Goal: Task Accomplishment & Management: Manage account settings

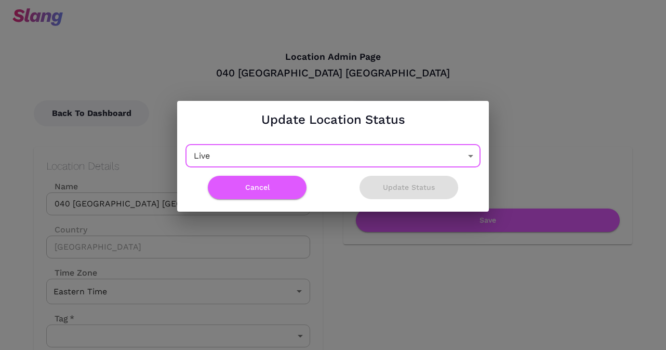
scroll to position [770, 0]
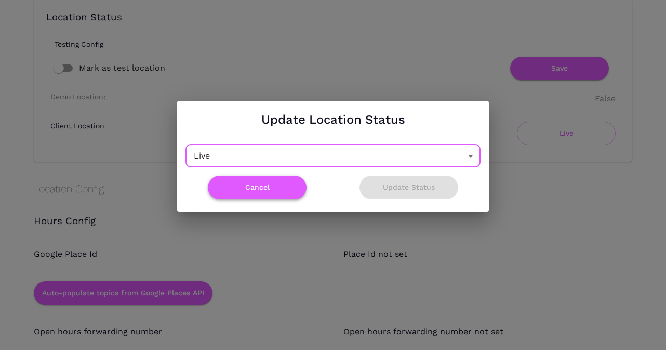
click at [264, 191] on button "Cancel" at bounding box center [257, 187] width 99 height 23
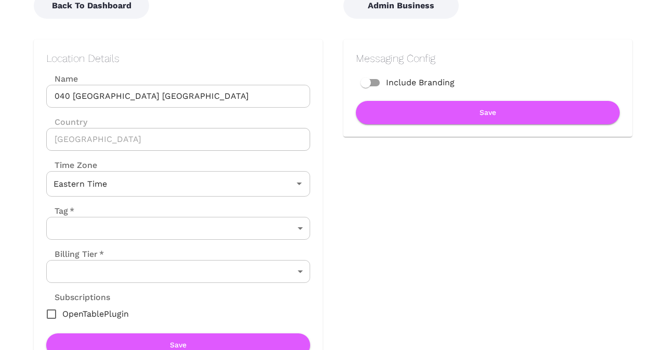
scroll to position [0, 0]
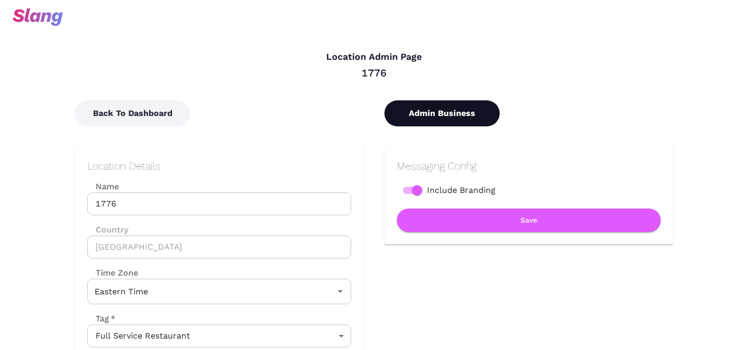
click at [425, 105] on button "Admin Business" at bounding box center [442, 113] width 115 height 26
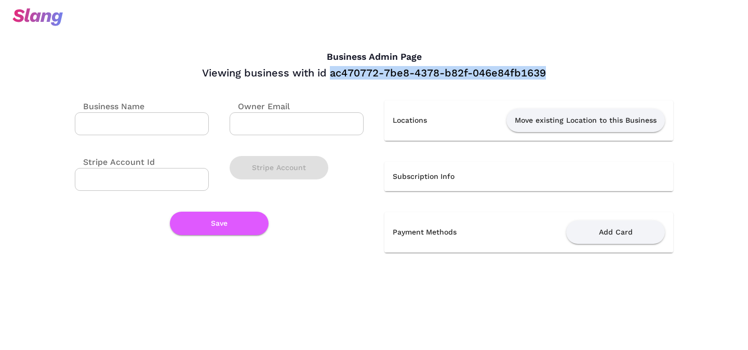
drag, startPoint x: 332, startPoint y: 74, endPoint x: 546, endPoint y: 71, distance: 214.7
click at [546, 71] on div "Viewing business with id ac470772-7be8-4378-b82f-046e84fb1639" at bounding box center [374, 73] width 599 height 14
copy div "ac470772-7be8-4378-b82f-046e84fb1639"
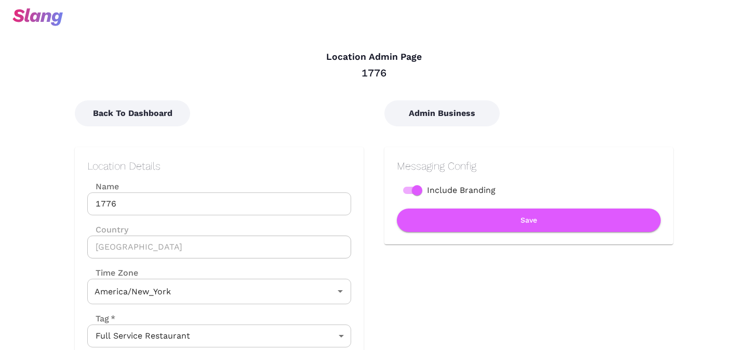
type input "Eastern Time"
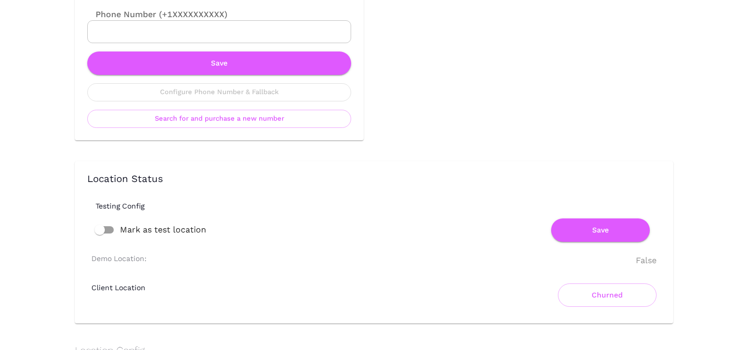
scroll to position [685, 0]
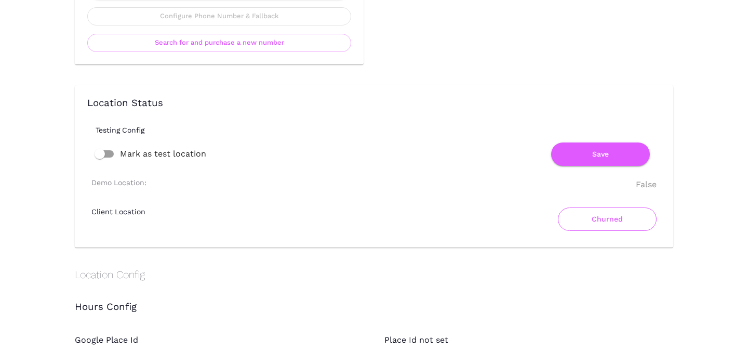
click at [595, 216] on button "Churned" at bounding box center [607, 218] width 99 height 23
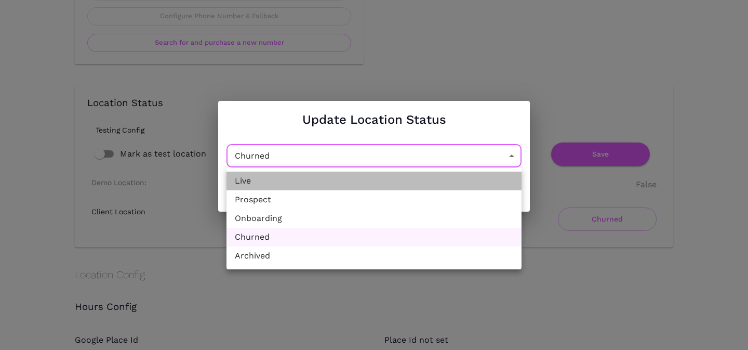
click at [356, 185] on li "Live" at bounding box center [374, 181] width 295 height 19
type input "Active"
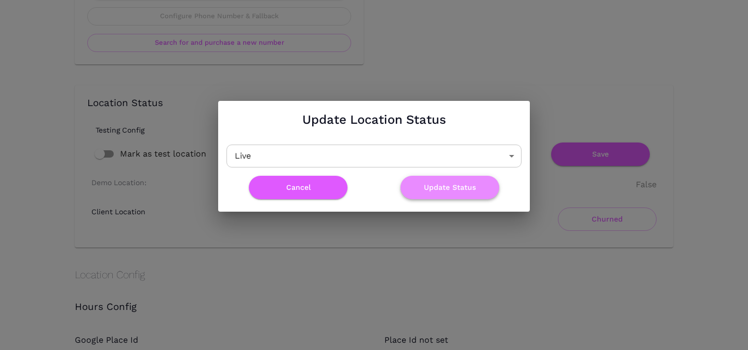
click at [455, 182] on button "Update Status" at bounding box center [450, 187] width 99 height 23
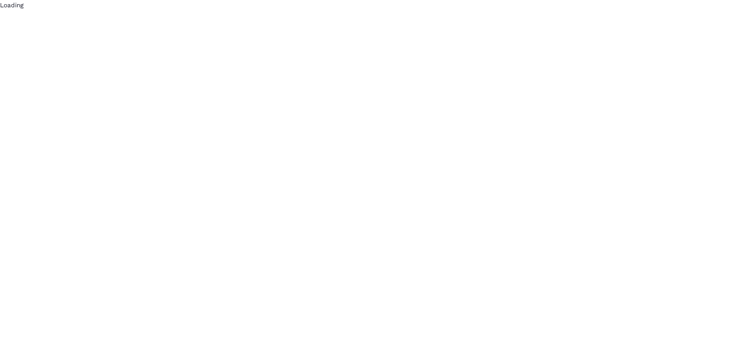
scroll to position [0, 0]
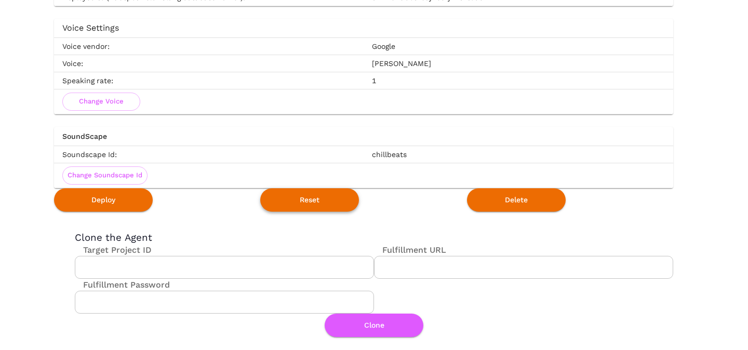
click at [309, 199] on button "Reset" at bounding box center [309, 199] width 99 height 23
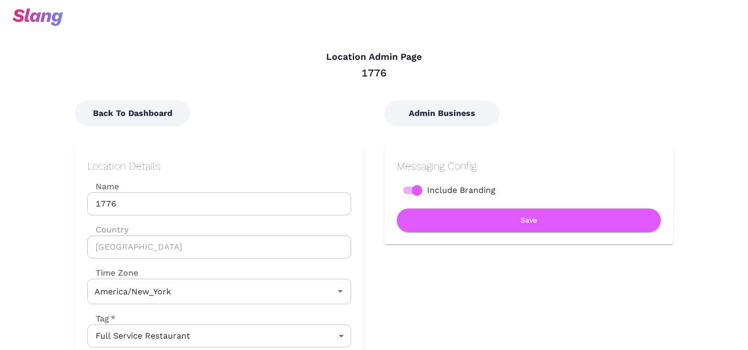
type input "Eastern Time"
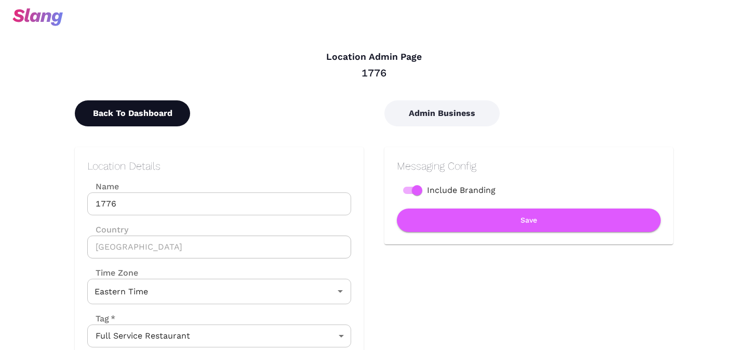
click at [138, 113] on button "Back To Dashboard" at bounding box center [132, 113] width 115 height 26
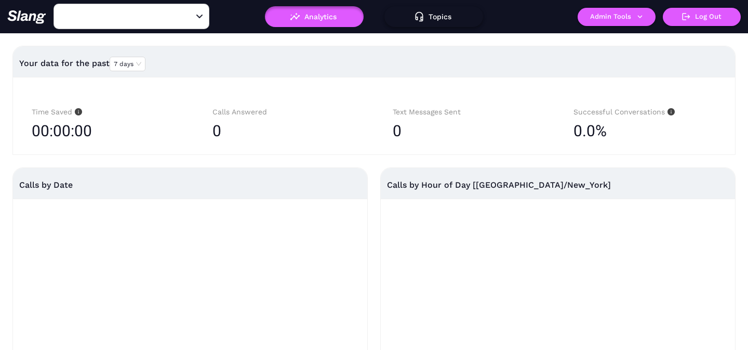
type input "1776"
click at [441, 15] on button "Topics" at bounding box center [434, 16] width 99 height 21
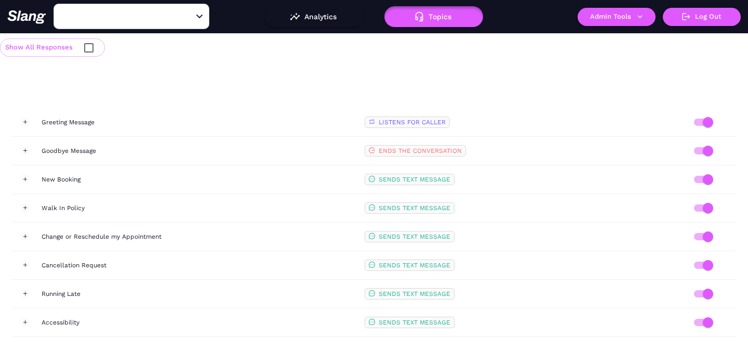
type input "1776"
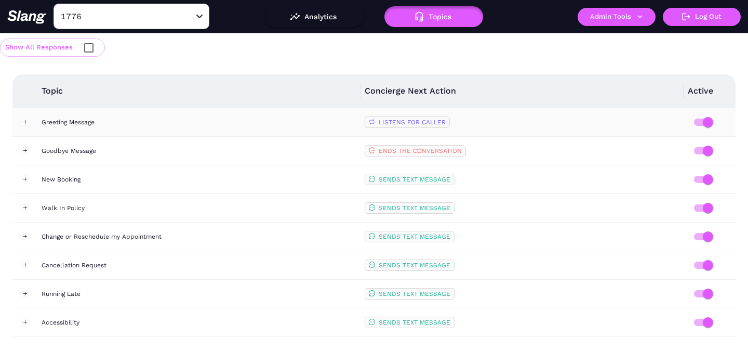
click at [353, 124] on div "Greeting Message" at bounding box center [199, 122] width 315 height 10
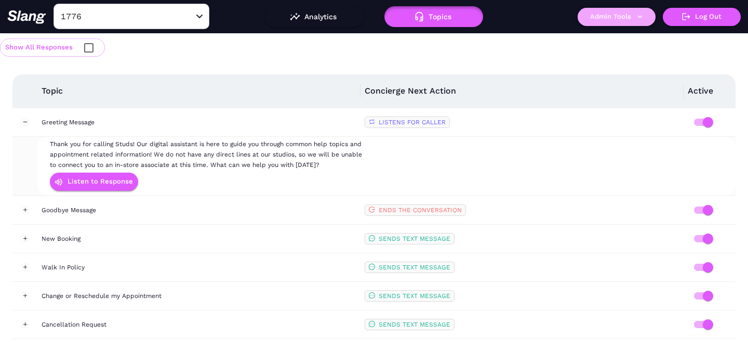
click at [599, 19] on button "Admin Tools" at bounding box center [617, 17] width 78 height 18
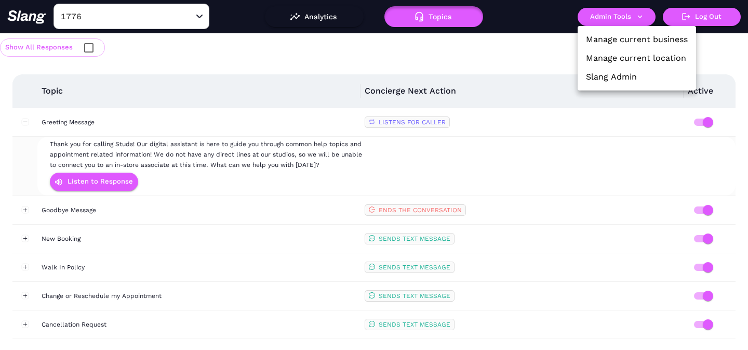
click at [595, 56] on link "Manage current location" at bounding box center [636, 58] width 100 height 12
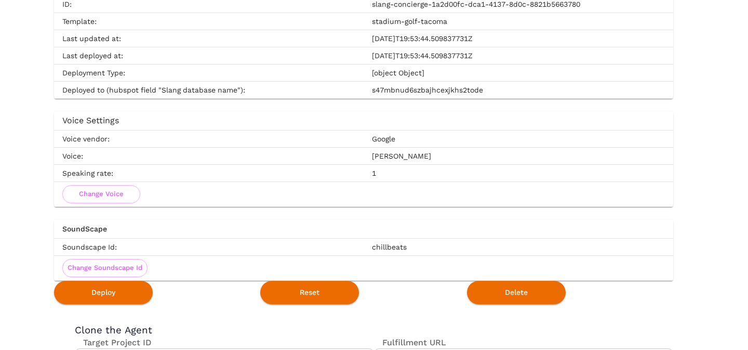
scroll to position [1845, 0]
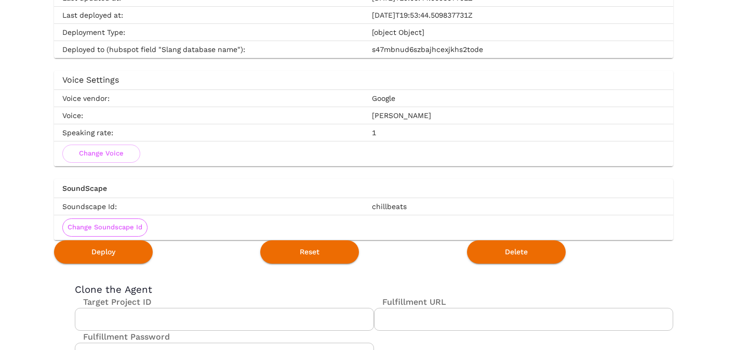
click at [111, 225] on button "Change Soundscape Id" at bounding box center [104, 227] width 85 height 18
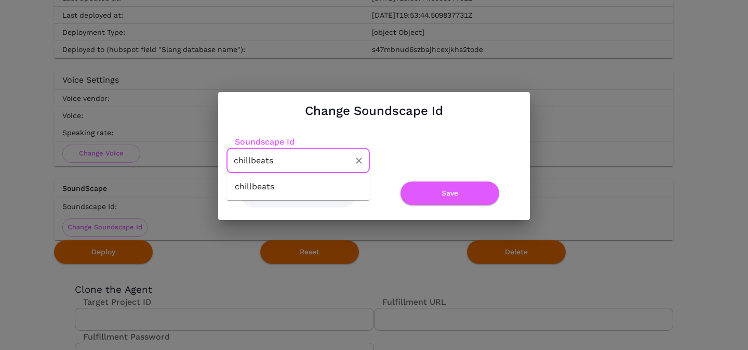
click at [279, 152] on input "chillbeats" at bounding box center [290, 160] width 119 height 16
click at [360, 159] on icon "Clear" at bounding box center [359, 160] width 10 height 10
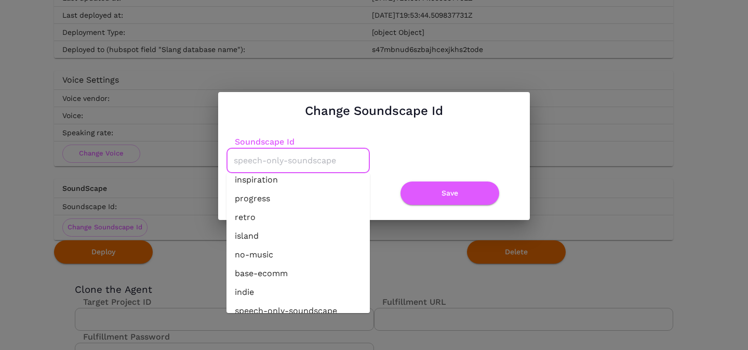
scroll to position [46, 0]
click at [272, 252] on li "no-music" at bounding box center [298, 253] width 143 height 19
type input "no-music"
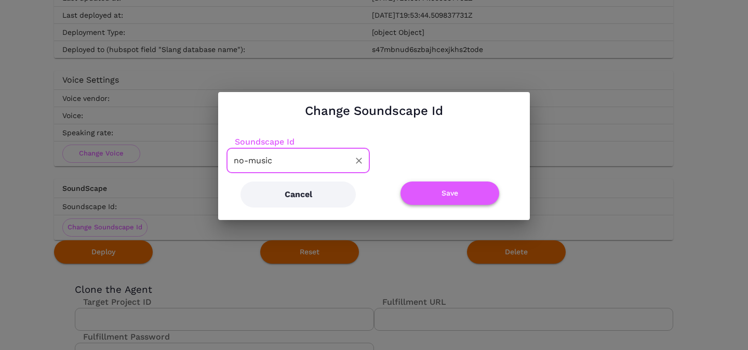
click at [448, 196] on button "Save" at bounding box center [450, 192] width 99 height 23
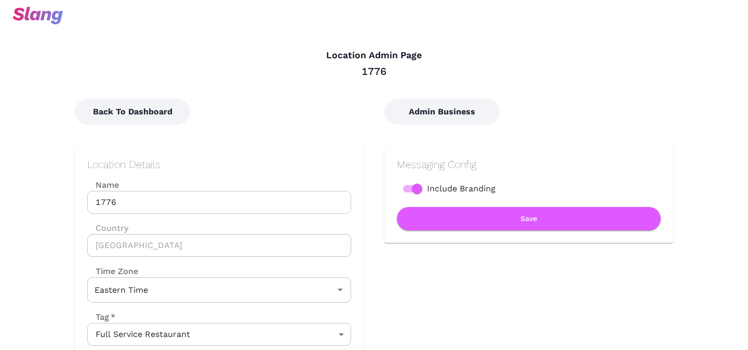
scroll to position [0, 0]
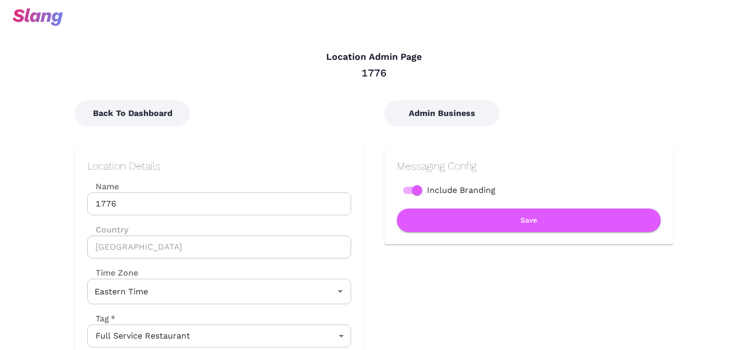
click at [157, 202] on input "1776" at bounding box center [219, 203] width 264 height 23
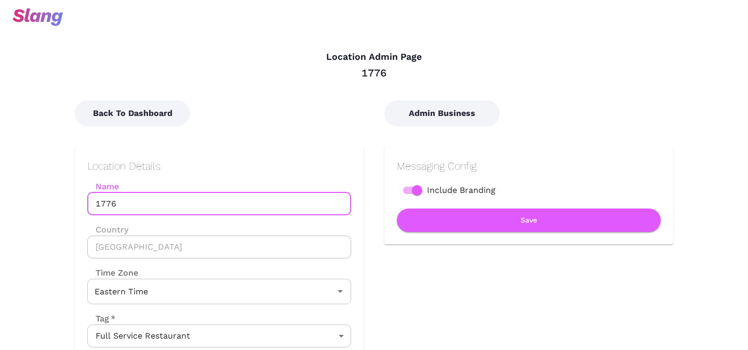
paste input "042 CA: Roseville"
click at [127, 202] on input "042 CA: Roseville" at bounding box center [219, 203] width 264 height 23
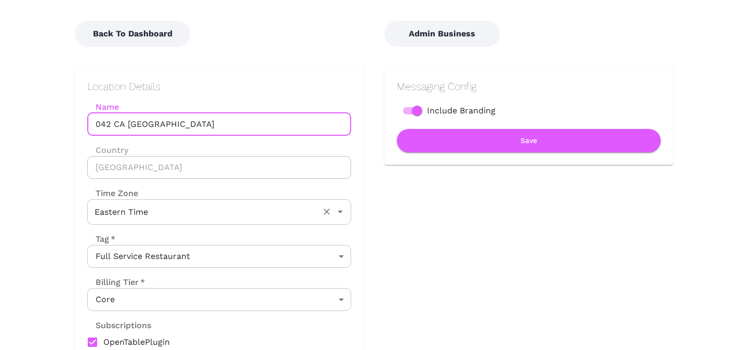
scroll to position [114, 0]
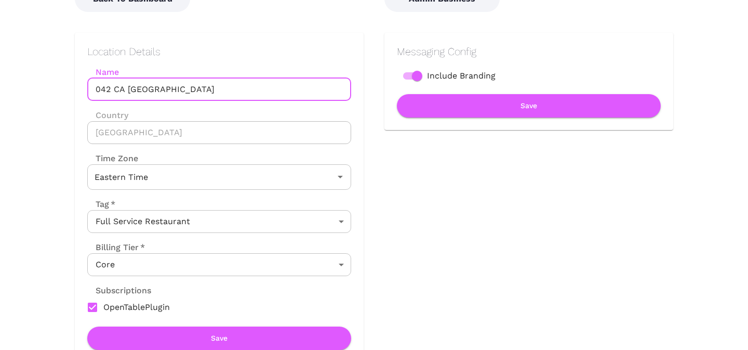
type input "042 CA Roseville"
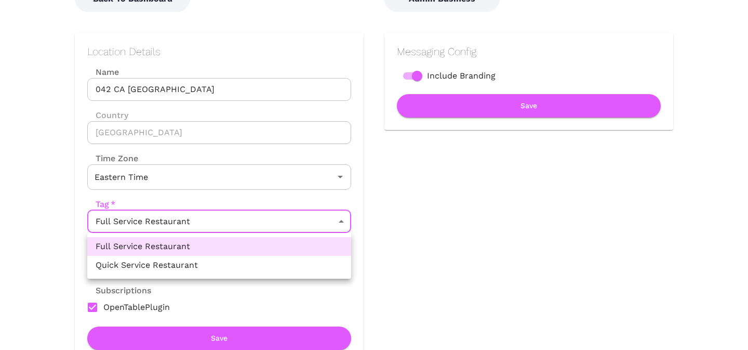
click at [190, 227] on body "Location Admin Page 1776 Back To Dashboard Admin Business Location Details Name…" at bounding box center [374, 61] width 748 height 350
click at [190, 227] on div at bounding box center [374, 175] width 748 height 350
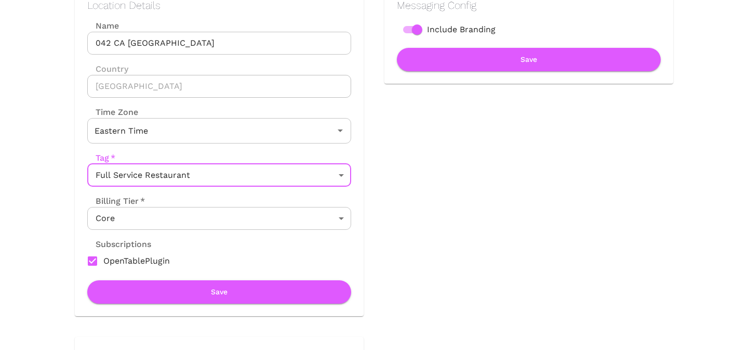
scroll to position [165, 0]
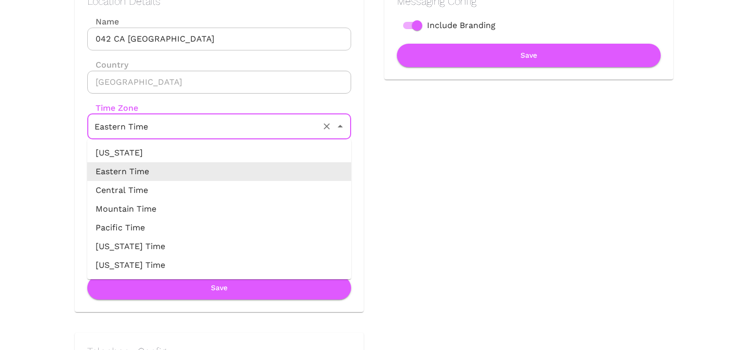
click at [305, 131] on input "Eastern Time" at bounding box center [205, 127] width 226 height 16
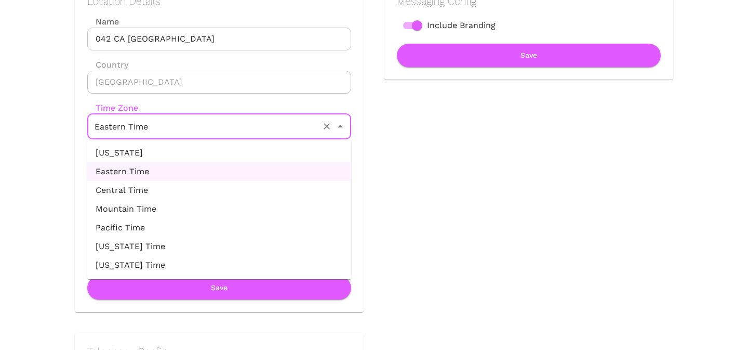
click at [225, 222] on li "Pacific Time" at bounding box center [219, 227] width 264 height 19
type input "Pacific Time"
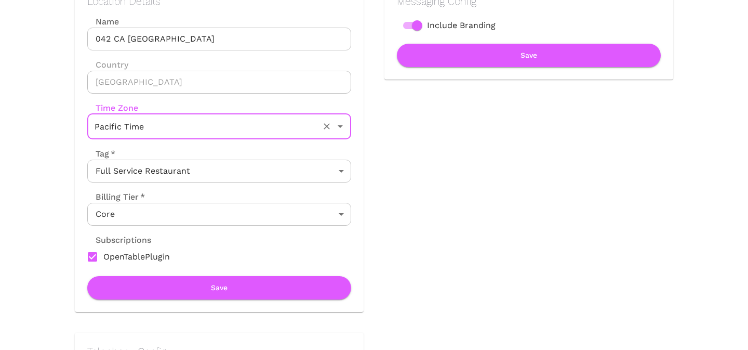
click at [221, 185] on body "Location Admin Page 1776 Back To Dashboard Admin Business Location Details Name…" at bounding box center [374, 10] width 748 height 350
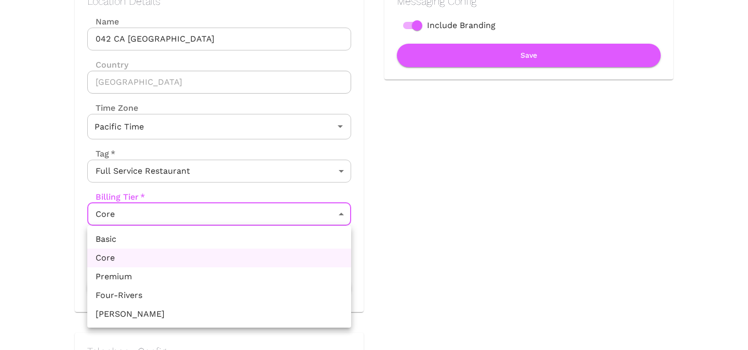
click at [214, 233] on li "Basic" at bounding box center [219, 239] width 264 height 19
type input "Basic"
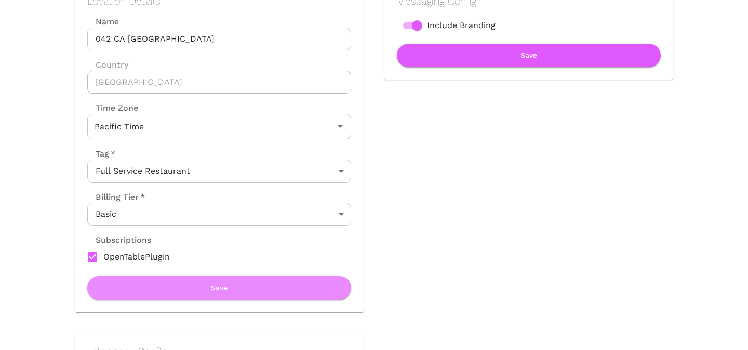
click at [209, 290] on button "Save" at bounding box center [219, 287] width 264 height 23
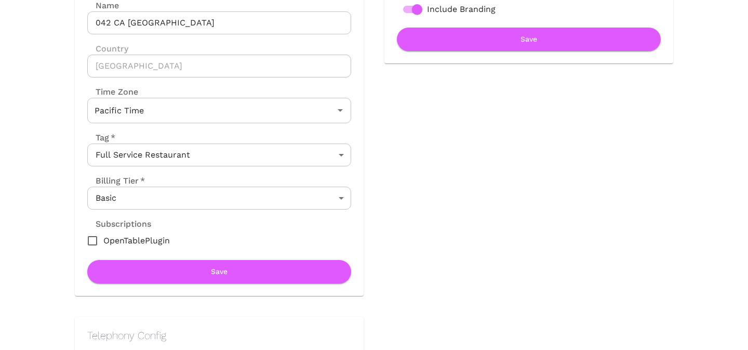
scroll to position [129, 0]
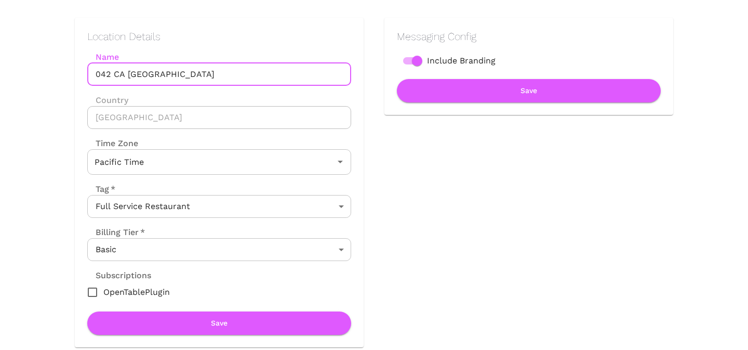
click at [224, 76] on input "042 CA Roseville" at bounding box center [219, 74] width 264 height 23
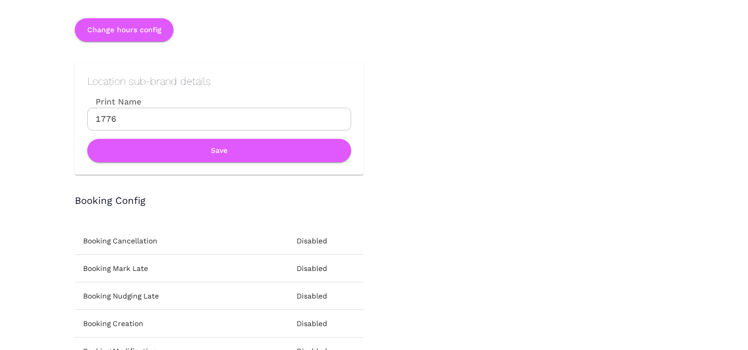
scroll to position [1118, 0]
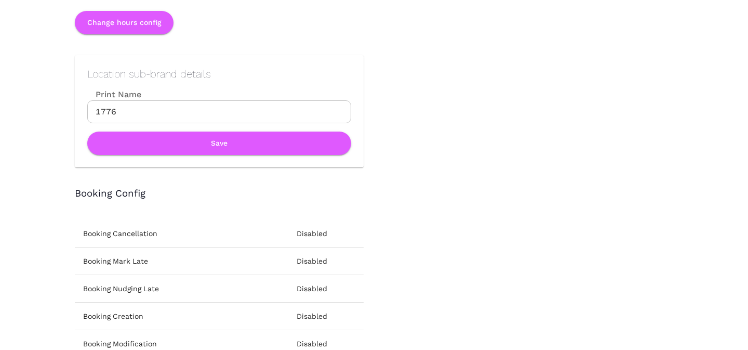
click at [219, 112] on input "1776" at bounding box center [219, 111] width 264 height 23
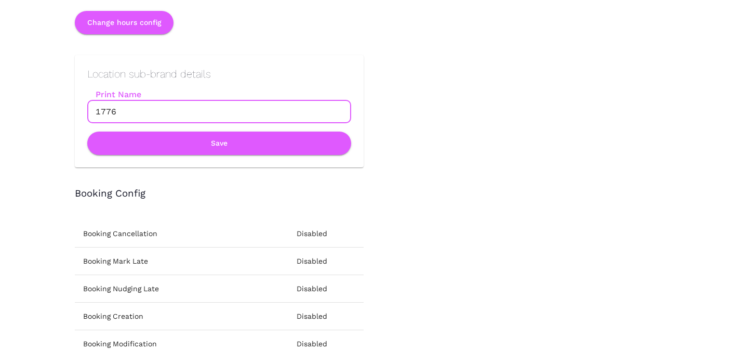
paste input "042 CA Roseville"
type input "042 CA Roseville"
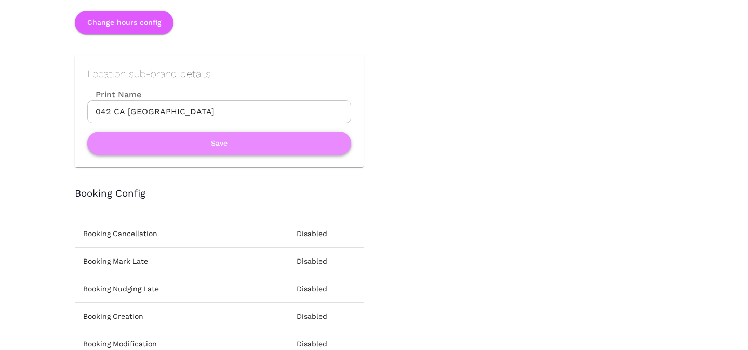
click at [216, 149] on button "Save" at bounding box center [219, 143] width 264 height 23
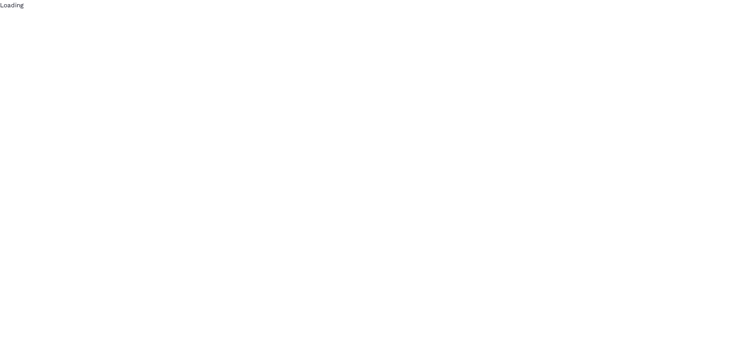
scroll to position [0, 0]
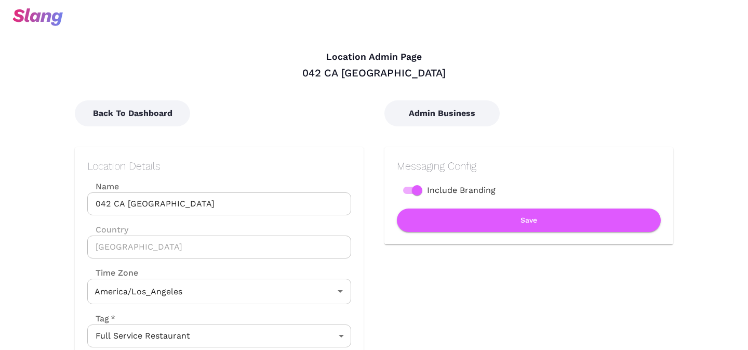
type input "Pacific Time"
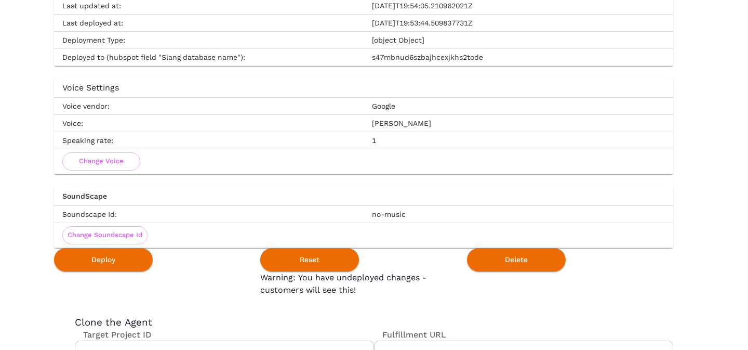
scroll to position [1842, 0]
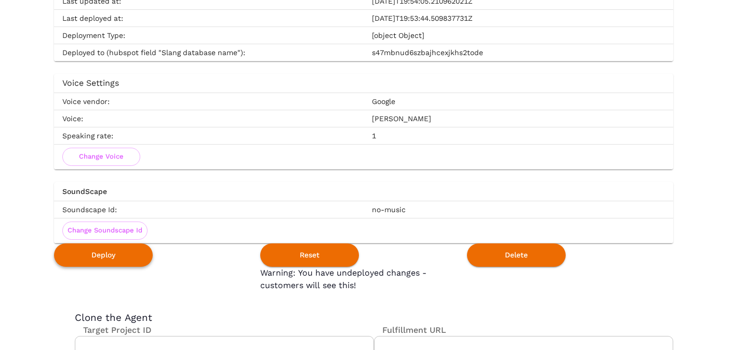
click at [113, 255] on button "Deploy" at bounding box center [103, 254] width 99 height 23
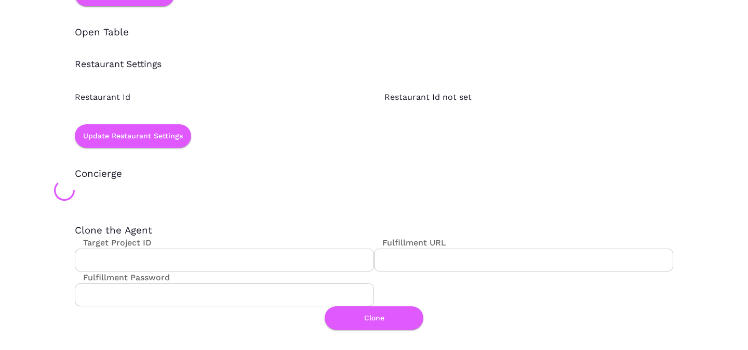
scroll to position [0, 0]
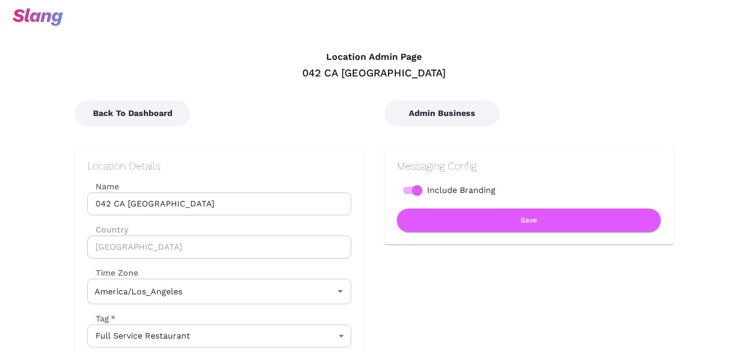
type input "Pacific Time"
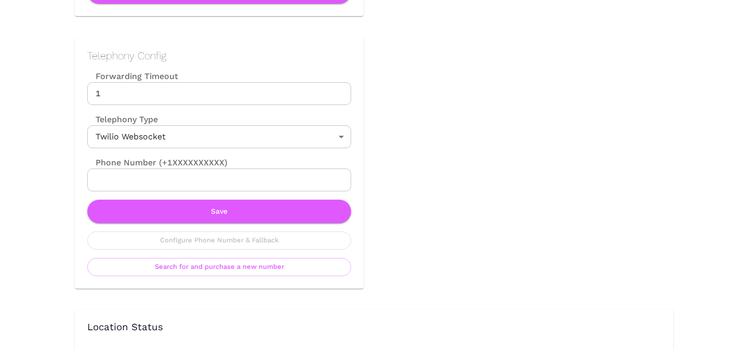
scroll to position [448, 0]
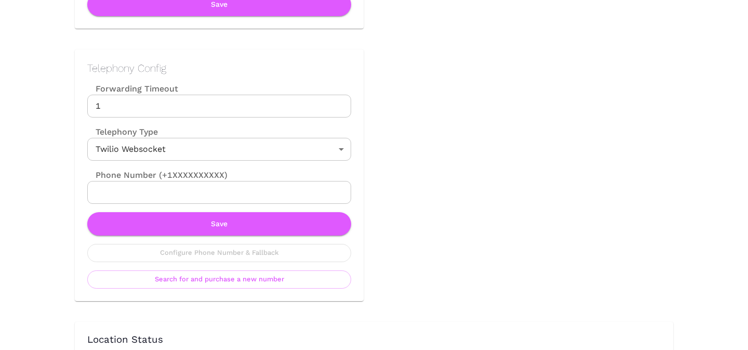
click at [280, 110] on input "1" at bounding box center [219, 106] width 264 height 23
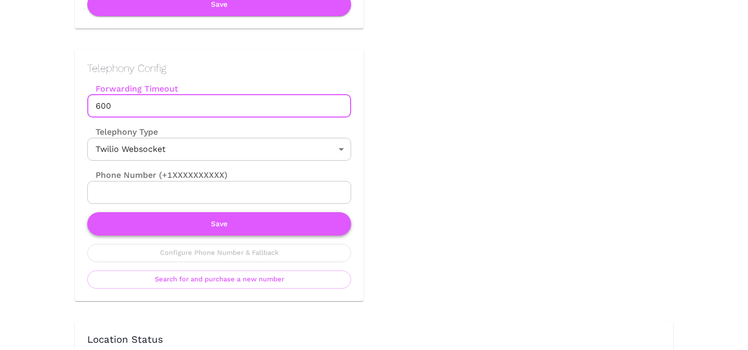
type input "600"
click at [232, 221] on button "Save" at bounding box center [219, 223] width 264 height 23
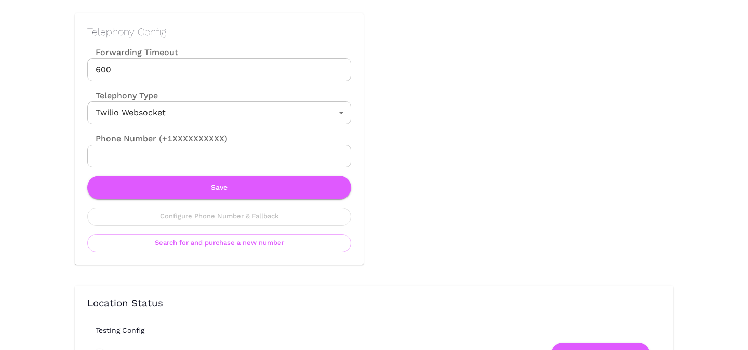
scroll to position [0, 0]
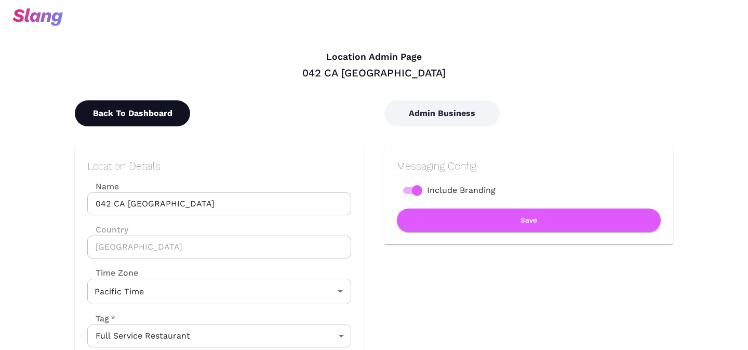
click at [121, 112] on button "Back To Dashboard" at bounding box center [132, 113] width 115 height 26
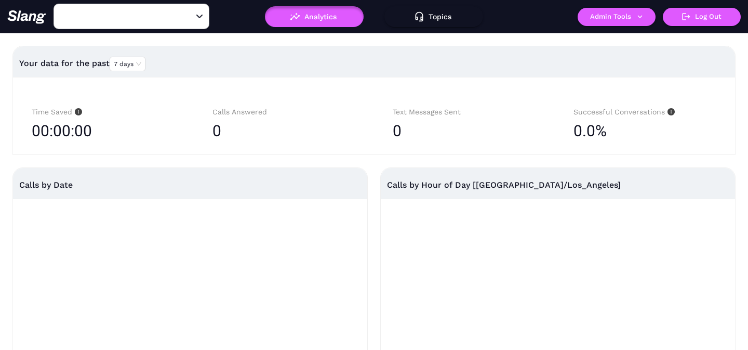
type input "042 CA Roseville"
click at [429, 11] on button "Topics" at bounding box center [434, 16] width 99 height 21
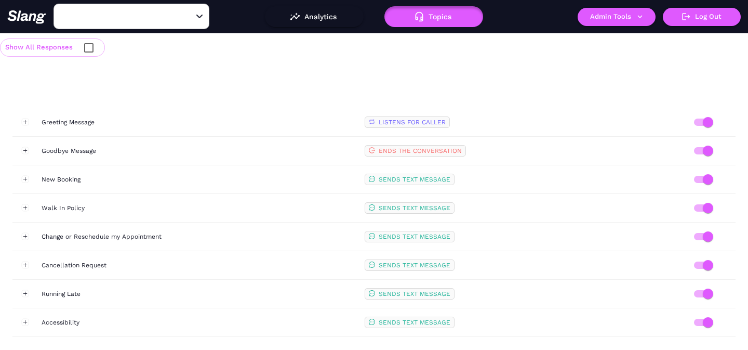
type input "042 CA Roseville"
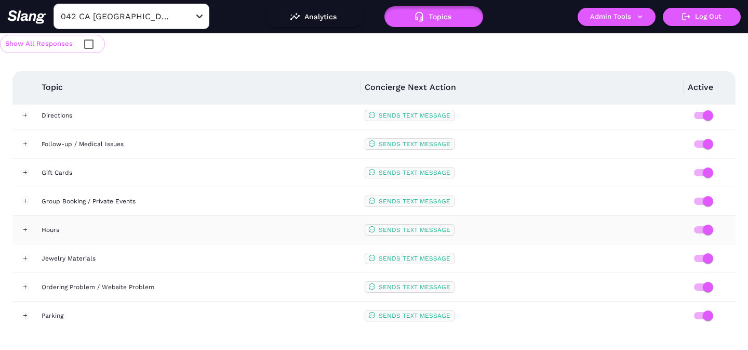
scroll to position [394, 0]
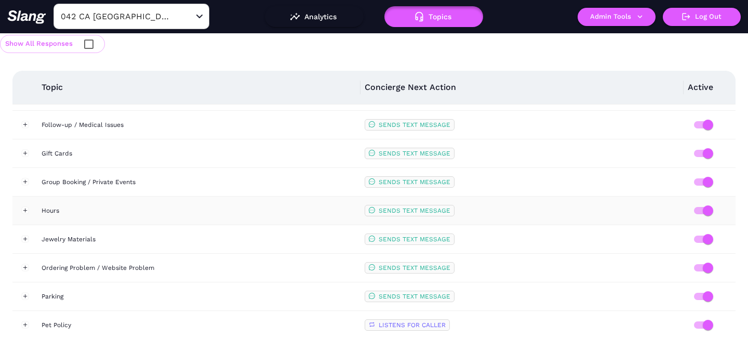
click at [224, 213] on div "Hours" at bounding box center [199, 210] width 315 height 10
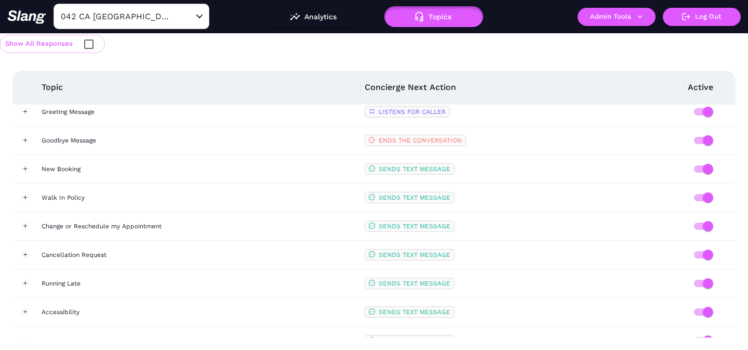
scroll to position [0, 0]
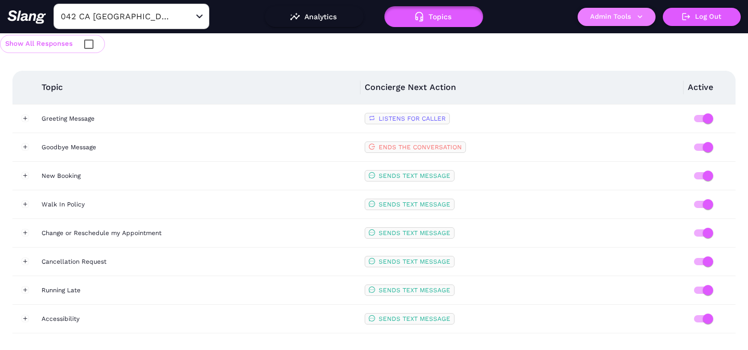
click at [594, 21] on button "Admin Tools" at bounding box center [617, 17] width 78 height 18
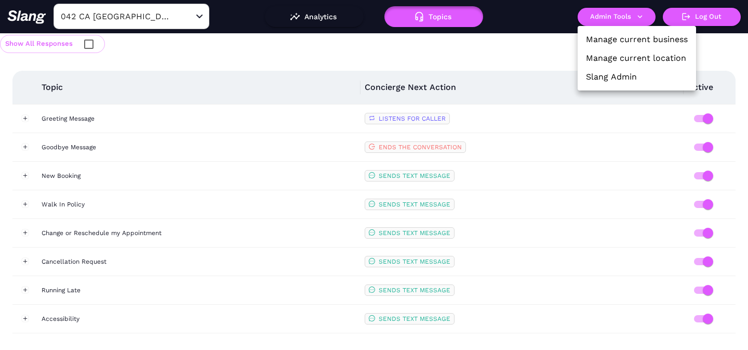
click at [600, 56] on link "Manage current location" at bounding box center [636, 58] width 100 height 12
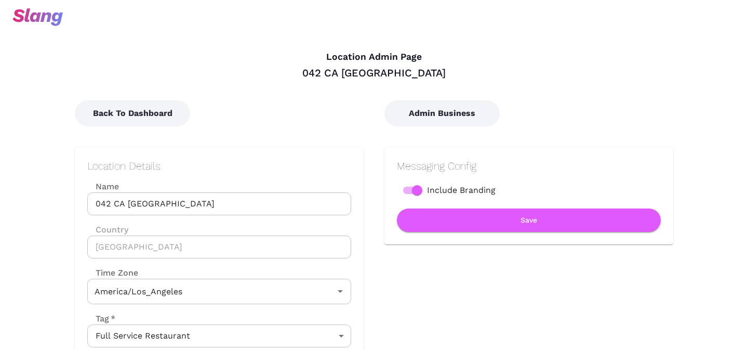
type input "Pacific Time"
drag, startPoint x: 333, startPoint y: 71, endPoint x: 440, endPoint y: 73, distance: 107.1
click at [440, 73] on div "042 CA Roseville" at bounding box center [374, 73] width 599 height 14
copy div "042 CA Roseville"
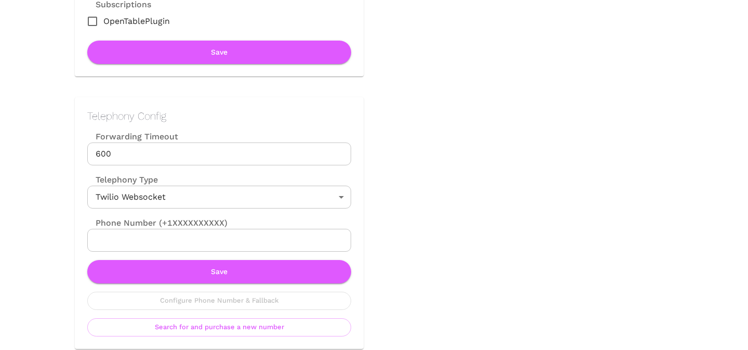
scroll to position [425, 0]
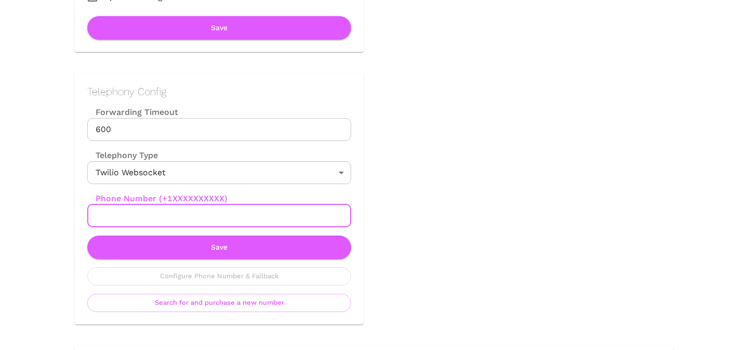
click at [270, 220] on input "Phone Number (+1XXXXXXXXXX)" at bounding box center [219, 215] width 264 height 23
paste input "(916) 312-6931"
type input "+19163126931"
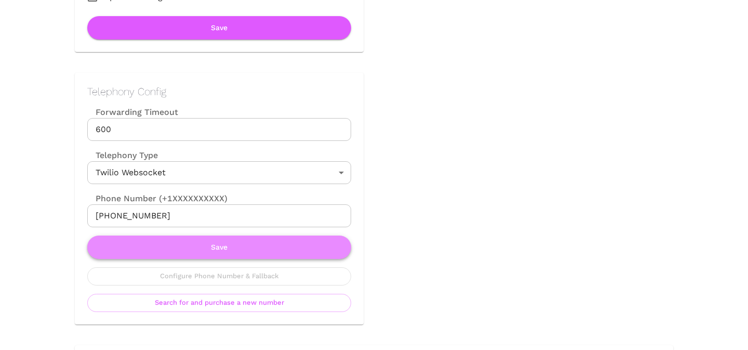
click at [242, 255] on button "Save" at bounding box center [219, 246] width 264 height 23
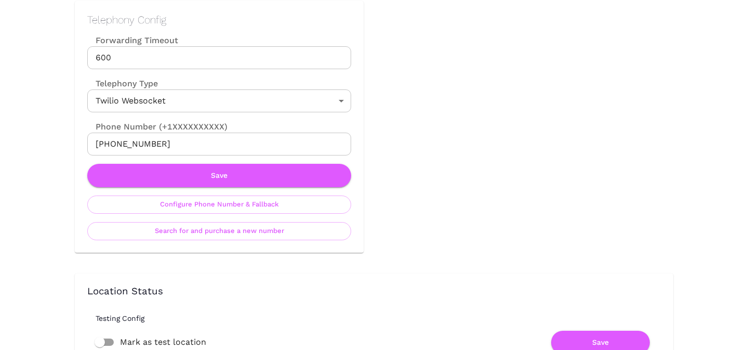
scroll to position [570, 0]
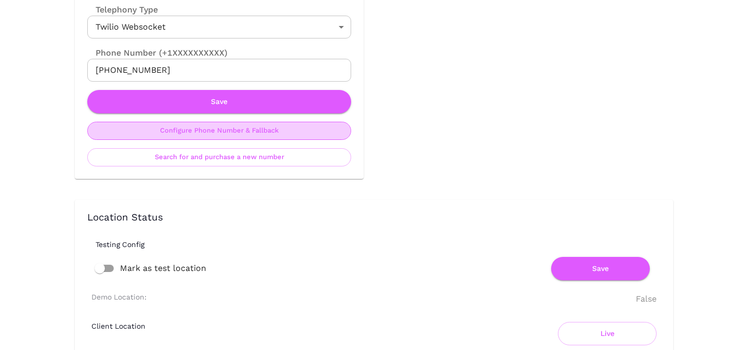
click at [230, 137] on button "Configure Phone Number & Fallback" at bounding box center [219, 131] width 264 height 18
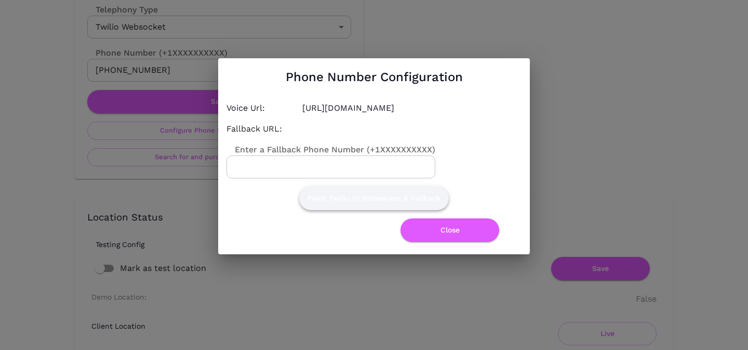
click at [382, 196] on button "Point Twilio to Websocket & Fallback" at bounding box center [374, 198] width 150 height 23
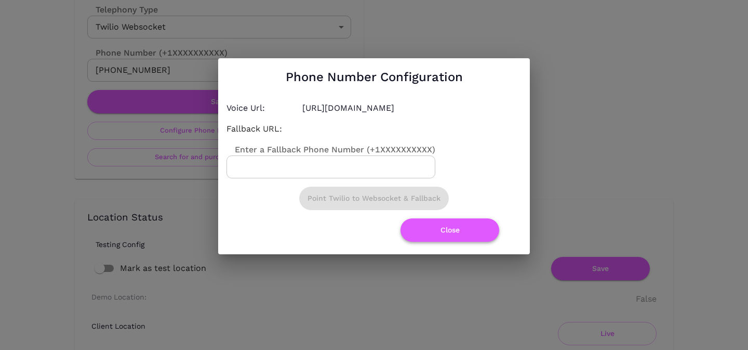
click at [443, 230] on button "Close" at bounding box center [450, 229] width 99 height 23
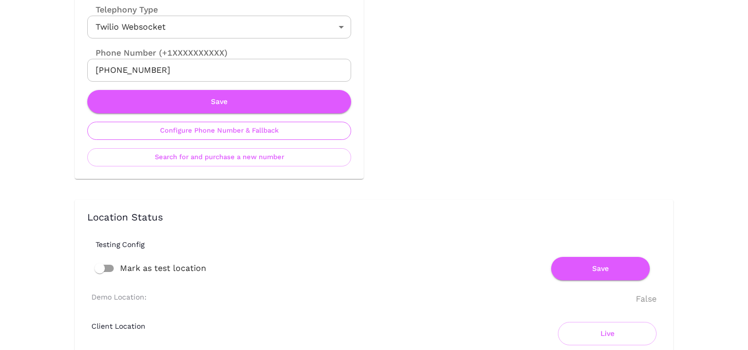
click at [228, 130] on button "Configure Phone Number & Fallback" at bounding box center [219, 131] width 264 height 18
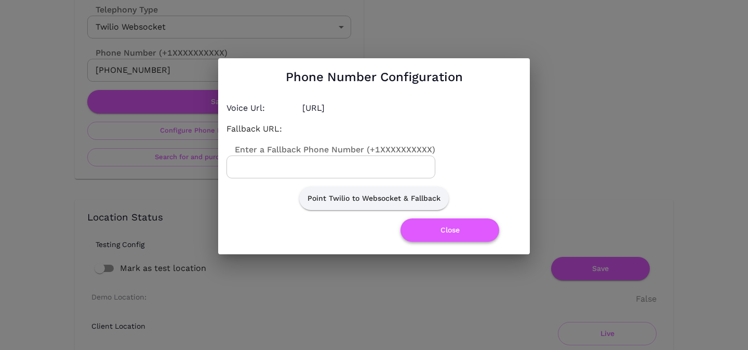
click at [464, 230] on button "Close" at bounding box center [450, 229] width 99 height 23
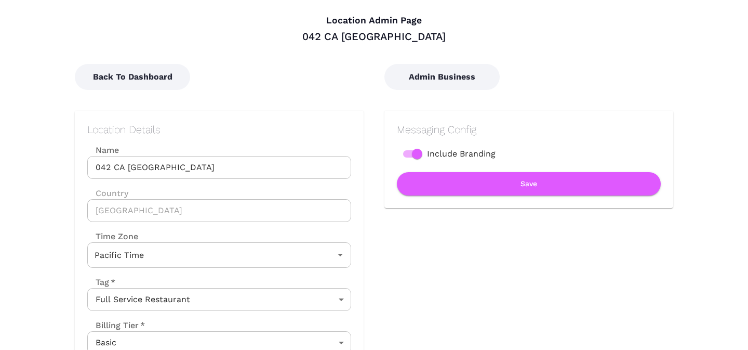
scroll to position [0, 0]
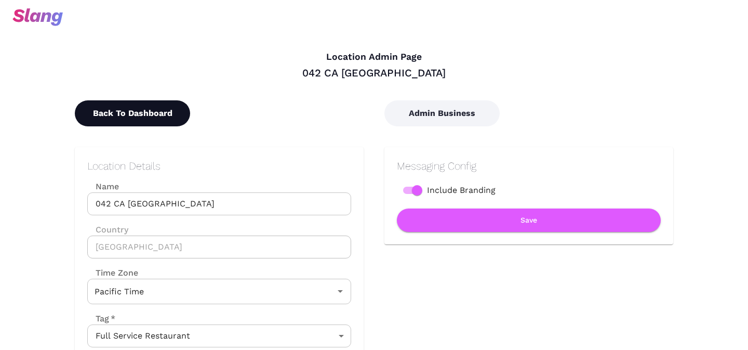
click at [134, 115] on button "Back To Dashboard" at bounding box center [132, 113] width 115 height 26
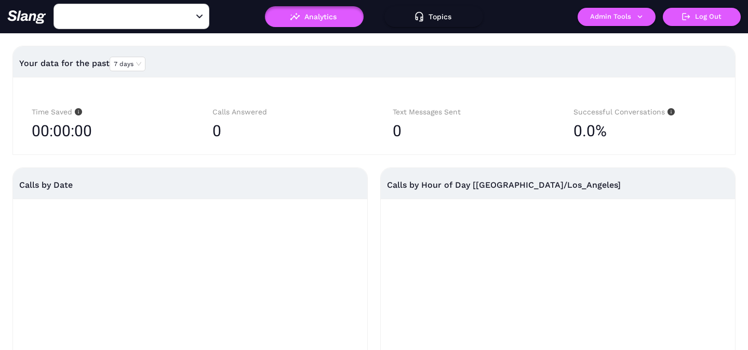
type input "042 CA [GEOGRAPHIC_DATA]"
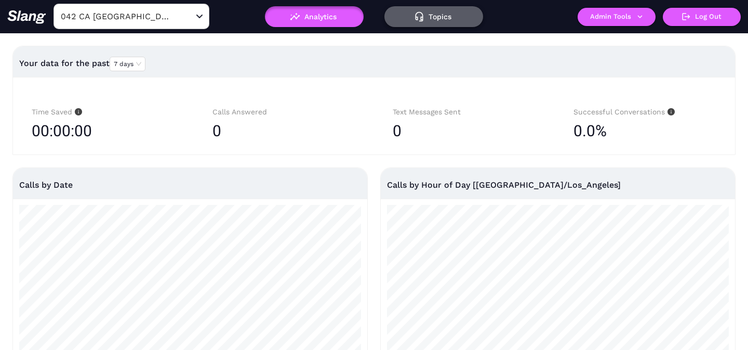
click at [422, 17] on icon "button" at bounding box center [420, 16] width 8 height 9
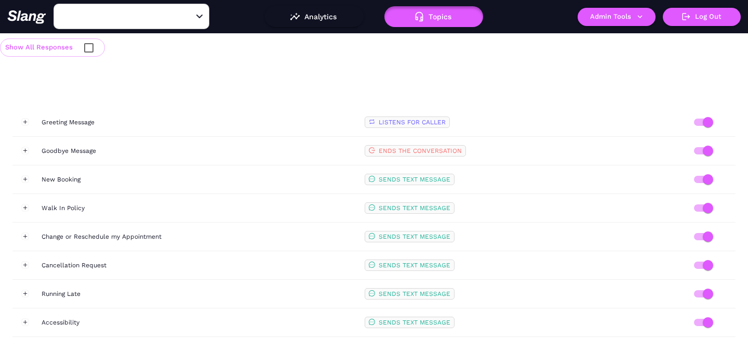
type input "042 CA [GEOGRAPHIC_DATA]"
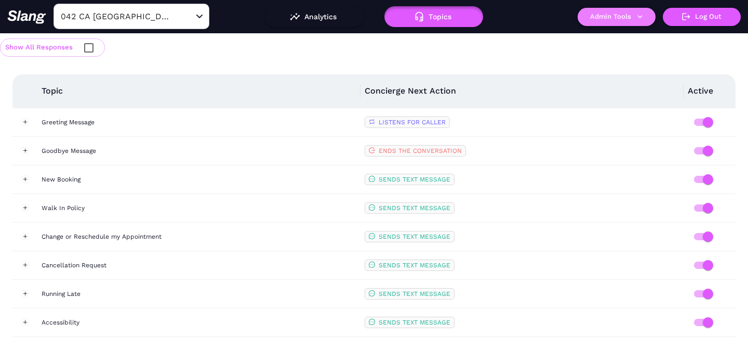
click at [608, 22] on button "Admin Tools" at bounding box center [617, 17] width 78 height 18
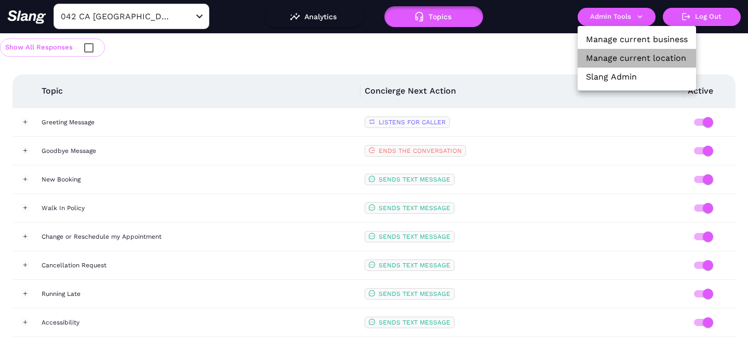
click at [608, 55] on link "Manage current location" at bounding box center [636, 58] width 100 height 12
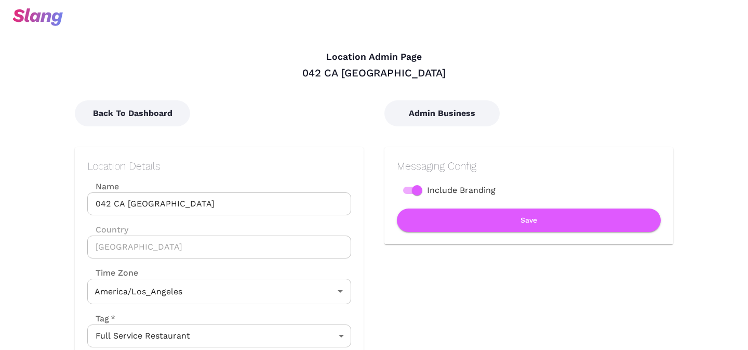
type input "Pacific Time"
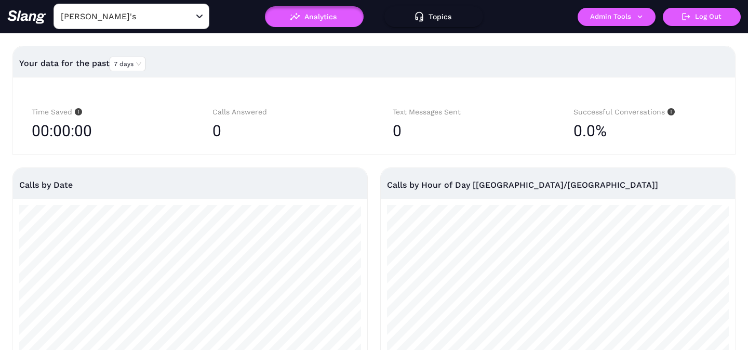
click at [142, 17] on input "[PERSON_NAME]'s" at bounding box center [115, 16] width 114 height 16
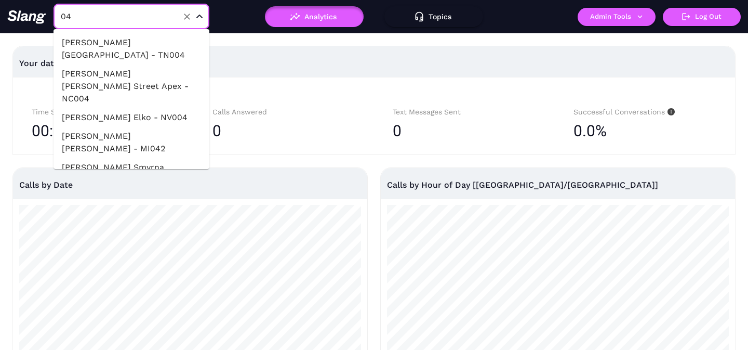
type input "042"
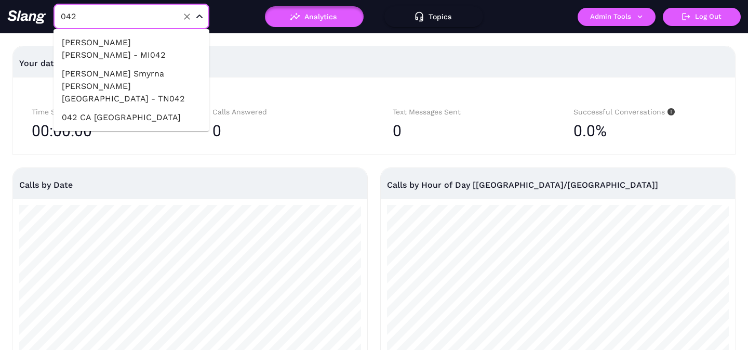
click at [124, 108] on li "042 CA Roseville" at bounding box center [132, 117] width 156 height 19
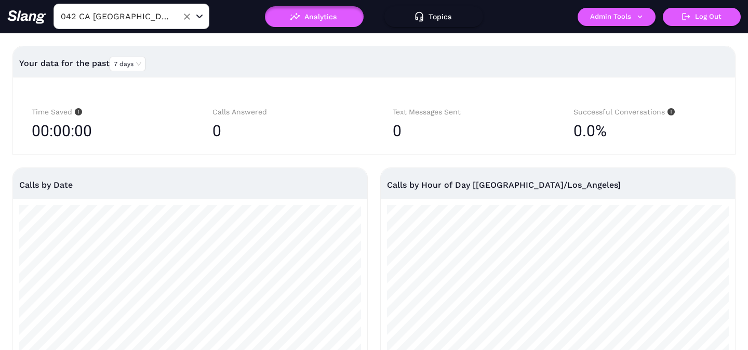
click at [136, 16] on input "042 CA [GEOGRAPHIC_DATA]" at bounding box center [115, 16] width 114 height 16
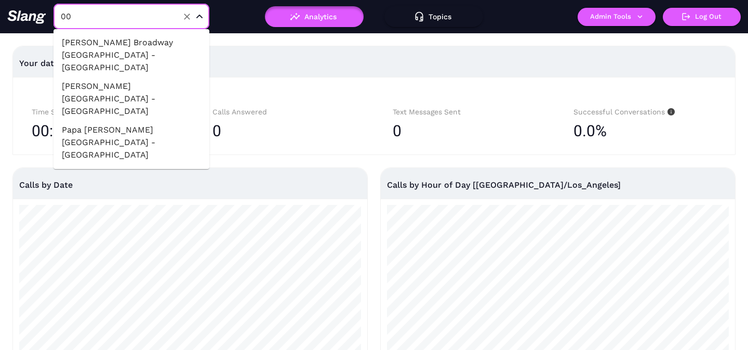
type input "001"
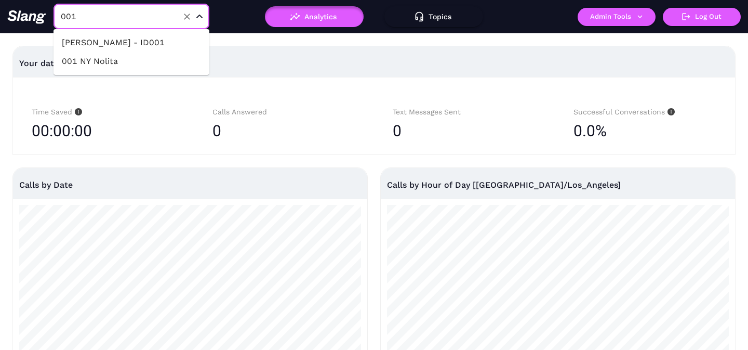
click at [76, 64] on li "001 NY Nolita" at bounding box center [132, 61] width 156 height 19
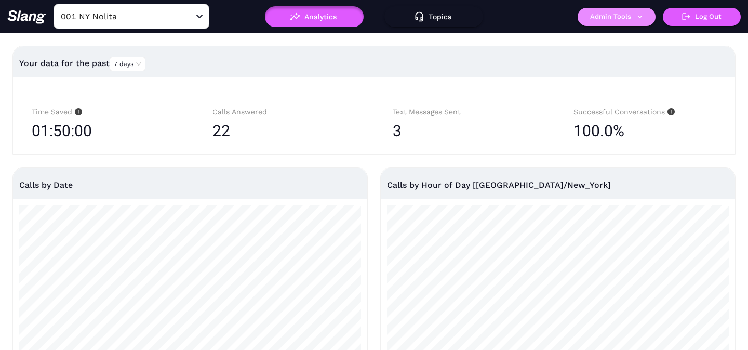
click at [625, 18] on button "Admin Tools" at bounding box center [617, 17] width 78 height 18
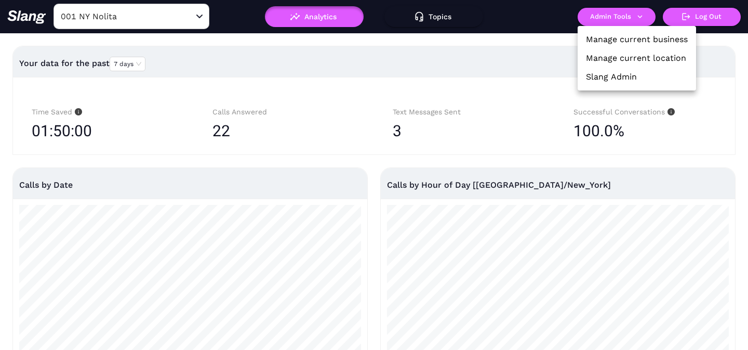
click at [621, 35] on link "Manage current business" at bounding box center [637, 39] width 102 height 12
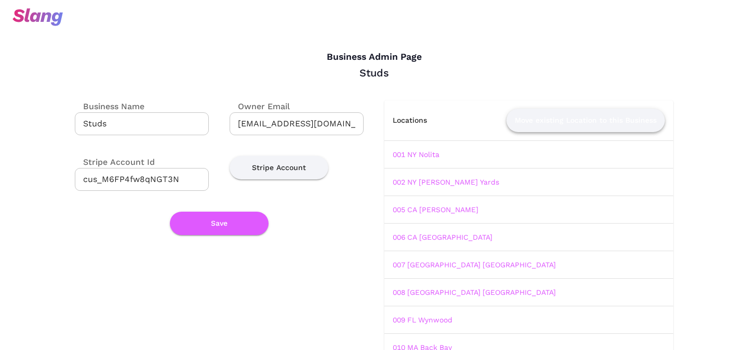
click at [557, 122] on button "Move existing Location to this Business" at bounding box center [586, 120] width 159 height 23
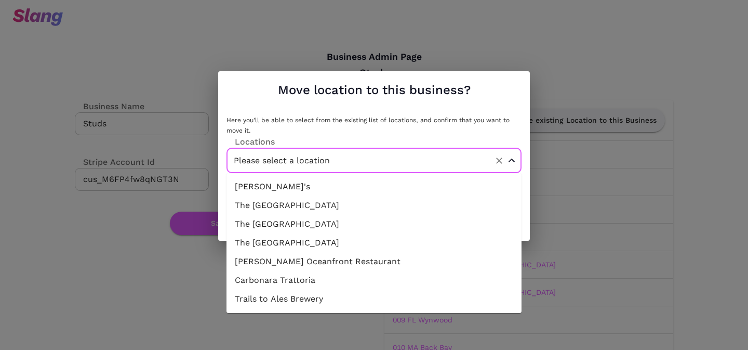
click at [356, 166] on input "Please select a location" at bounding box center [358, 160] width 254 height 16
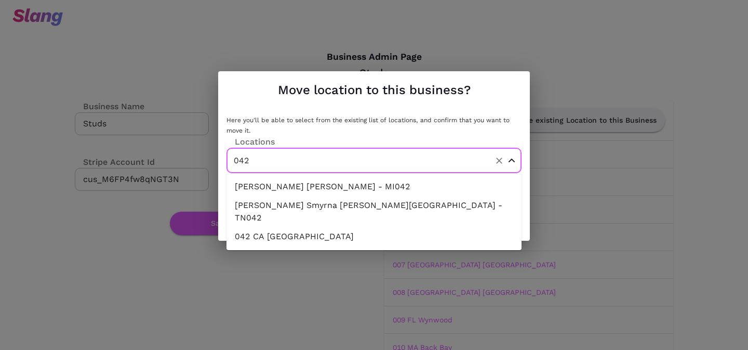
click at [330, 227] on li "042 CA Roseville" at bounding box center [374, 236] width 295 height 19
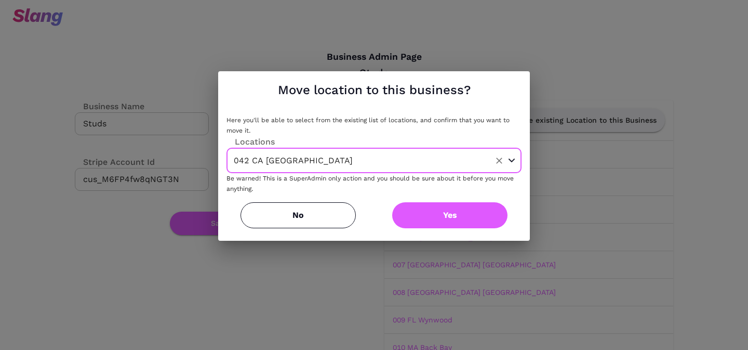
type input "042 CA Roseville"
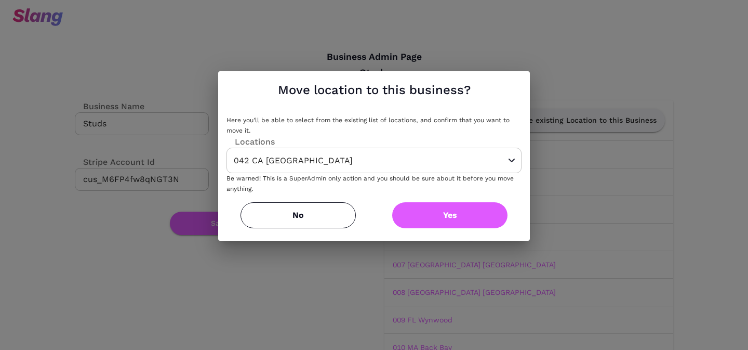
click at [437, 209] on button "Yes" at bounding box center [449, 215] width 115 height 26
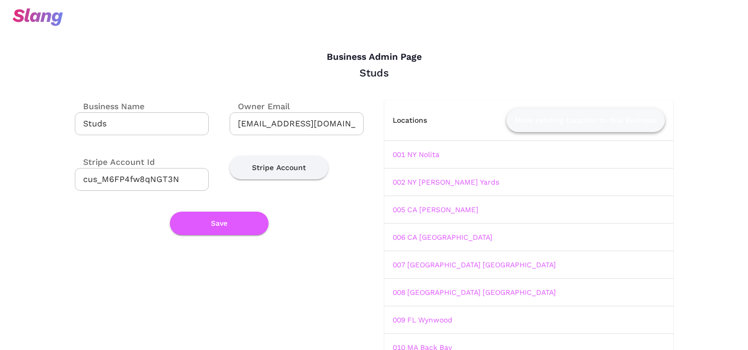
click at [561, 123] on button "Move existing Location to this Business" at bounding box center [586, 120] width 159 height 23
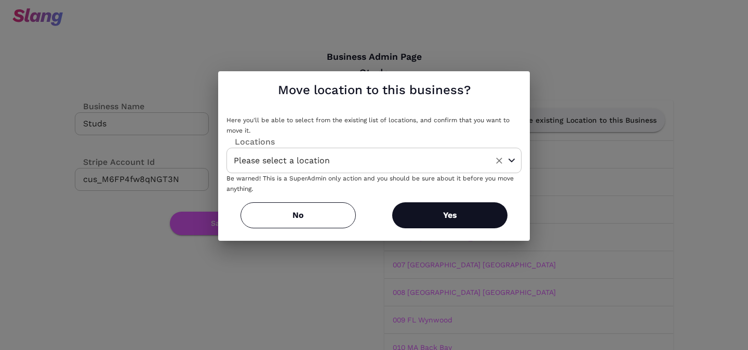
click at [378, 157] on input "Please select a location" at bounding box center [358, 160] width 254 height 16
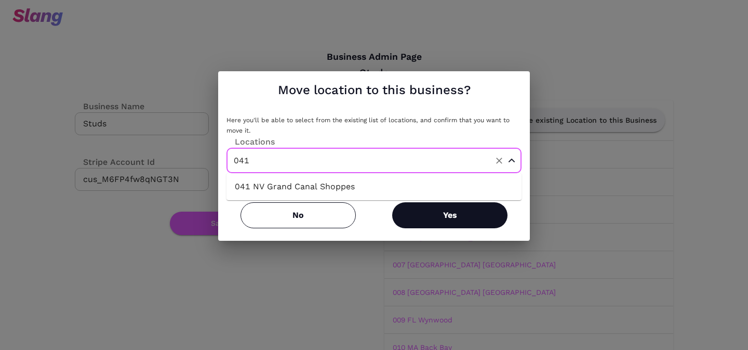
click at [366, 191] on li "041 NV Grand Canal Shoppes" at bounding box center [374, 186] width 295 height 19
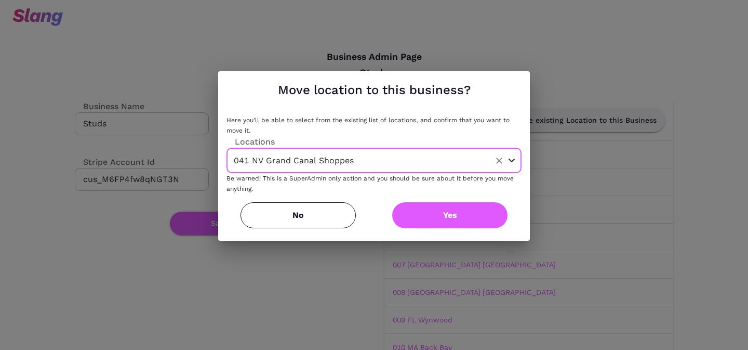
type input "041 NV Grand Canal Shoppes"
click at [431, 213] on button "Yes" at bounding box center [449, 215] width 115 height 26
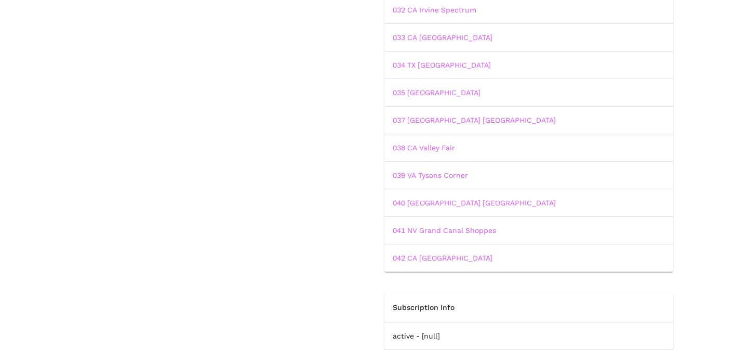
scroll to position [990, 0]
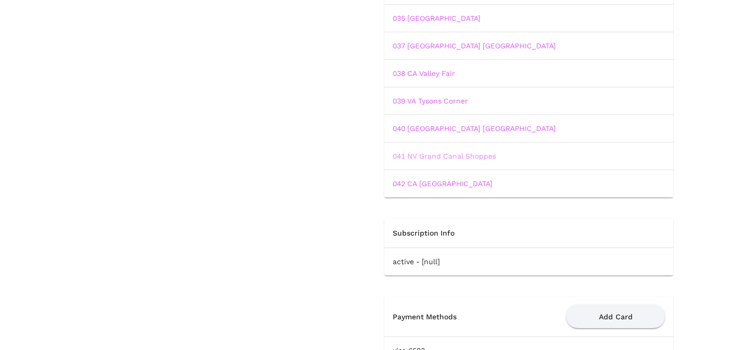
click at [440, 153] on link "041 NV Grand Canal Shoppes" at bounding box center [444, 156] width 103 height 8
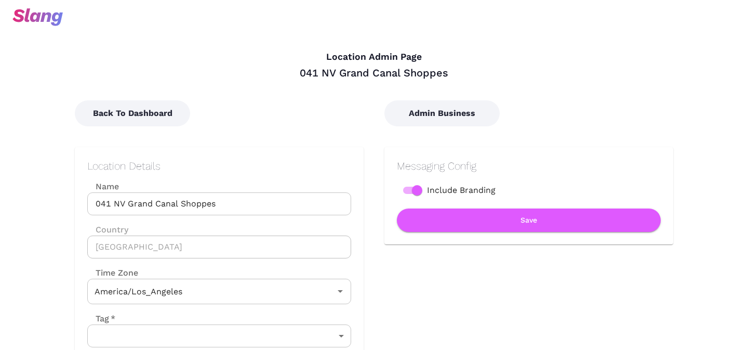
type input "Pacific Time"
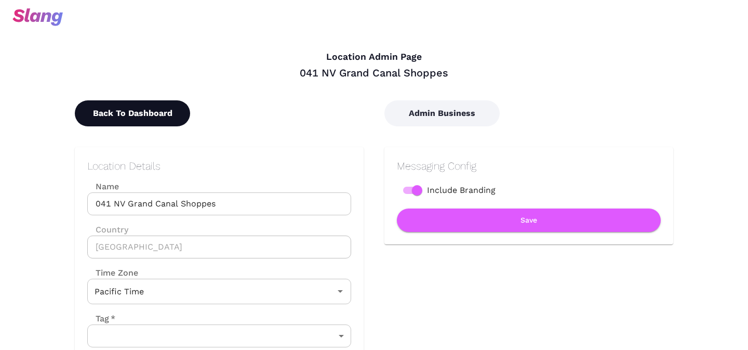
click at [161, 111] on button "Back To Dashboard" at bounding box center [132, 113] width 115 height 26
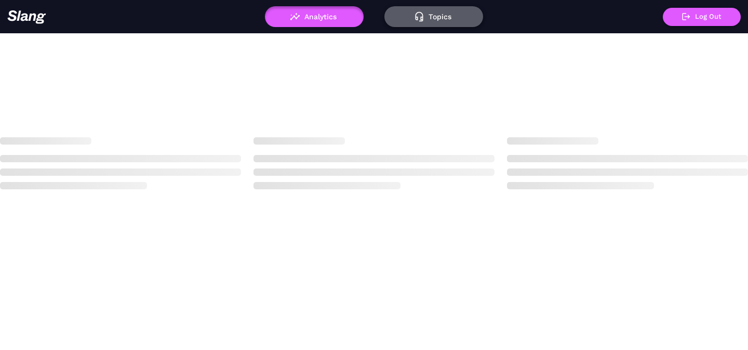
click at [424, 16] on icon "button" at bounding box center [419, 16] width 10 height 10
click at [432, 17] on button "Topics" at bounding box center [434, 16] width 99 height 21
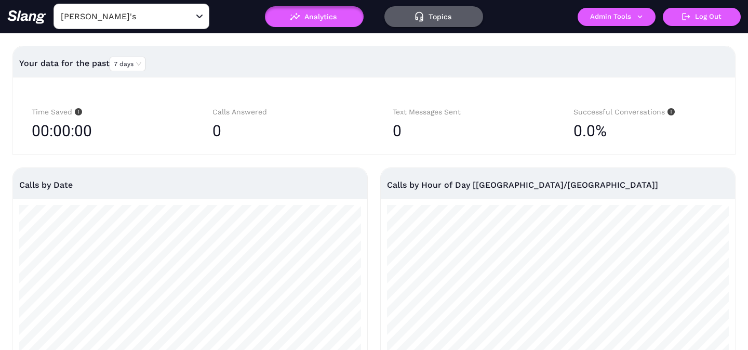
click at [432, 17] on button "Topics" at bounding box center [434, 16] width 99 height 21
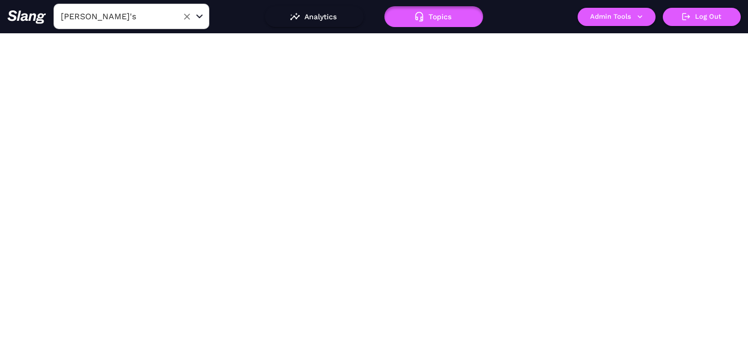
click at [153, 21] on input "Amelia Gene's" at bounding box center [115, 16] width 114 height 16
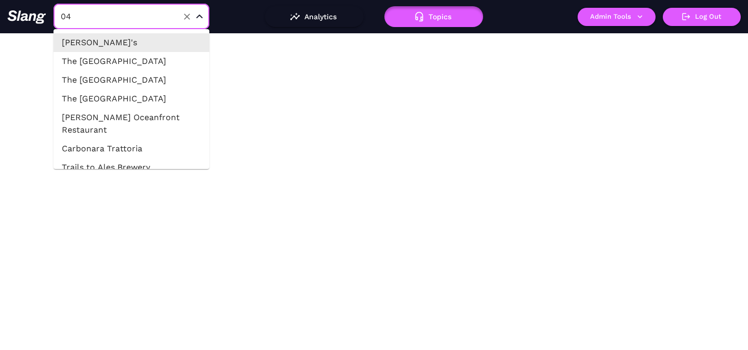
type input "041"
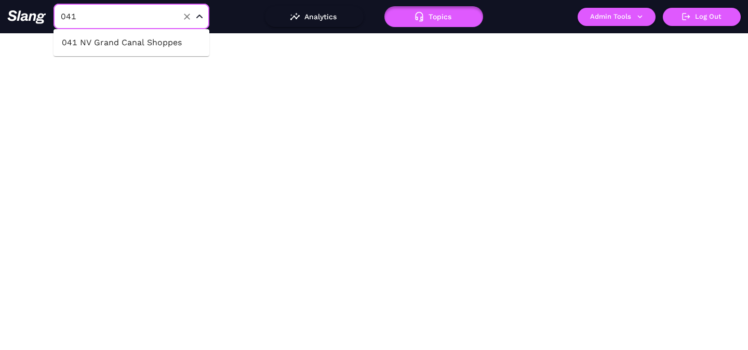
click at [150, 46] on li "041 NV Grand Canal Shoppes" at bounding box center [132, 42] width 156 height 19
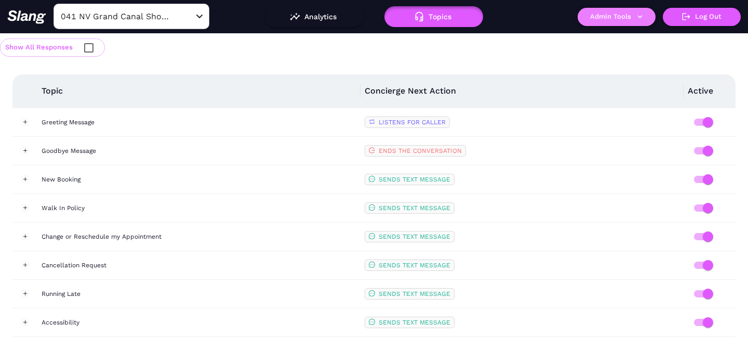
click at [595, 15] on button "Admin Tools" at bounding box center [617, 17] width 78 height 18
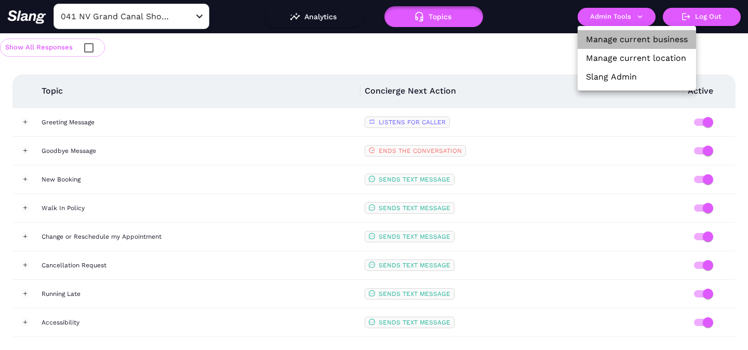
click at [585, 40] on li "Manage current business" at bounding box center [637, 39] width 119 height 19
click at [612, 40] on link "Manage current business" at bounding box center [637, 39] width 102 height 12
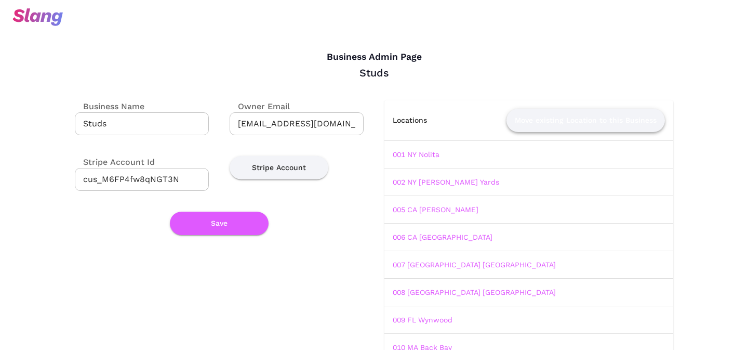
click at [551, 121] on button "Move existing Location to this Business" at bounding box center [586, 120] width 159 height 23
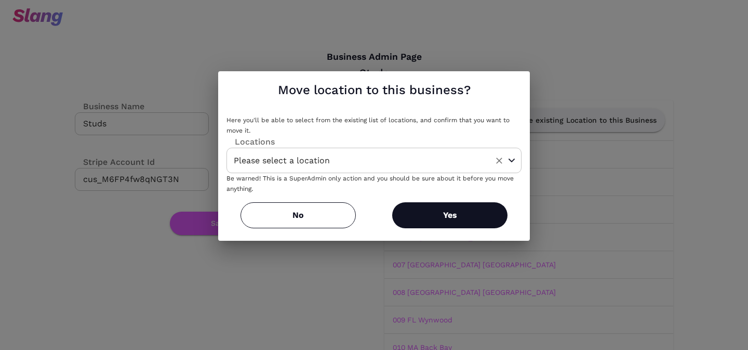
click at [409, 162] on input "Please select a location" at bounding box center [358, 160] width 254 height 16
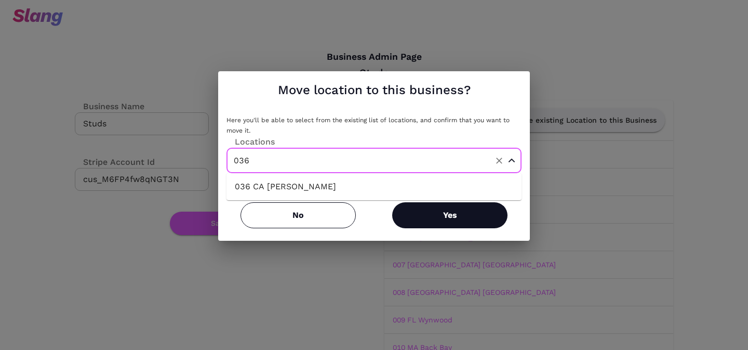
click at [377, 188] on li "036 CA Abbot Kinney" at bounding box center [374, 186] width 295 height 19
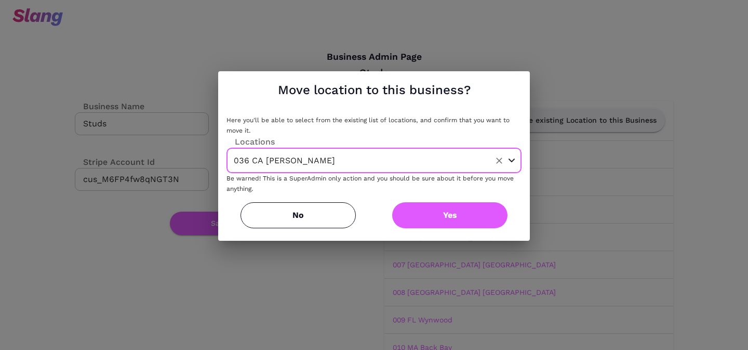
type input "036 CA Abbot Kinney"
click at [445, 212] on button "Yes" at bounding box center [449, 215] width 115 height 26
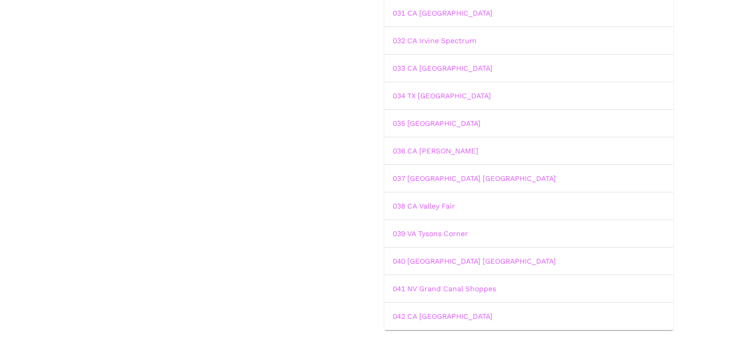
scroll to position [886, 0]
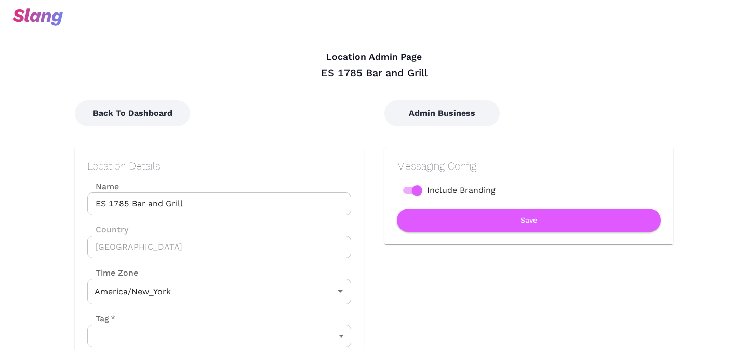
type input "Eastern Time"
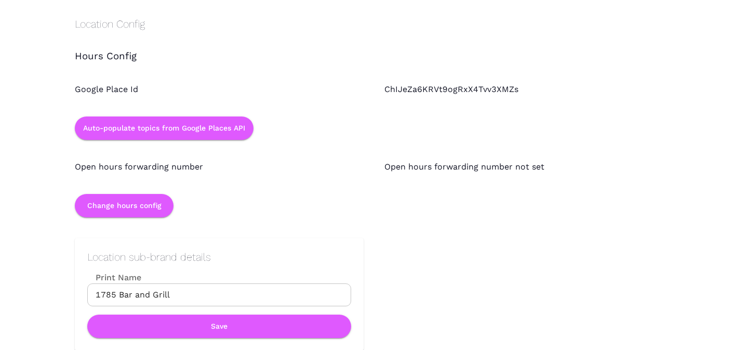
scroll to position [976, 0]
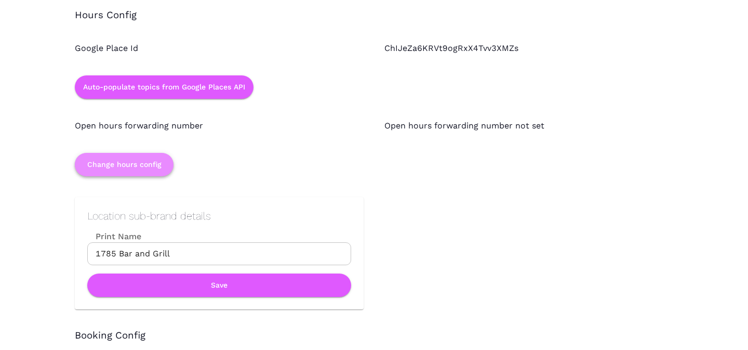
click at [135, 164] on button "Change hours config" at bounding box center [124, 164] width 99 height 23
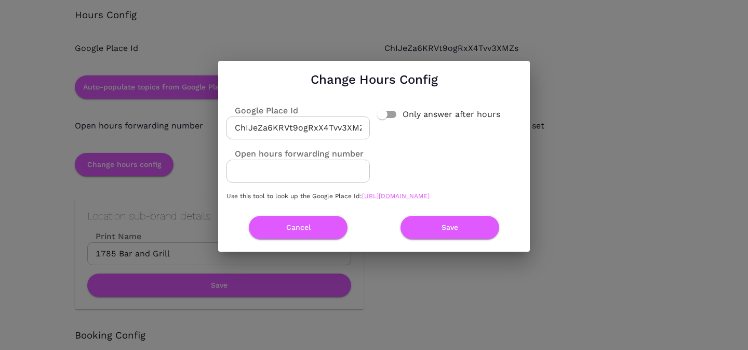
click at [262, 117] on input "ChIJeZa6KRVt9ogRxX4Tvv3XMZs" at bounding box center [298, 127] width 143 height 23
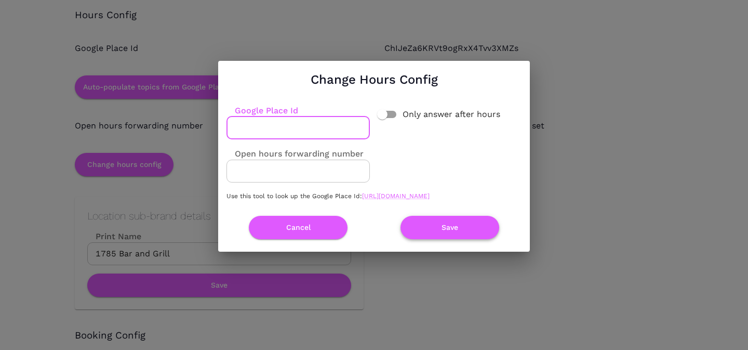
click at [448, 233] on button "Save" at bounding box center [450, 227] width 99 height 23
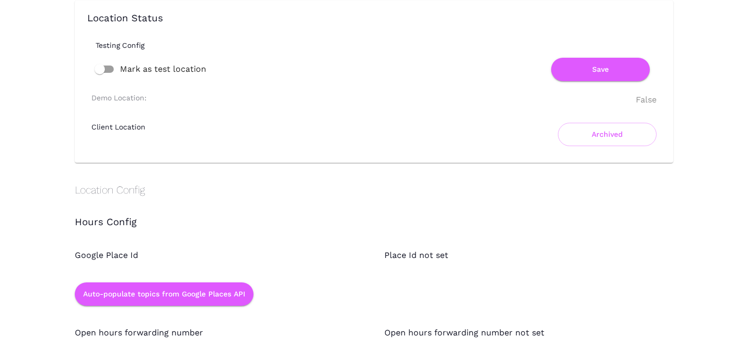
scroll to position [771, 0]
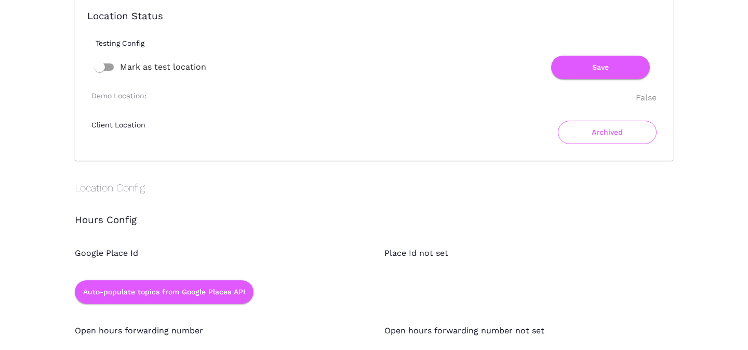
click at [591, 130] on button "Archived" at bounding box center [607, 132] width 99 height 23
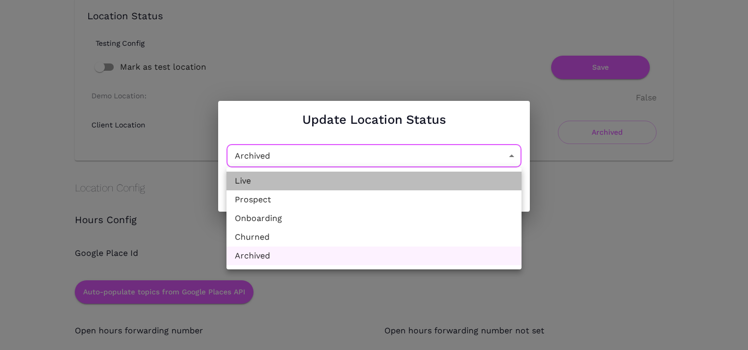
click at [379, 188] on li "Live" at bounding box center [374, 181] width 295 height 19
type input "Active"
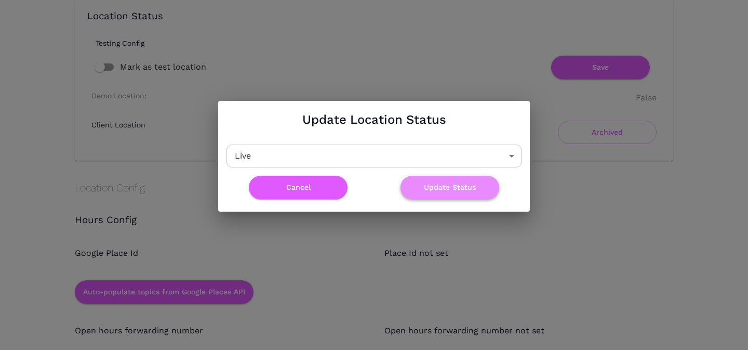
click at [442, 186] on button "Update Status" at bounding box center [450, 187] width 99 height 23
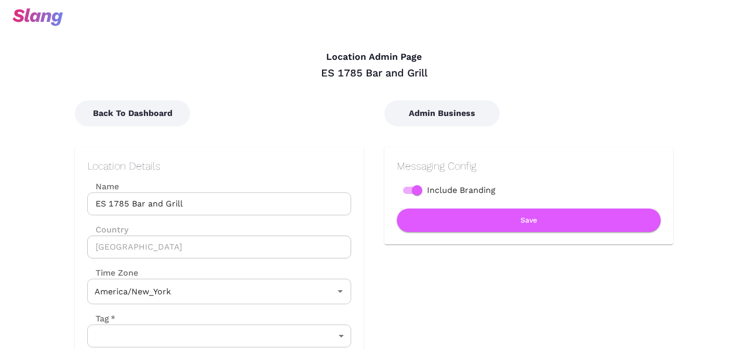
type input "Eastern Time"
click at [211, 200] on input "ES 1785 Bar and Grill" at bounding box center [219, 203] width 264 height 23
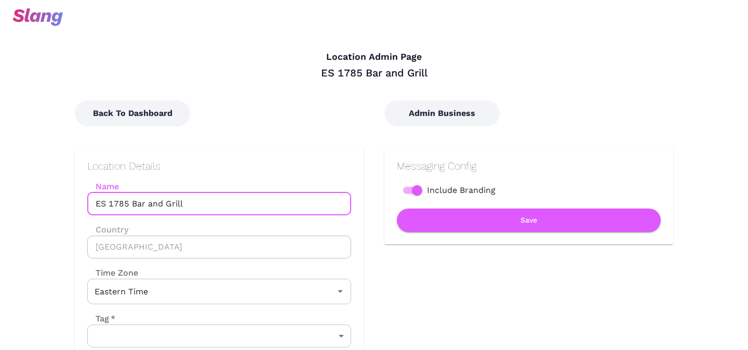
paste input "041 NV: Grand Canal Shoppes"
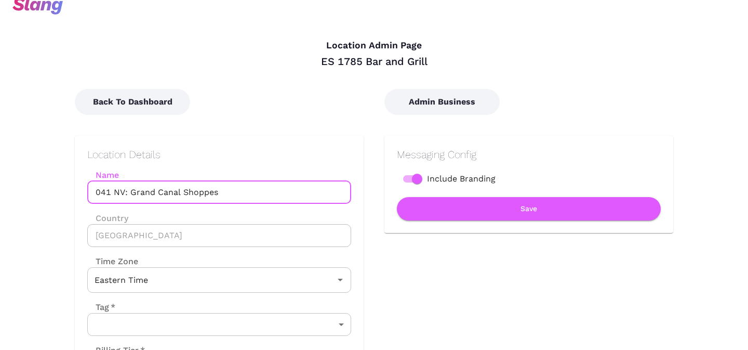
click at [128, 194] on input "041 NV: Grand Canal Shoppes" at bounding box center [219, 192] width 264 height 23
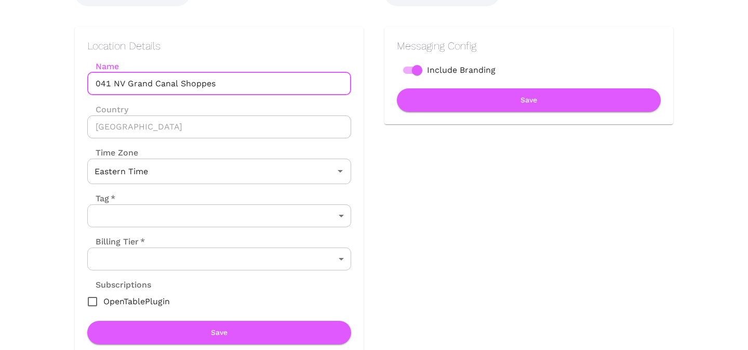
scroll to position [162, 0]
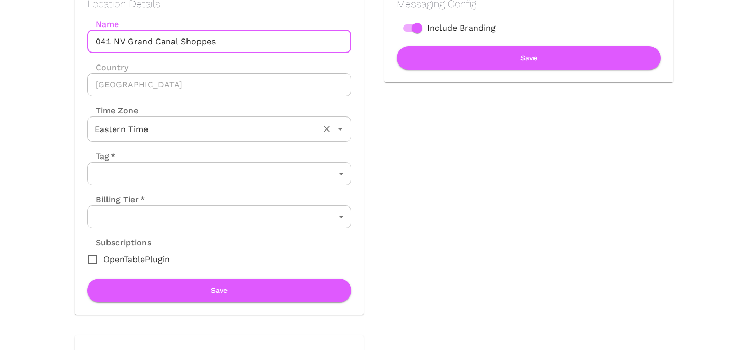
type input "041 NV Grand Canal Shoppes"
click at [149, 129] on input "Eastern Time" at bounding box center [205, 129] width 226 height 16
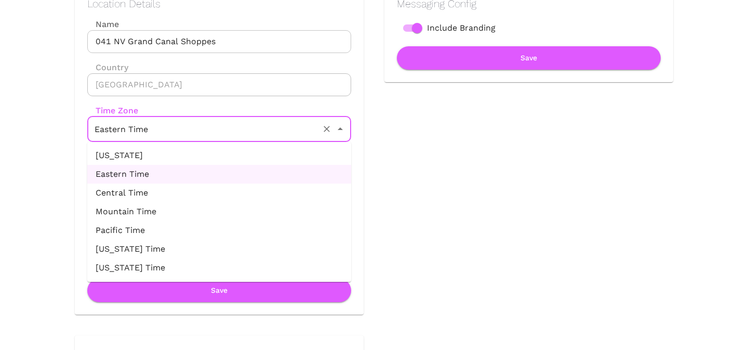
click at [144, 230] on li "Pacific Time" at bounding box center [219, 230] width 264 height 19
type input "Pacific Time"
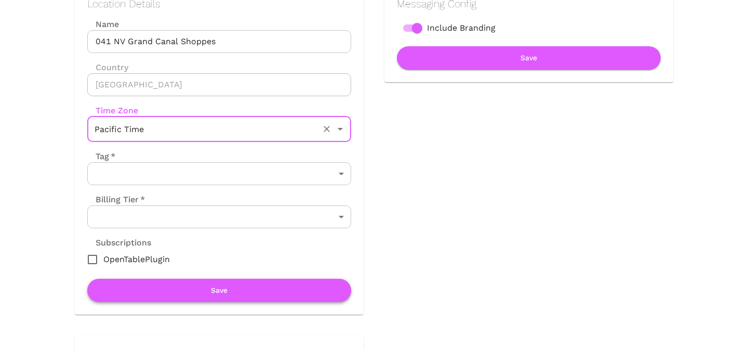
click at [164, 287] on button "Save" at bounding box center [219, 290] width 264 height 23
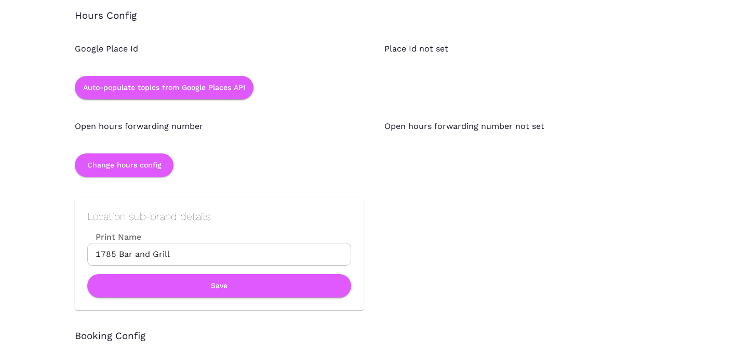
scroll to position [991, 0]
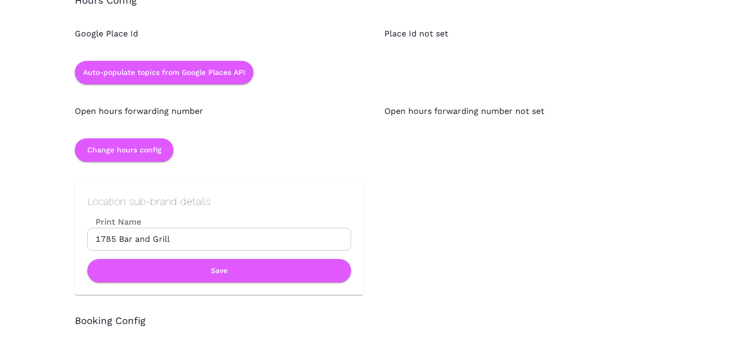
click at [174, 238] on input "1785 Bar and Grill" at bounding box center [219, 239] width 264 height 23
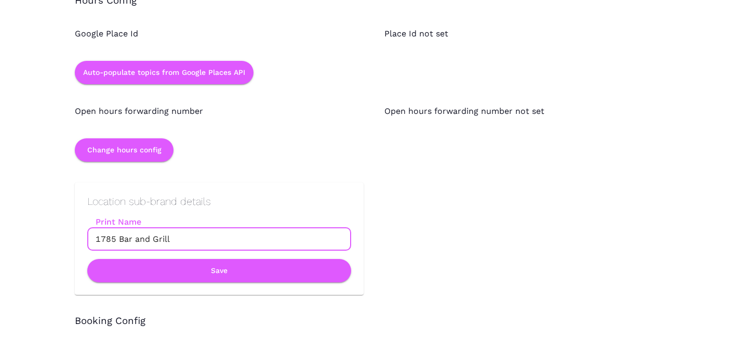
paste input "041 NV Grand Canal Shoppes"
type input "041 NV Grand Canal Shoppes"
click at [182, 275] on button "Save" at bounding box center [219, 270] width 264 height 23
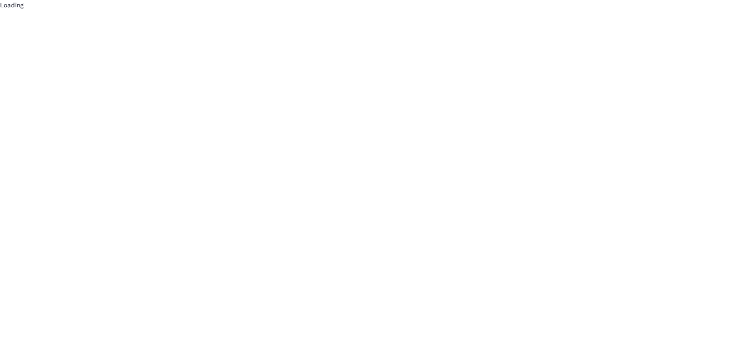
scroll to position [0, 0]
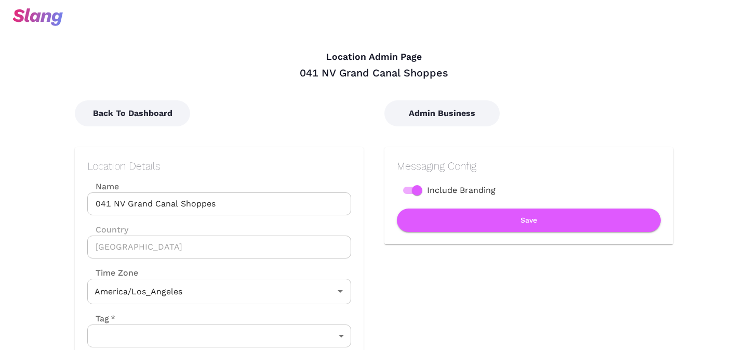
type input "Pacific Time"
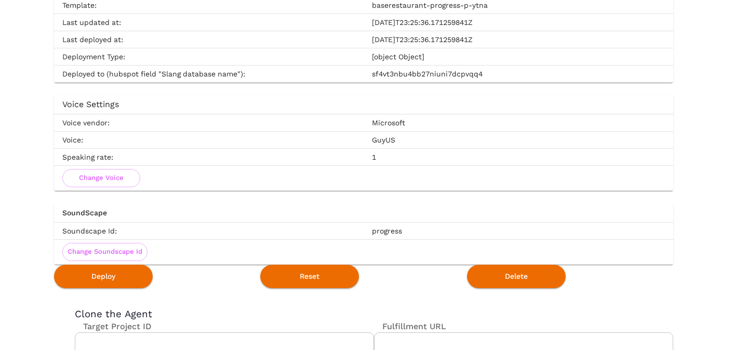
scroll to position [1904, 0]
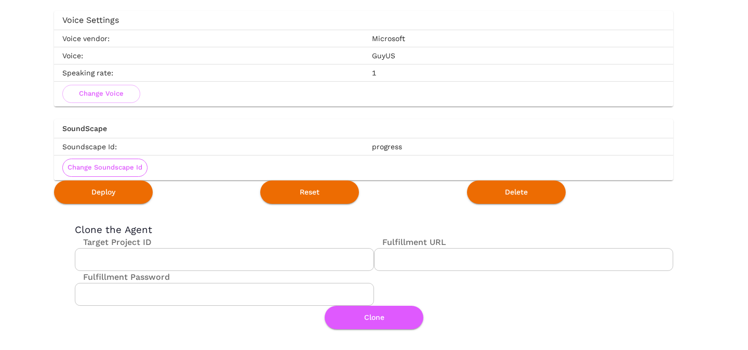
click at [124, 168] on button "Change Soundscape Id" at bounding box center [104, 168] width 85 height 18
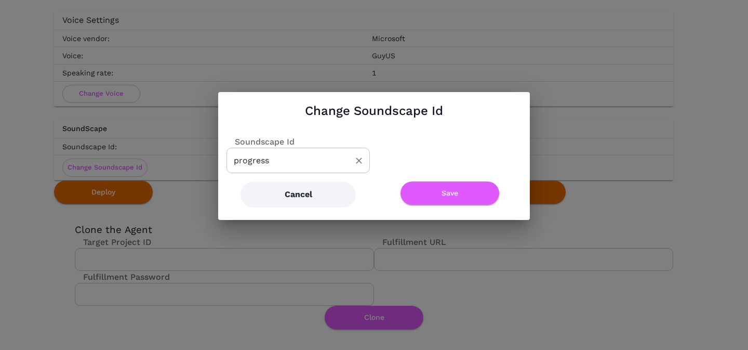
click at [269, 156] on input "progress" at bounding box center [290, 160] width 119 height 16
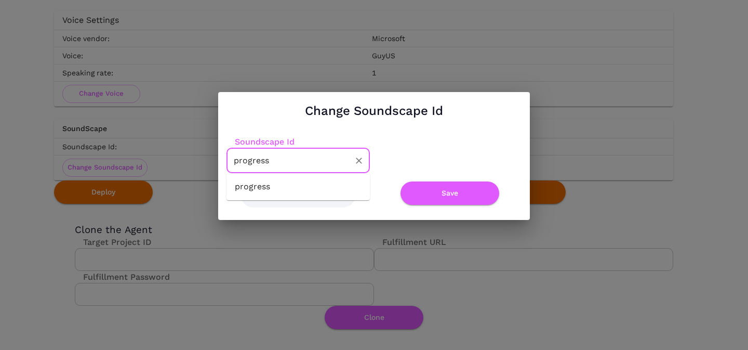
click at [358, 166] on button "Clear" at bounding box center [359, 160] width 15 height 15
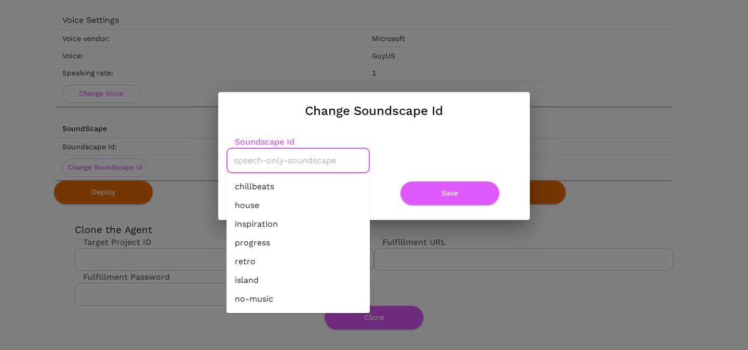
scroll to position [56, 0]
click at [296, 247] on li "no-music" at bounding box center [298, 243] width 143 height 19
type input "no-music"
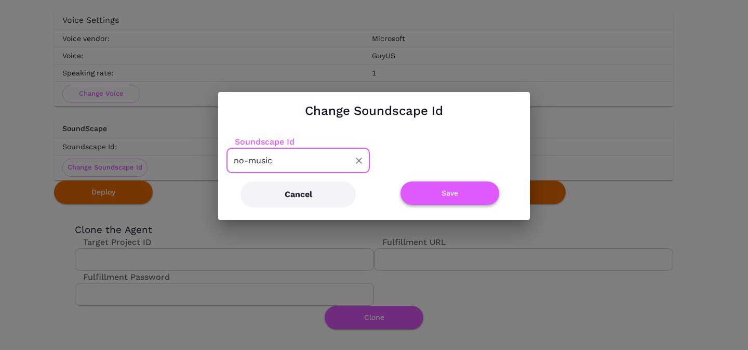
click at [440, 196] on button "Save" at bounding box center [450, 192] width 99 height 23
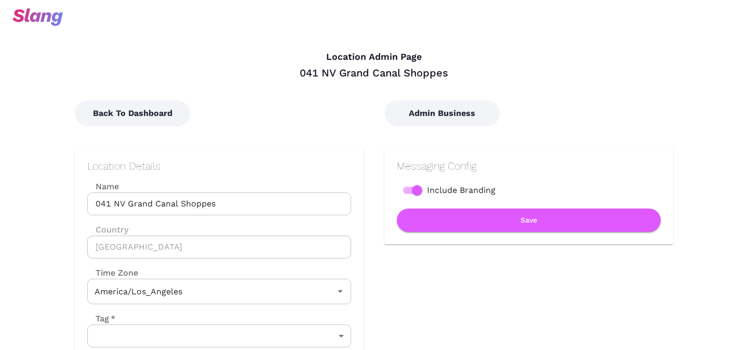
type input "Pacific Time"
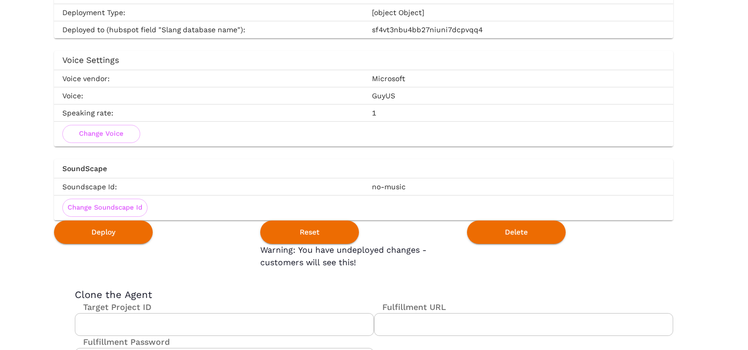
scroll to position [1883, 0]
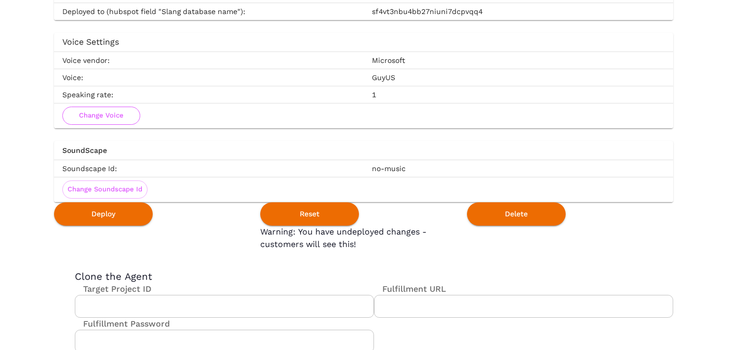
click at [119, 119] on button "Change Voice" at bounding box center [101, 116] width 78 height 18
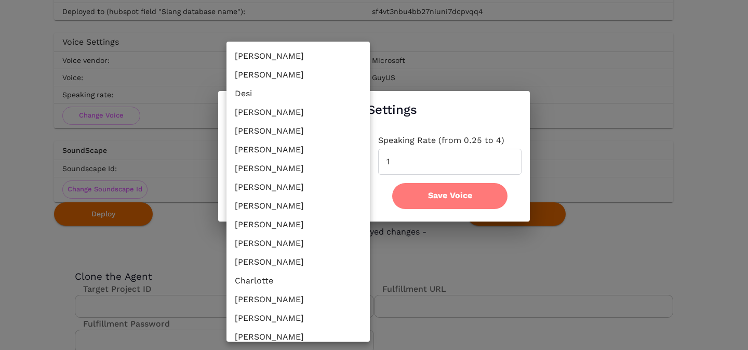
scroll to position [0, 0]
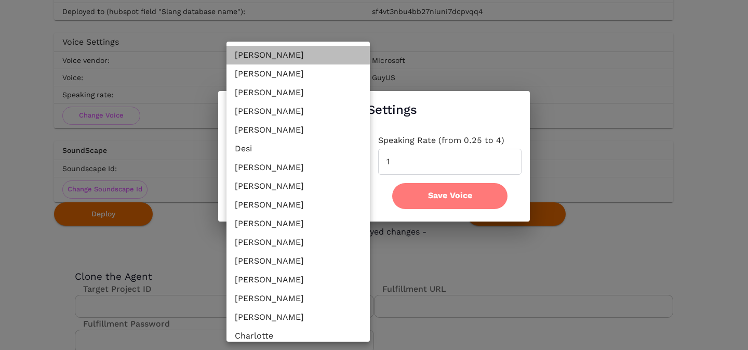
click at [280, 52] on li "Leslie" at bounding box center [298, 55] width 143 height 19
type input "en-US-Wavenet-F"
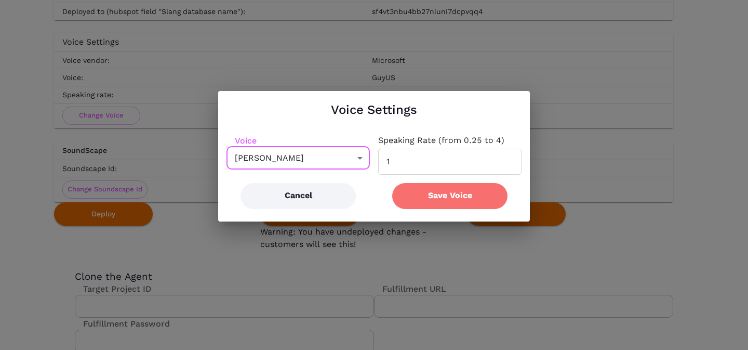
click at [440, 193] on button "Save Voice" at bounding box center [449, 196] width 115 height 26
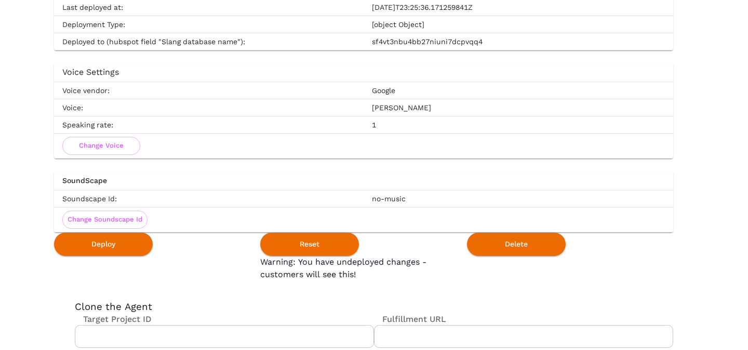
scroll to position [1929, 0]
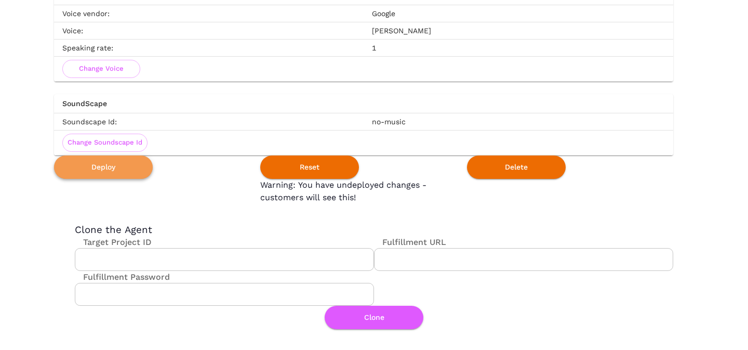
click at [121, 174] on button "Deploy" at bounding box center [103, 166] width 99 height 23
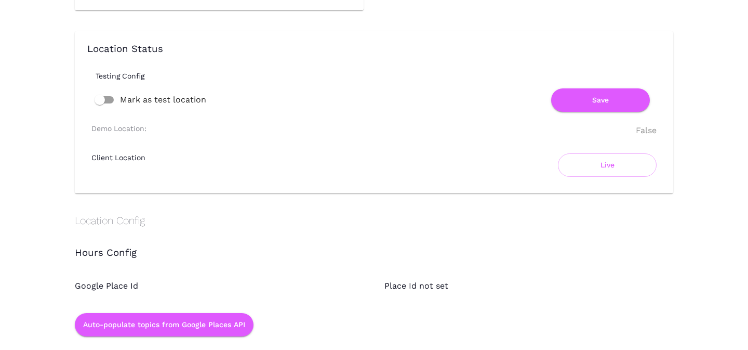
scroll to position [652, 0]
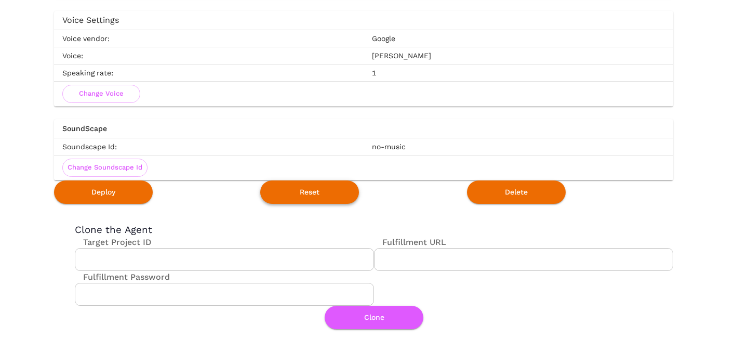
click at [320, 191] on button "Reset" at bounding box center [309, 191] width 99 height 23
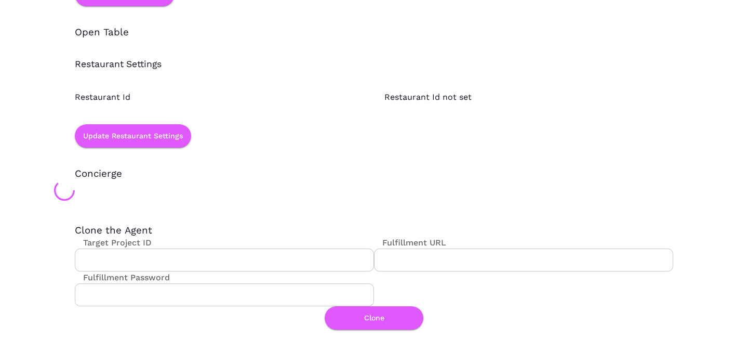
scroll to position [0, 0]
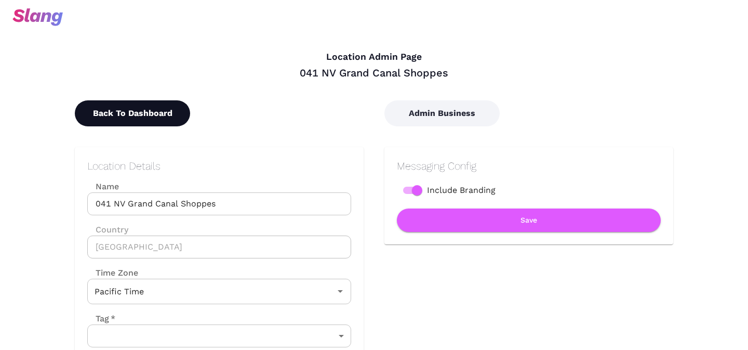
click at [162, 113] on button "Back To Dashboard" at bounding box center [132, 113] width 115 height 26
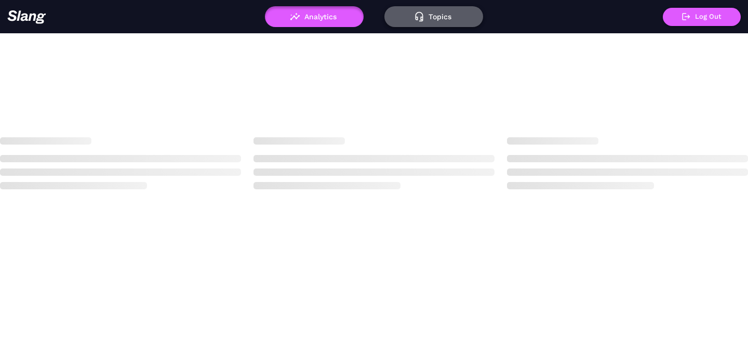
click at [430, 15] on button "Topics" at bounding box center [434, 16] width 99 height 21
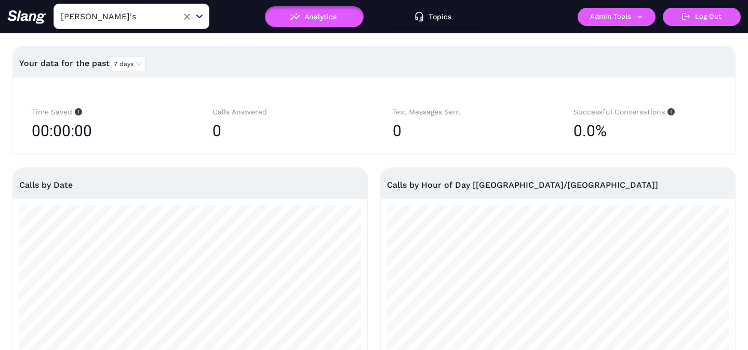
click at [169, 19] on input "Amelia Gene's" at bounding box center [115, 16] width 114 height 16
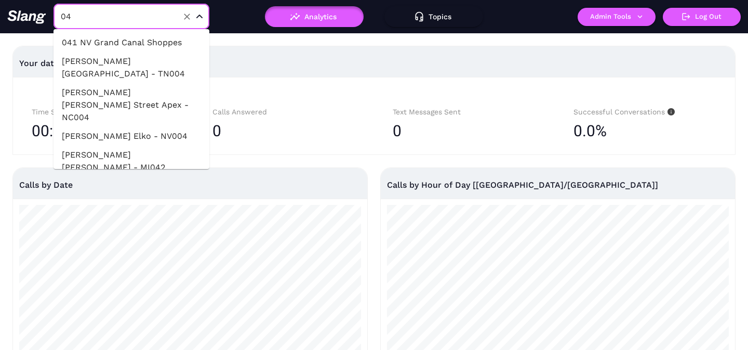
type input "041"
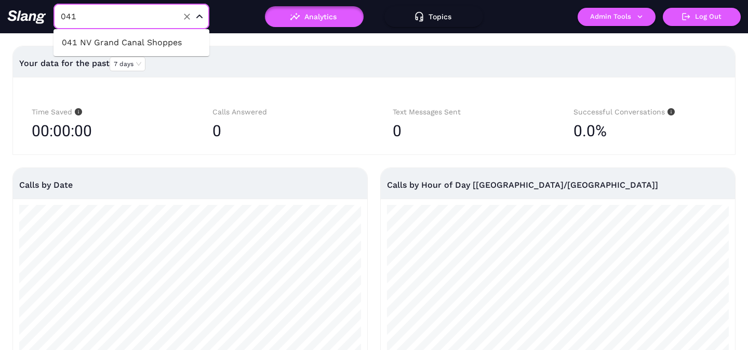
click at [156, 43] on li "041 NV Grand Canal Shoppes" at bounding box center [132, 42] width 156 height 19
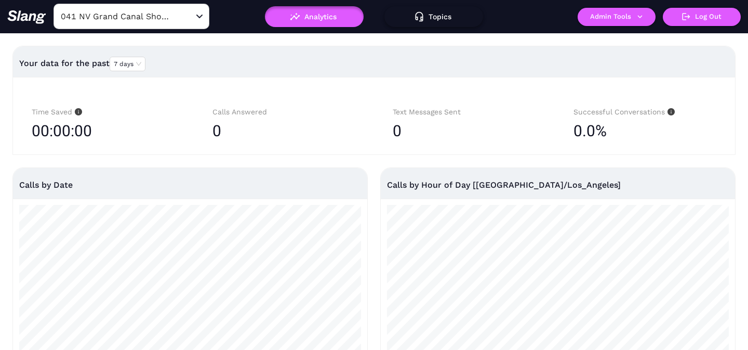
click at [446, 18] on button "Topics" at bounding box center [434, 16] width 99 height 21
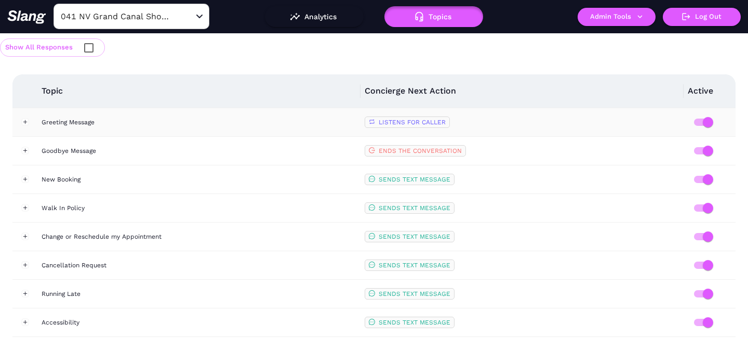
click at [278, 119] on div "Greeting Message" at bounding box center [199, 122] width 315 height 10
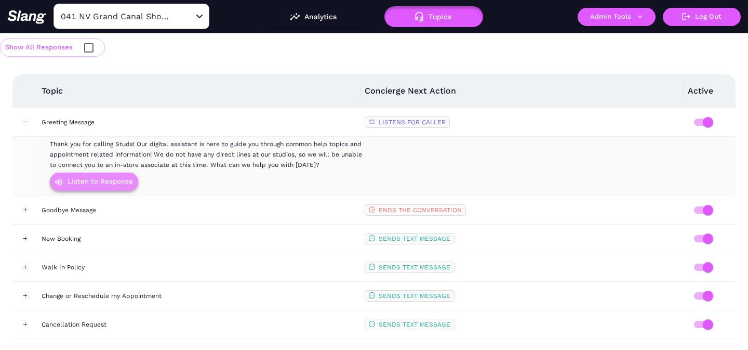
click at [96, 177] on button "Listen to Response" at bounding box center [94, 182] width 88 height 18
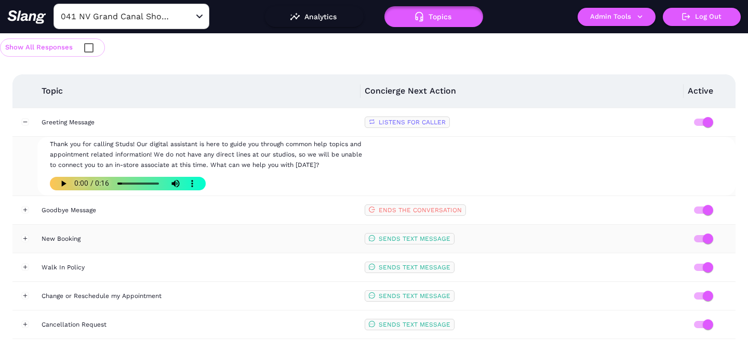
click at [194, 243] on div "New Booking" at bounding box center [199, 238] width 315 height 10
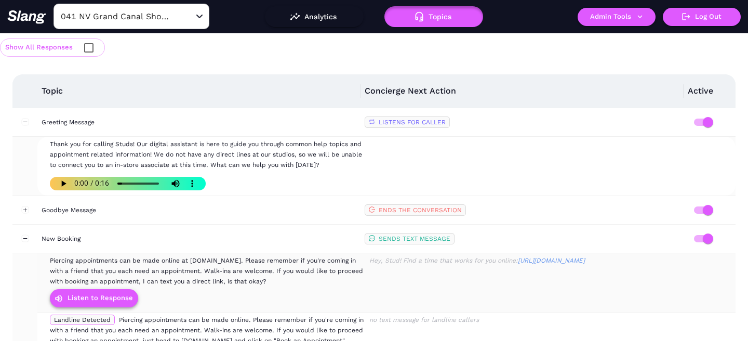
click at [88, 297] on button "Listen to Response" at bounding box center [94, 298] width 88 height 18
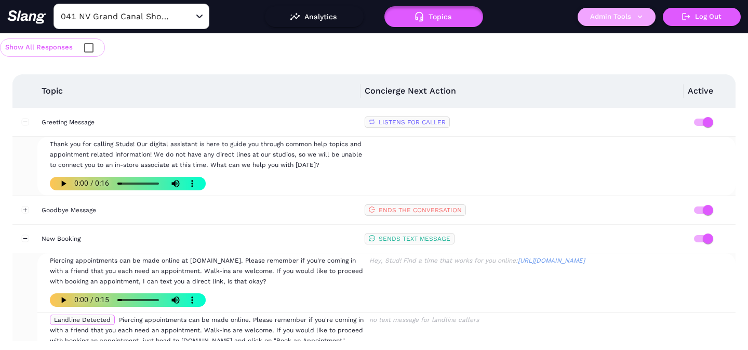
click at [612, 16] on button "Admin Tools" at bounding box center [617, 17] width 78 height 18
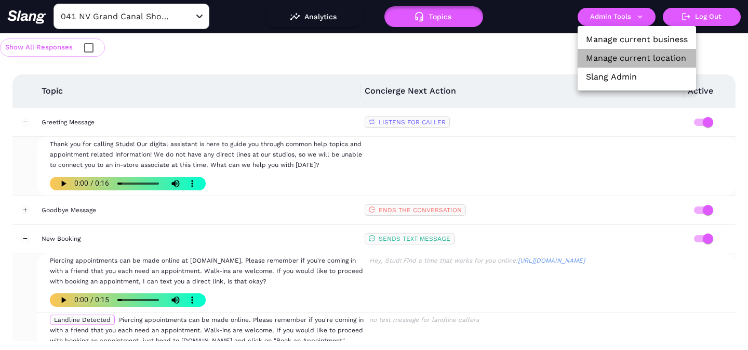
click at [599, 52] on link "Manage current location" at bounding box center [636, 58] width 100 height 12
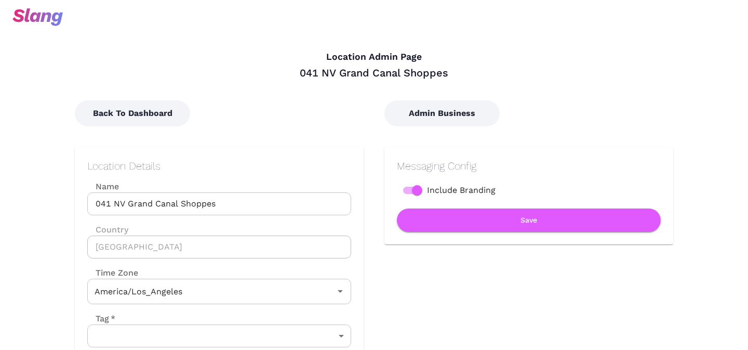
type input "Pacific Time"
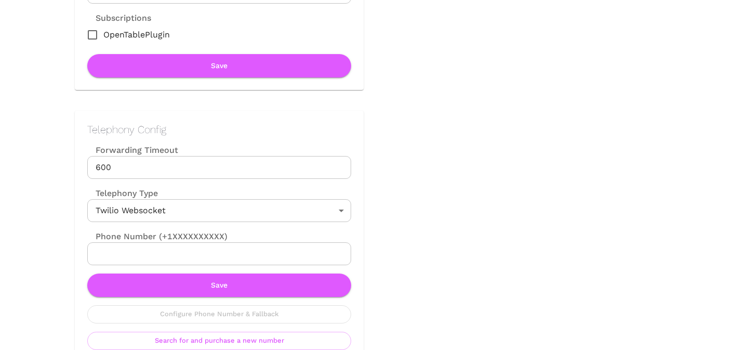
scroll to position [415, 0]
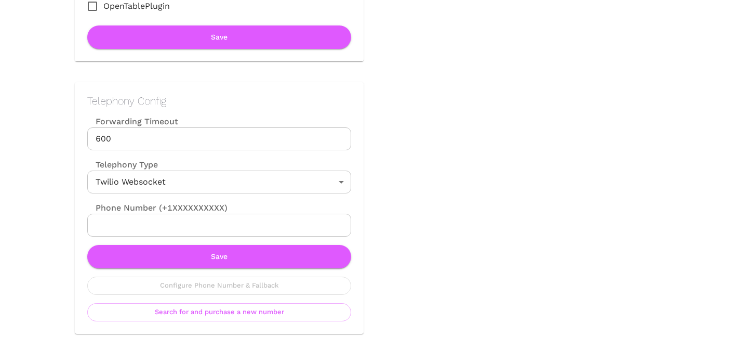
click at [249, 218] on input "Phone Number (+1XXXXXXXXXX)" at bounding box center [219, 225] width 264 height 23
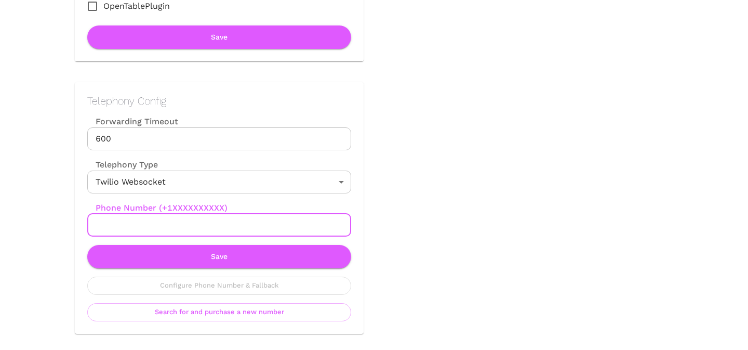
paste input "(702) 728-4666"
type input "+17027284666"
click at [253, 247] on button "Save" at bounding box center [219, 256] width 264 height 23
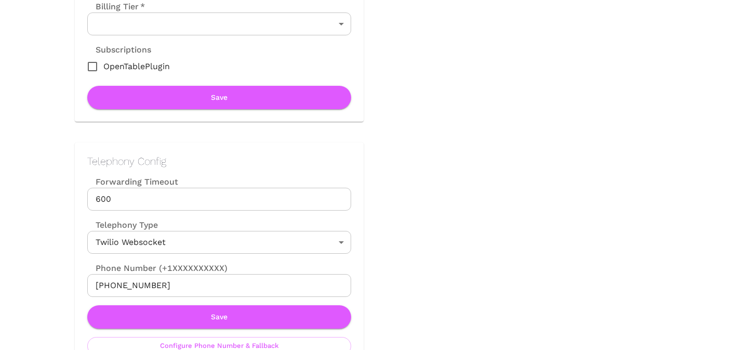
scroll to position [410, 0]
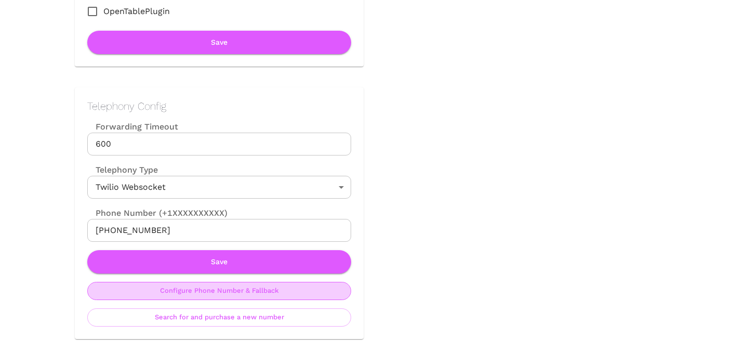
click at [235, 291] on button "Configure Phone Number & Fallback" at bounding box center [219, 291] width 264 height 18
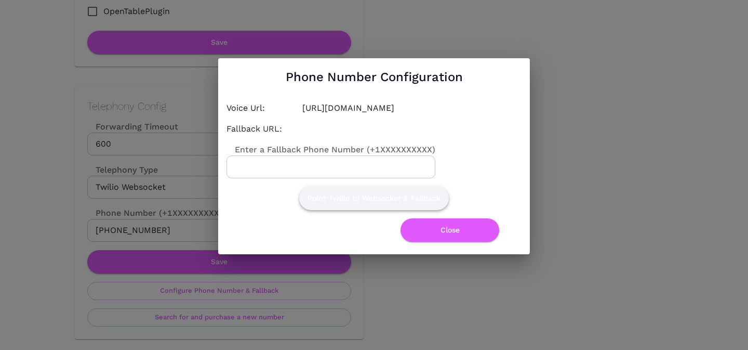
click at [410, 205] on button "Point Twilio to Websocket & Fallback" at bounding box center [374, 198] width 150 height 23
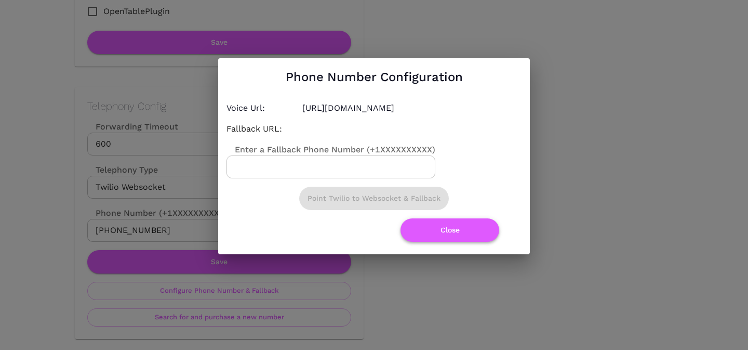
click at [434, 228] on button "Close" at bounding box center [450, 229] width 99 height 23
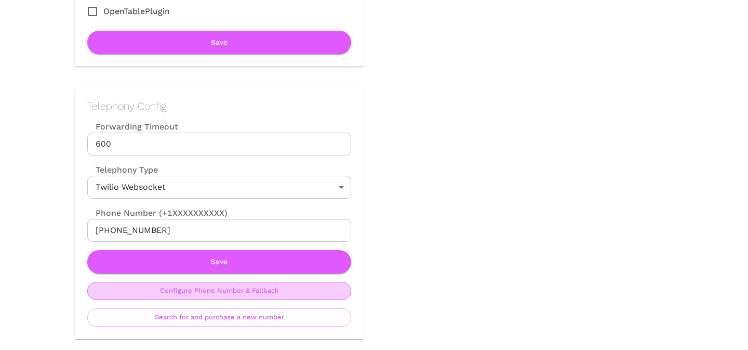
click at [245, 294] on button "Configure Phone Number & Fallback" at bounding box center [219, 291] width 264 height 18
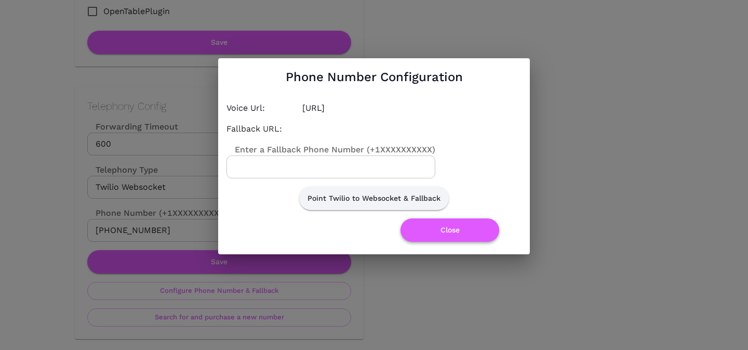
click at [445, 235] on button "Close" at bounding box center [450, 229] width 99 height 23
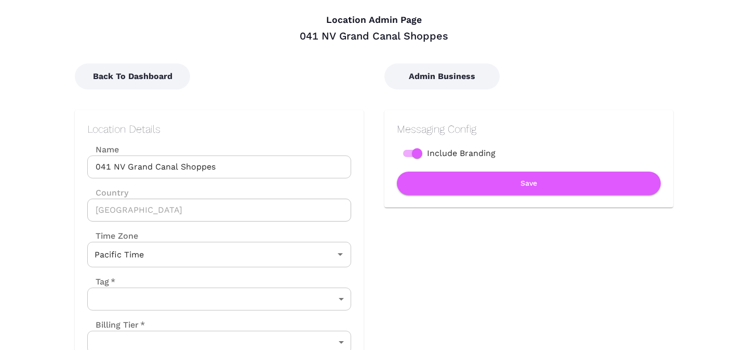
scroll to position [0, 0]
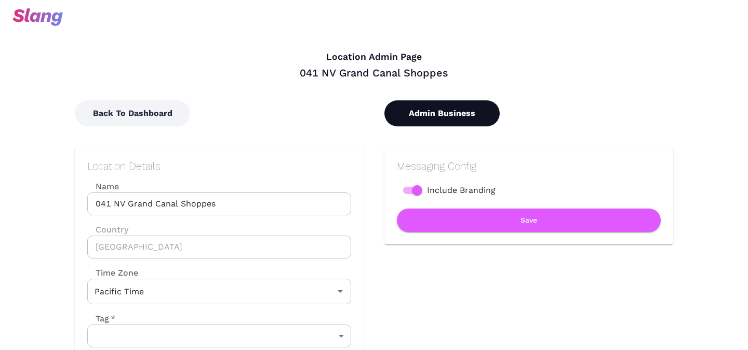
click at [443, 111] on button "Admin Business" at bounding box center [442, 113] width 115 height 26
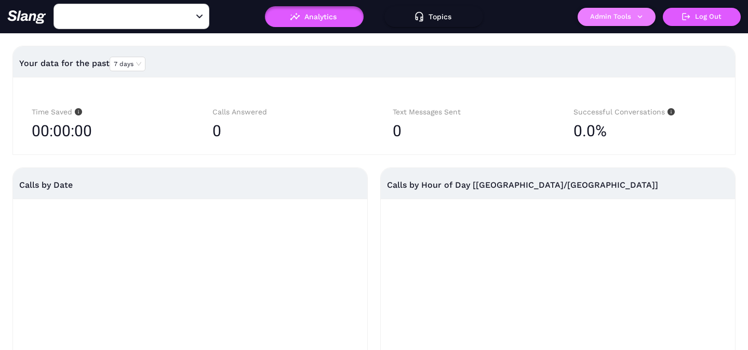
type input "[PERSON_NAME]'s"
click at [621, 18] on button "Admin Tools" at bounding box center [617, 17] width 78 height 18
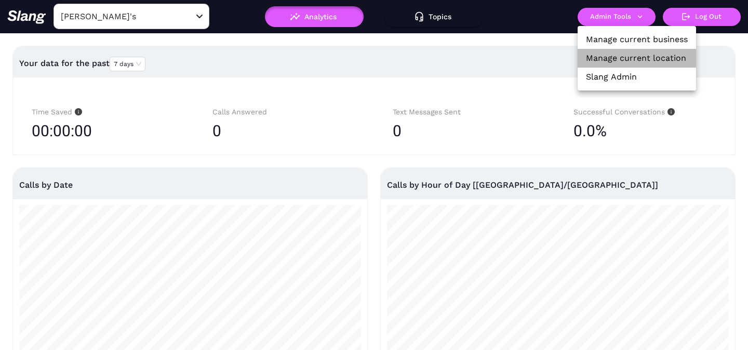
click at [603, 51] on li "Manage current location" at bounding box center [637, 58] width 119 height 19
click at [603, 55] on link "Manage current location" at bounding box center [636, 58] width 100 height 12
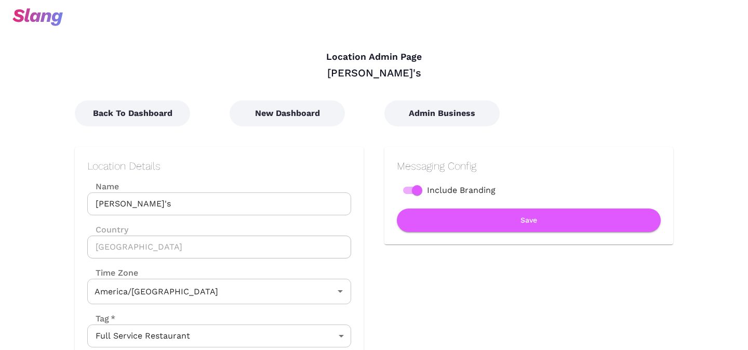
type input "Central Time"
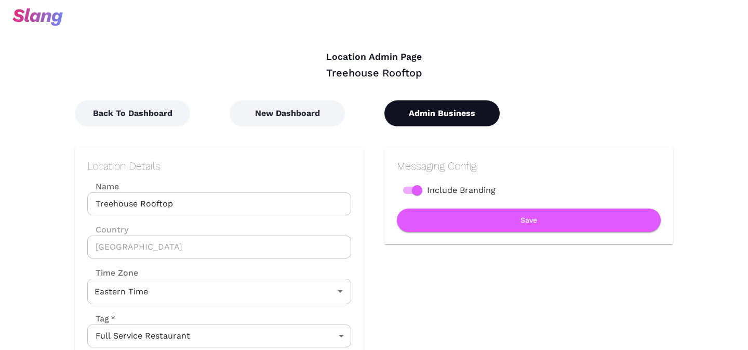
click at [428, 118] on button "Admin Business" at bounding box center [442, 113] width 115 height 26
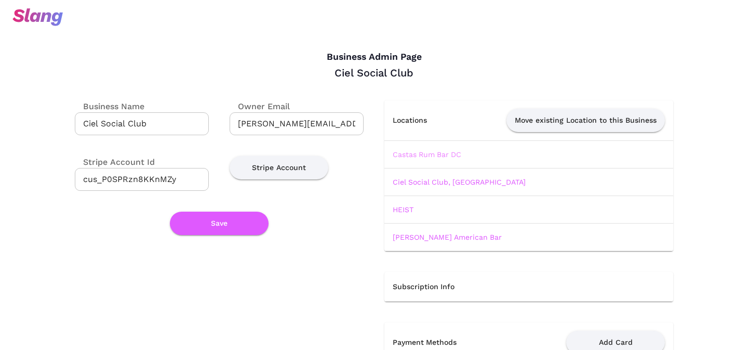
click at [425, 151] on link "Castas Rum Bar DC" at bounding box center [427, 154] width 69 height 8
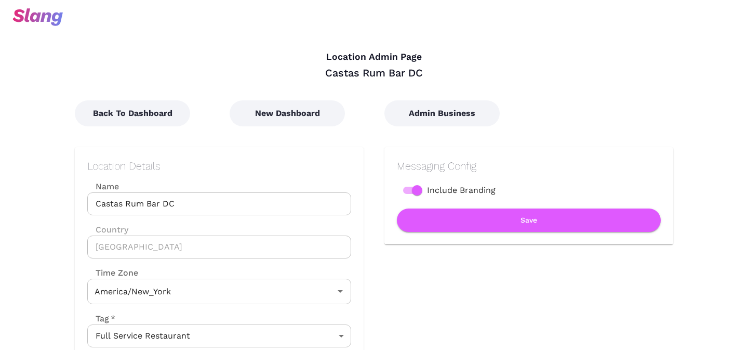
type input "Eastern Time"
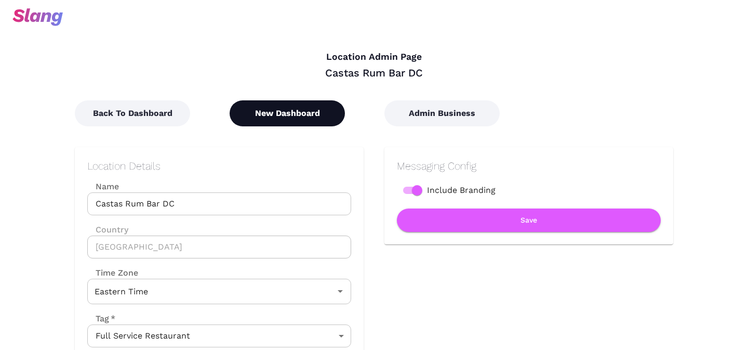
click at [279, 117] on button "New Dashboard" at bounding box center [287, 113] width 115 height 26
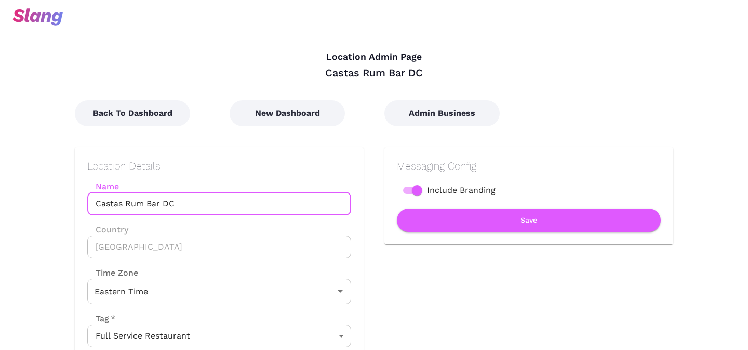
click at [121, 203] on input "Castas Rum Bar DC" at bounding box center [219, 203] width 264 height 23
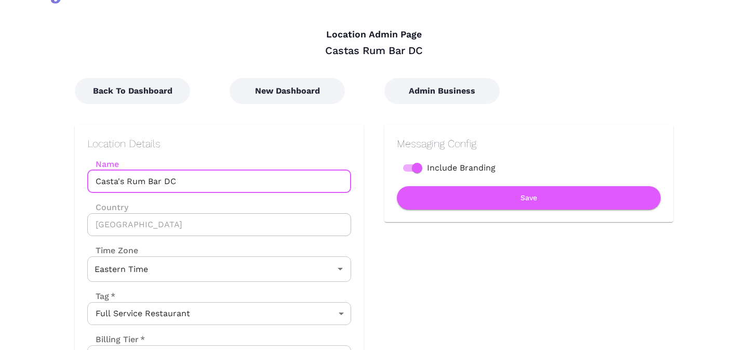
scroll to position [138, 0]
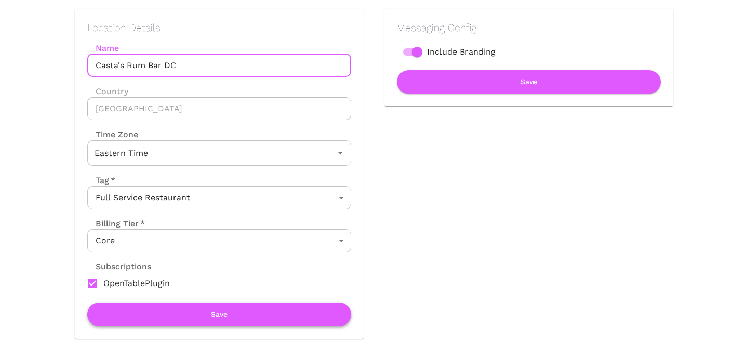
type input "Casta's Rum Bar DC"
click at [174, 314] on button "Save" at bounding box center [219, 314] width 264 height 23
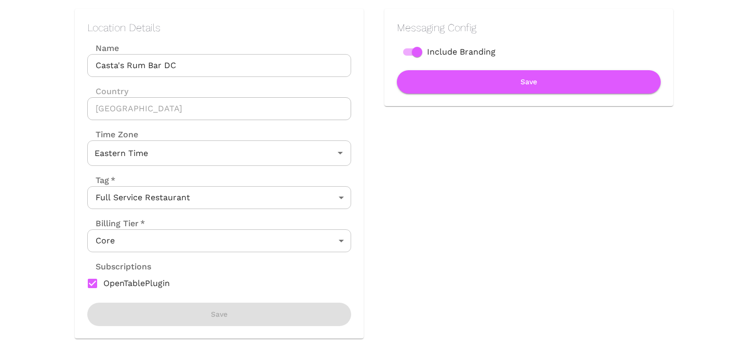
scroll to position [0, 0]
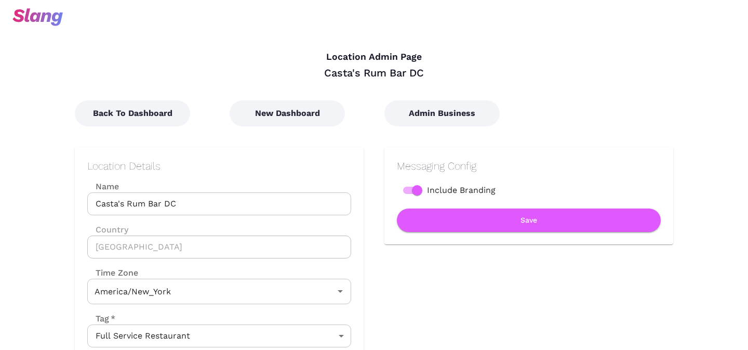
type input "Eastern Time"
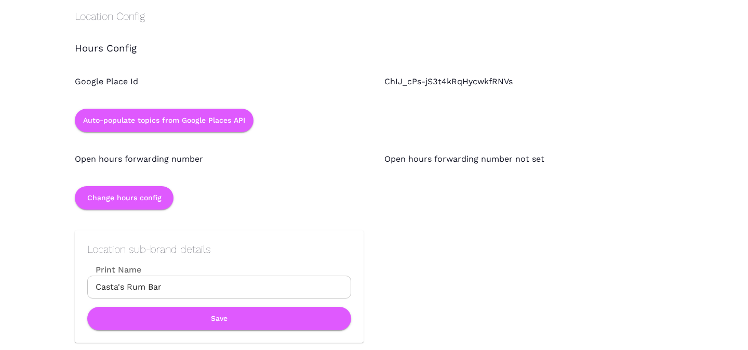
scroll to position [994, 0]
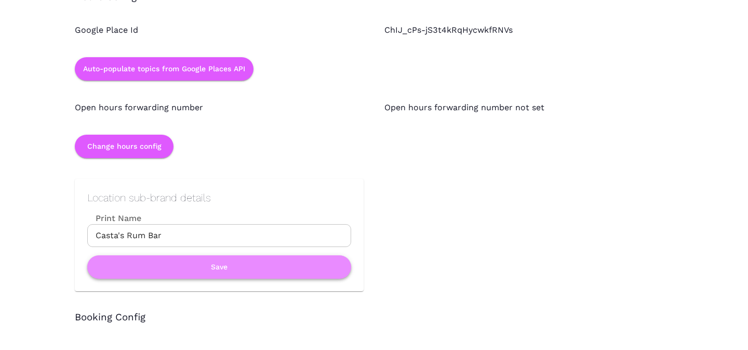
click at [207, 265] on button "Save" at bounding box center [219, 266] width 264 height 23
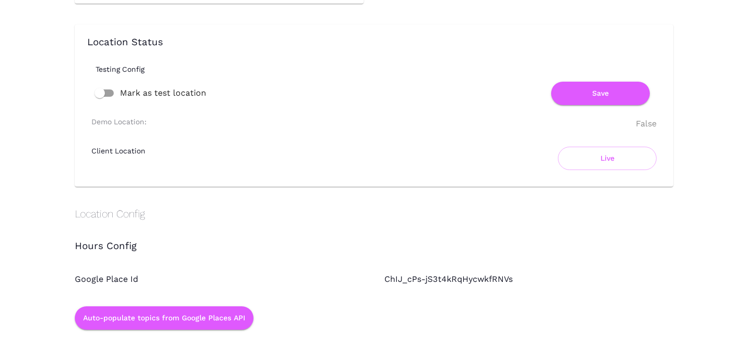
scroll to position [0, 0]
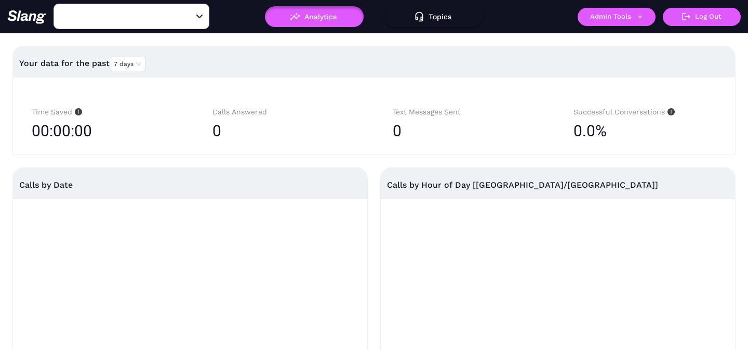
type input "[PERSON_NAME]'s"
click at [605, 18] on button "Admin Tools" at bounding box center [617, 17] width 78 height 18
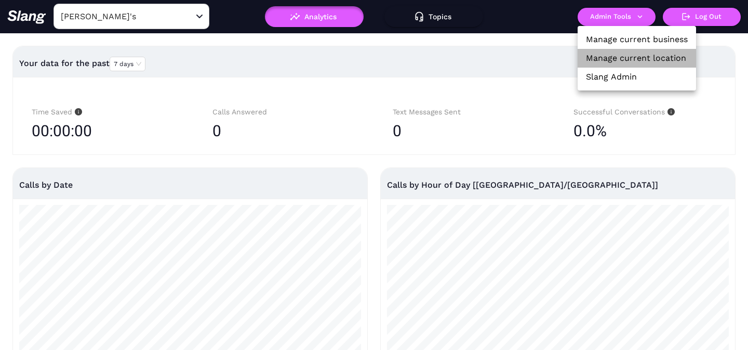
click at [603, 55] on link "Manage current location" at bounding box center [636, 58] width 100 height 12
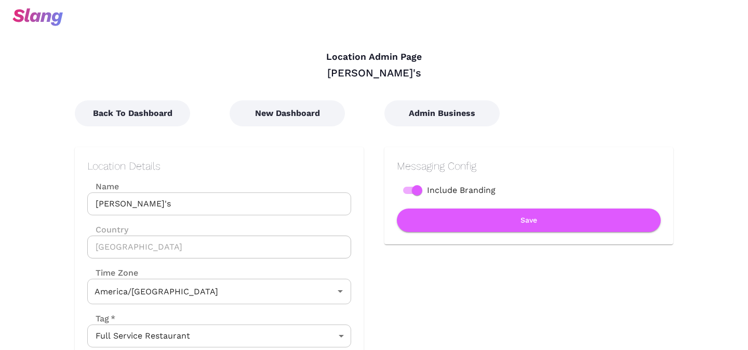
type input "Central Time"
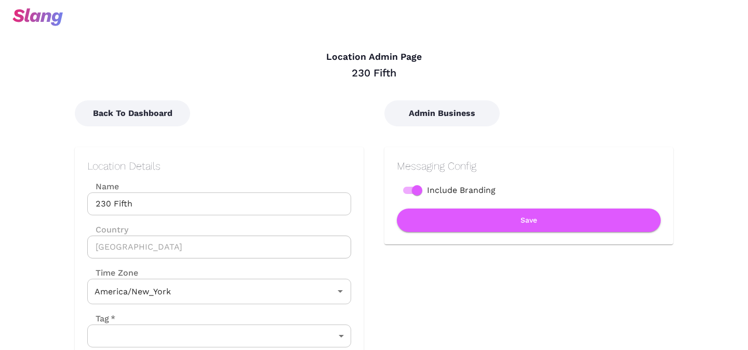
type input "Eastern Time"
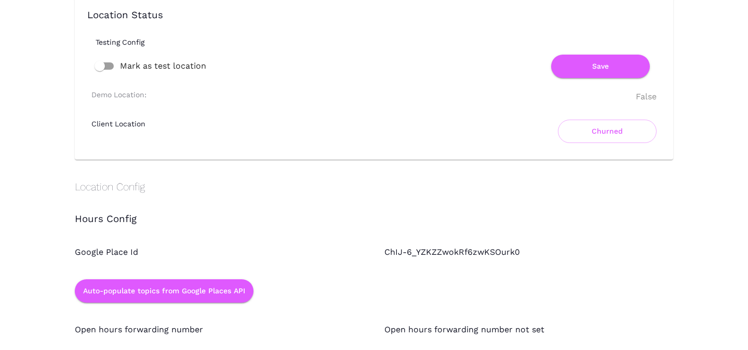
scroll to position [793, 0]
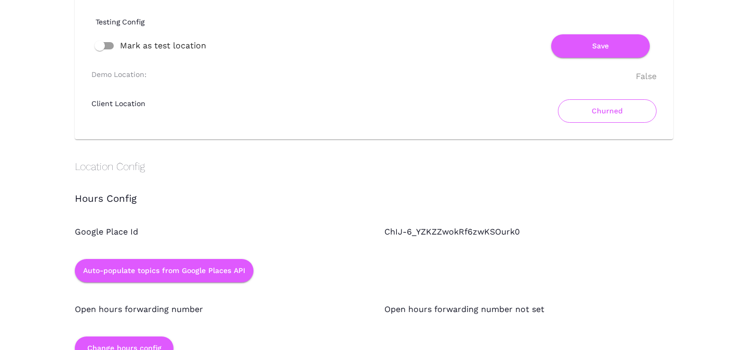
click at [609, 112] on button "Churned" at bounding box center [607, 110] width 99 height 23
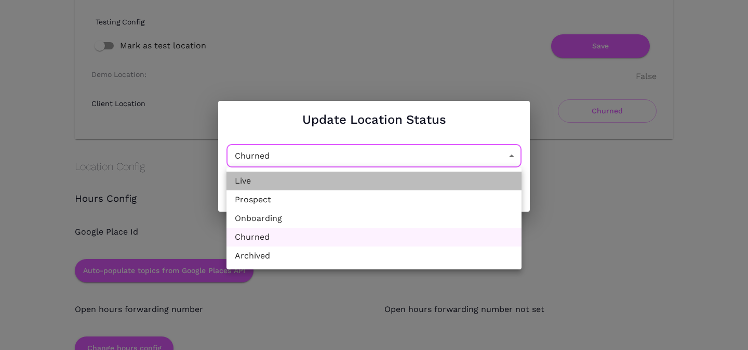
click at [387, 180] on li "Live" at bounding box center [374, 181] width 295 height 19
type input "Active"
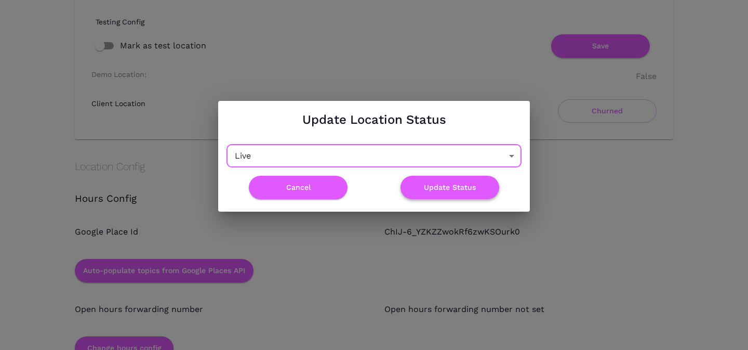
click at [451, 189] on button "Update Status" at bounding box center [450, 187] width 99 height 23
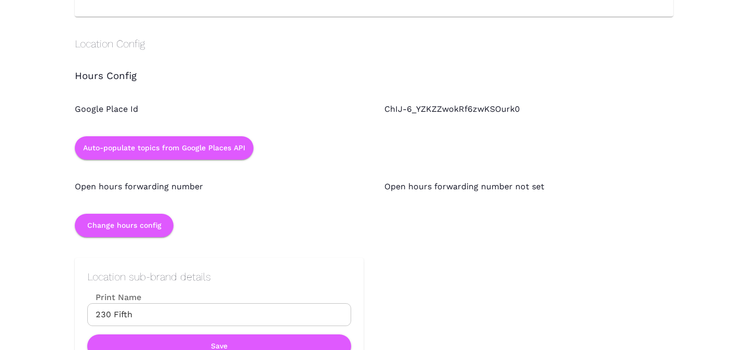
scroll to position [922, 0]
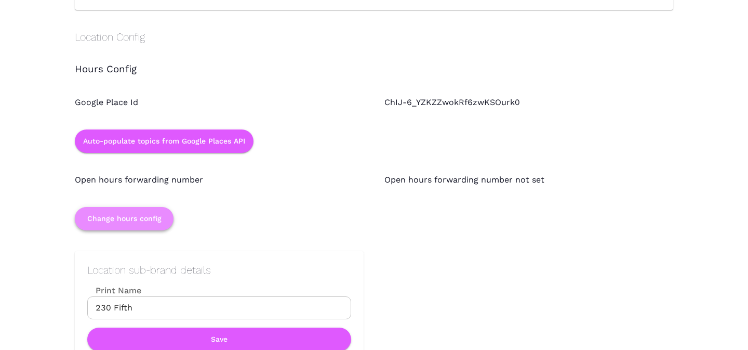
click at [138, 215] on button "Change hours config" at bounding box center [124, 218] width 99 height 23
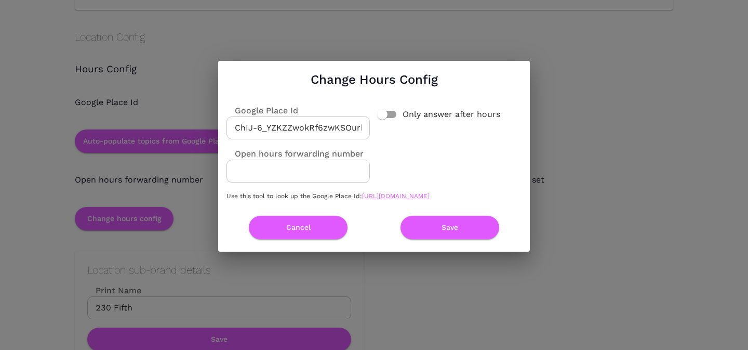
click at [263, 117] on input "ChIJ-6_YZKZZwokRf6zwKSOurk0" at bounding box center [298, 127] width 143 height 23
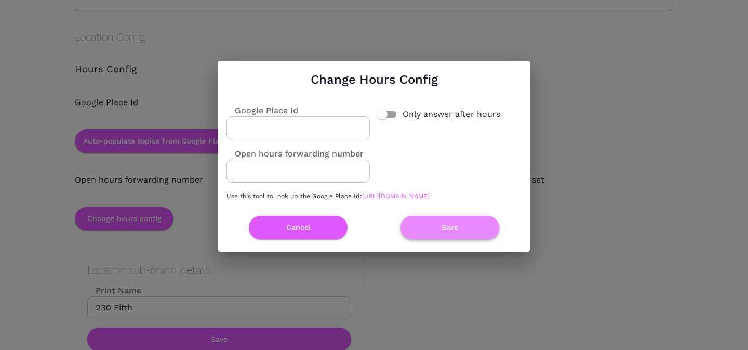
click at [438, 235] on button "Save" at bounding box center [450, 227] width 99 height 23
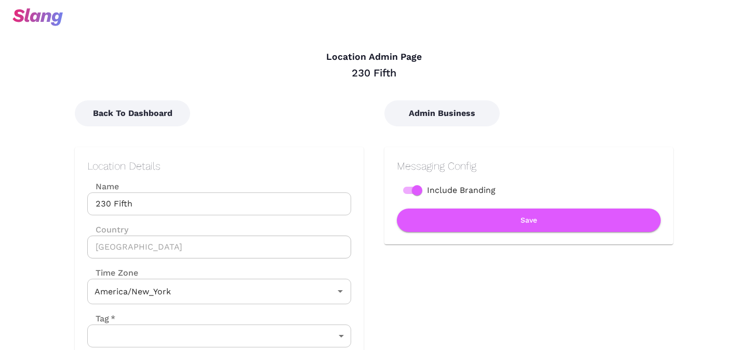
type input "Eastern Time"
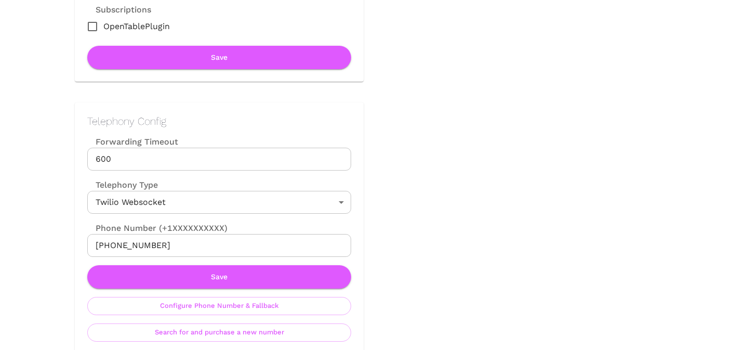
scroll to position [425, 0]
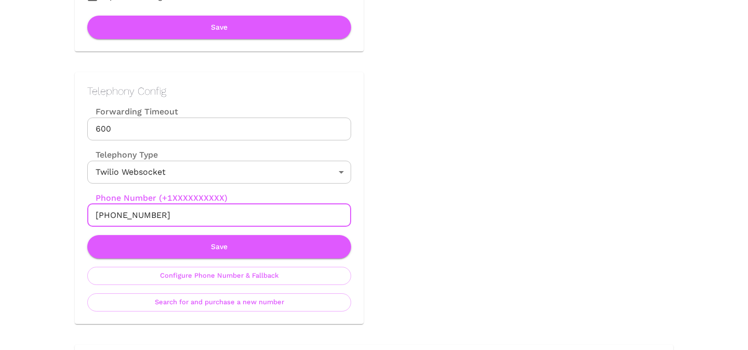
click at [279, 213] on input "+19292010662" at bounding box center [219, 215] width 264 height 23
click at [195, 250] on button "Save" at bounding box center [219, 246] width 264 height 23
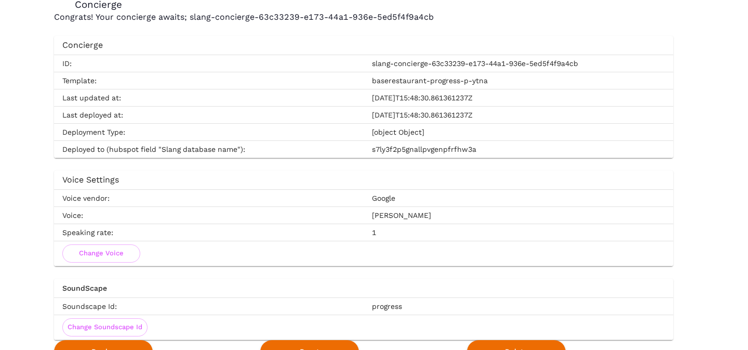
scroll to position [1807, 0]
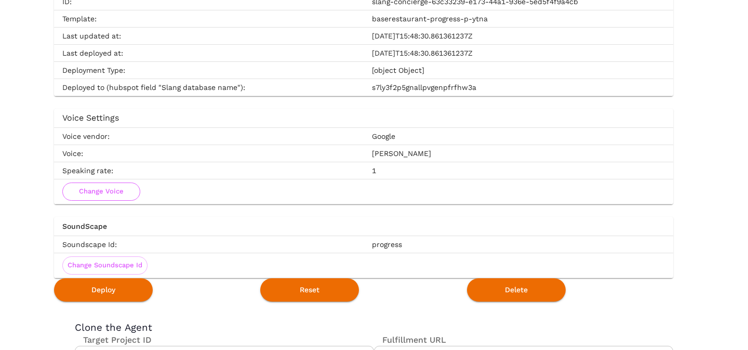
click at [129, 192] on button "Change Voice" at bounding box center [101, 191] width 78 height 18
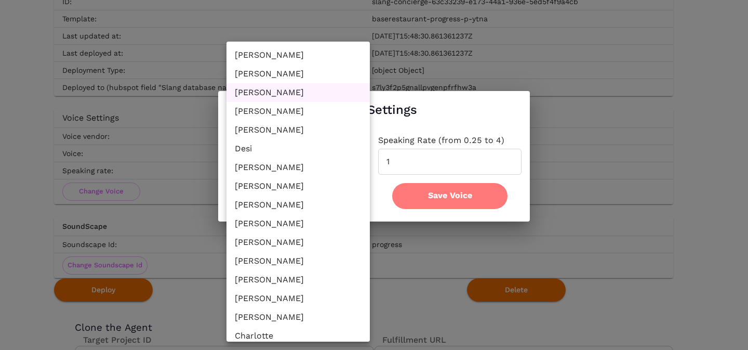
click at [262, 55] on li "Leslie" at bounding box center [298, 55] width 143 height 19
type input "en-US-Wavenet-F"
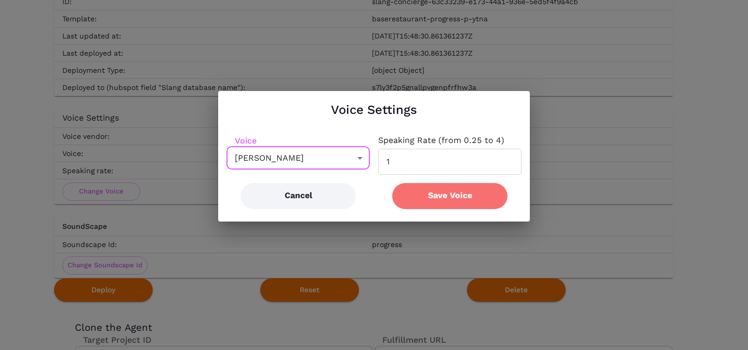
click at [435, 189] on button "Save Voice" at bounding box center [449, 196] width 115 height 26
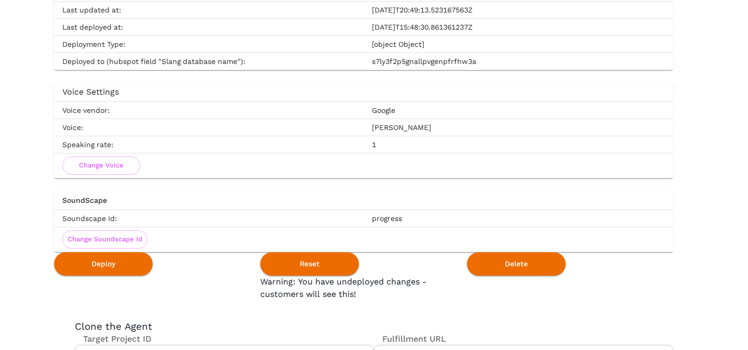
scroll to position [1839, 0]
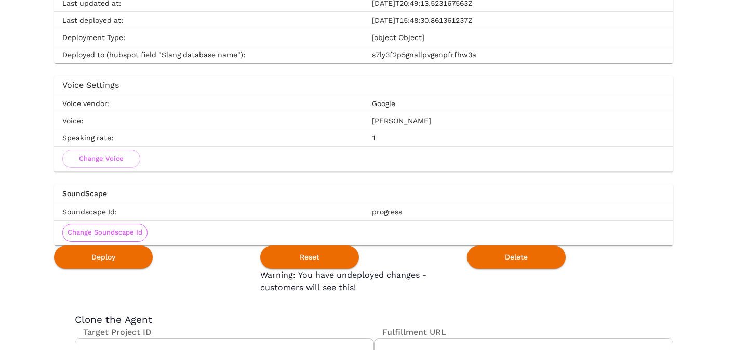
click at [104, 227] on button "Change Soundscape Id" at bounding box center [104, 233] width 85 height 18
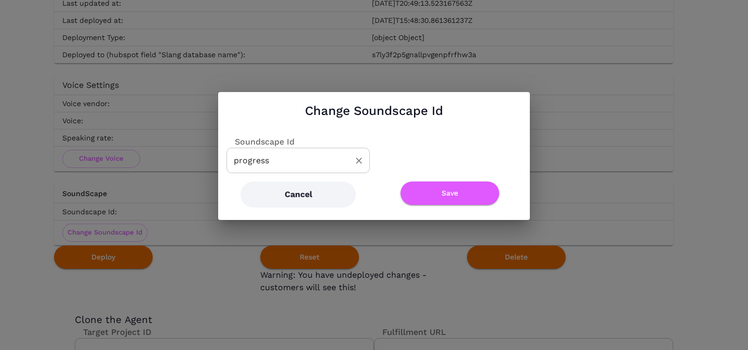
click at [273, 161] on input "progress" at bounding box center [290, 160] width 119 height 16
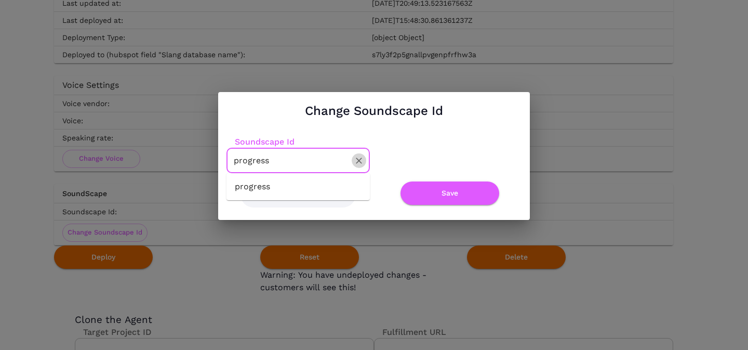
click at [359, 162] on icon "Clear" at bounding box center [359, 160] width 10 height 10
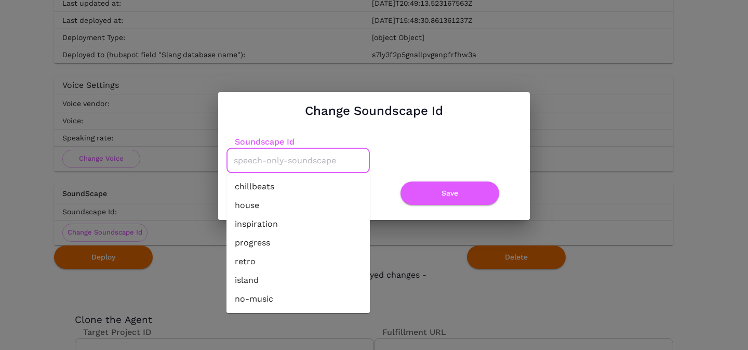
click at [273, 297] on li "no-music" at bounding box center [298, 299] width 143 height 19
type input "no-music"
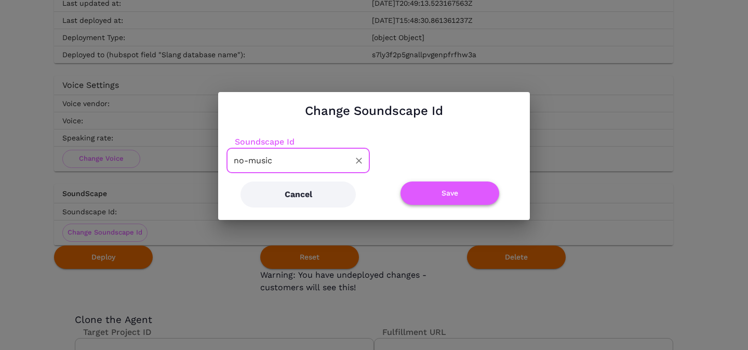
click at [429, 197] on button "Save" at bounding box center [450, 192] width 99 height 23
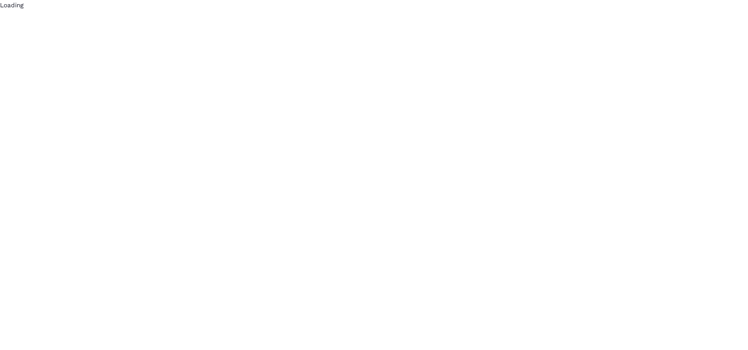
scroll to position [0, 0]
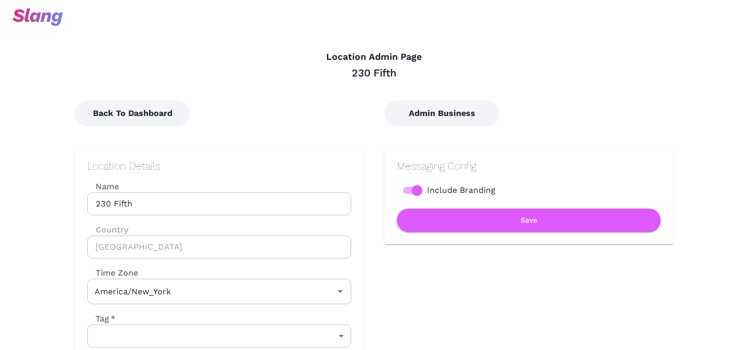
type input "Eastern Time"
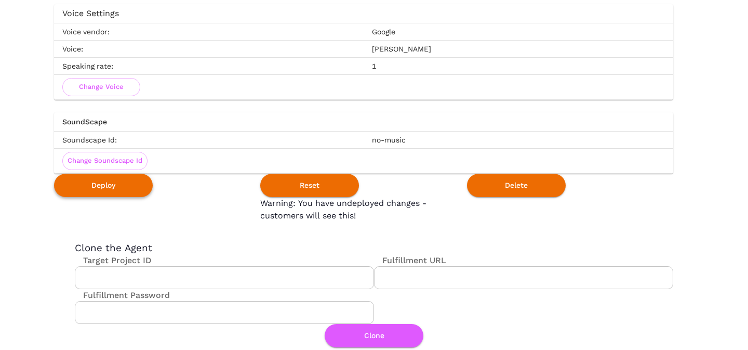
click at [114, 182] on button "Deploy" at bounding box center [103, 185] width 99 height 23
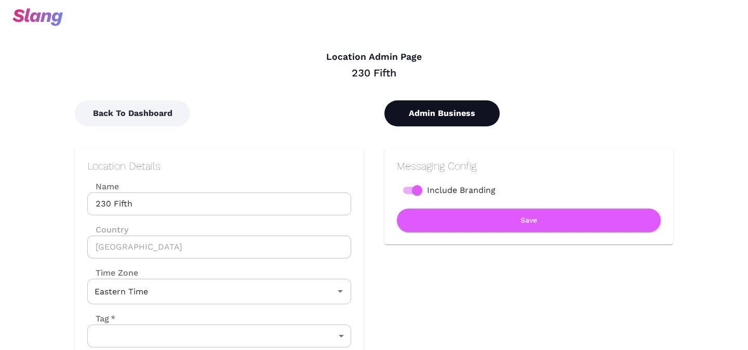
click at [408, 116] on button "Admin Business" at bounding box center [442, 113] width 115 height 26
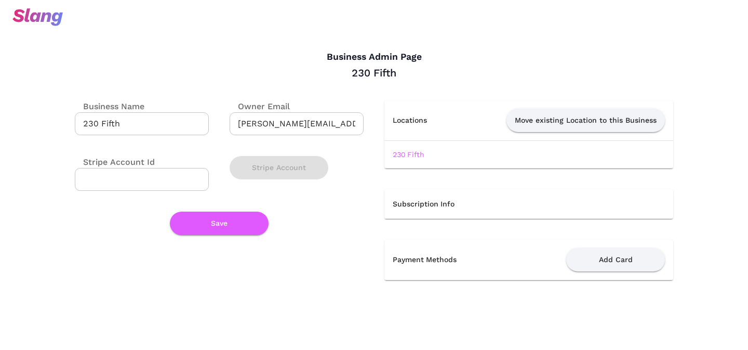
click at [284, 127] on input "sal@230-fifth.com" at bounding box center [297, 123] width 134 height 23
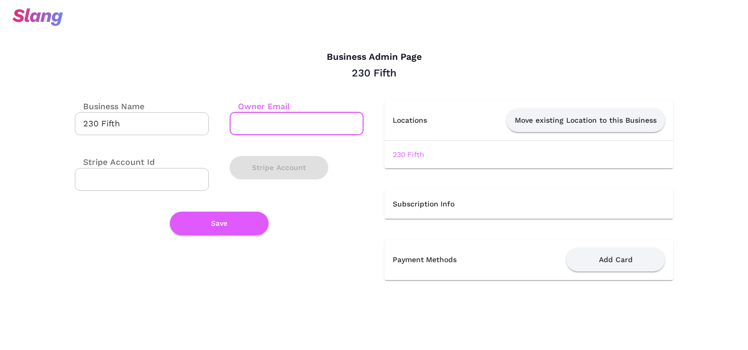
click at [122, 131] on input "230 Fifth" at bounding box center [142, 123] width 134 height 23
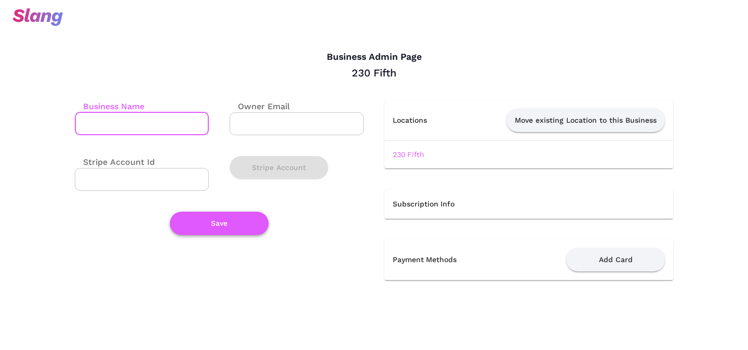
click at [207, 225] on button "Save" at bounding box center [219, 223] width 99 height 23
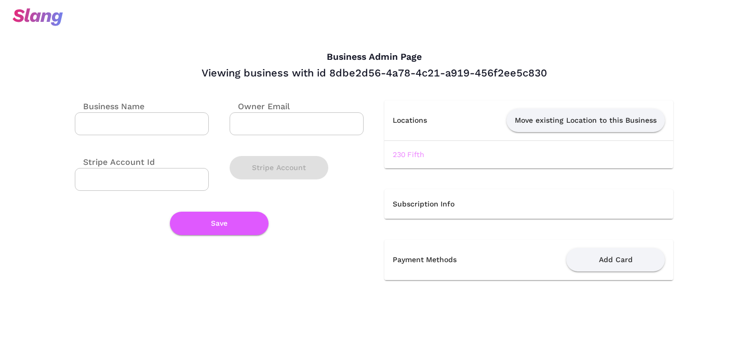
click at [404, 150] on link "230 Fifth" at bounding box center [409, 154] width 32 height 8
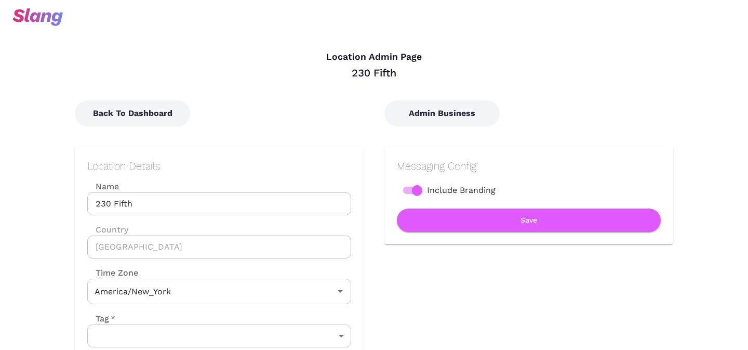
type input "Eastern Time"
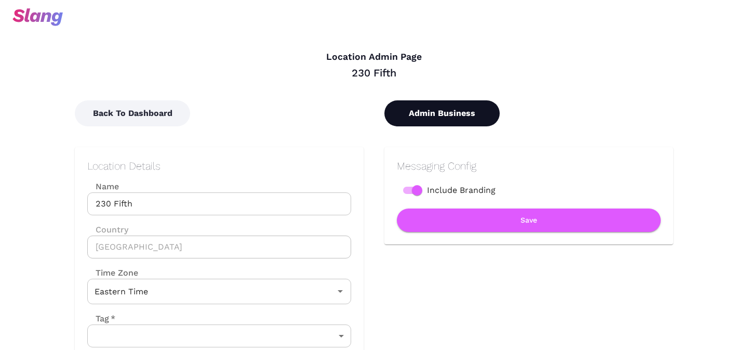
click at [434, 115] on button "Admin Business" at bounding box center [442, 113] width 115 height 26
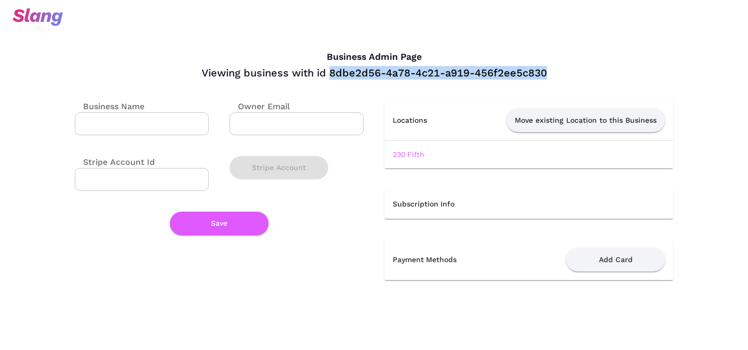
drag, startPoint x: 330, startPoint y: 73, endPoint x: 554, endPoint y: 70, distance: 224.0
click at [553, 72] on div "Viewing business with id 8dbe2d56-4a78-4c21-a919-456f2ee5c830" at bounding box center [374, 73] width 599 height 14
copy div "8dbe2d56-4a78-4c21-a919-456f2ee5c830"
click at [409, 155] on link "230 Fifth" at bounding box center [409, 154] width 32 height 8
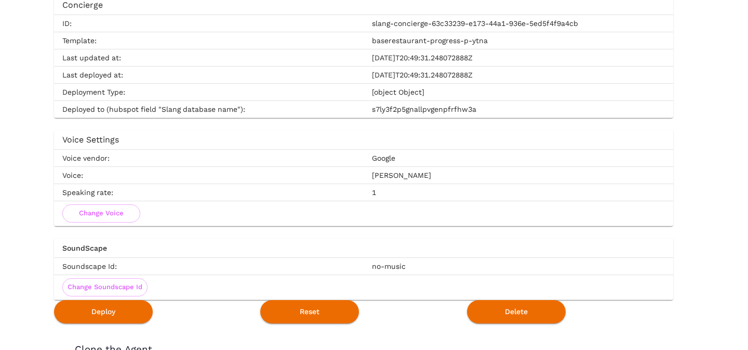
scroll to position [1829, 0]
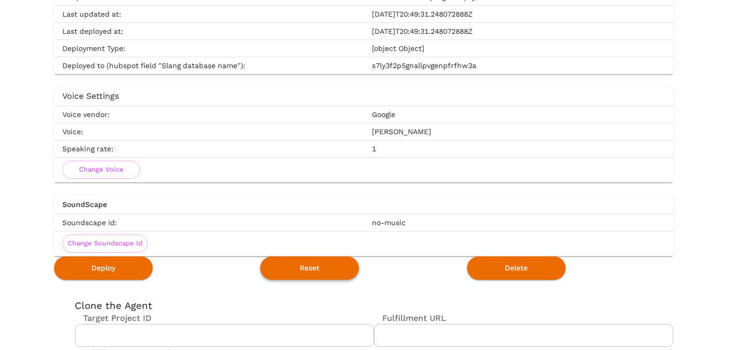
click at [317, 268] on button "Reset" at bounding box center [309, 267] width 99 height 23
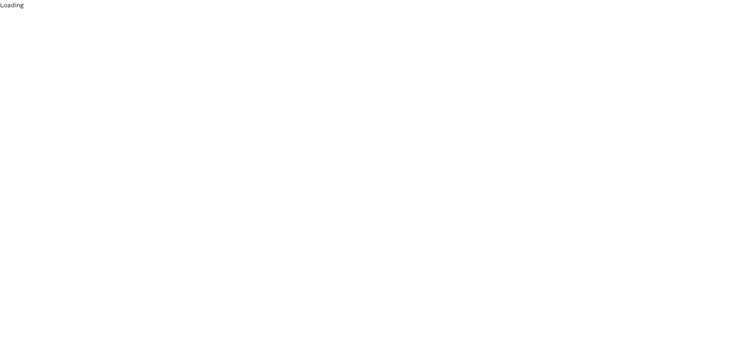
scroll to position [0, 0]
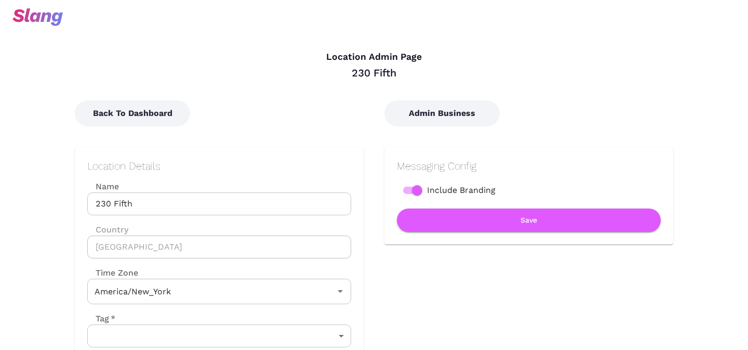
type input "Eastern Time"
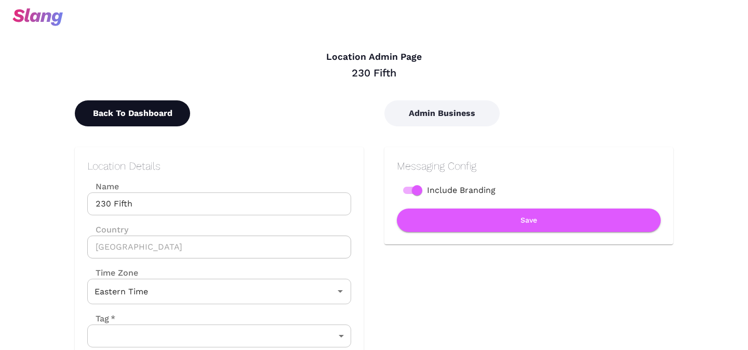
click at [149, 108] on button "Back To Dashboard" at bounding box center [132, 113] width 115 height 26
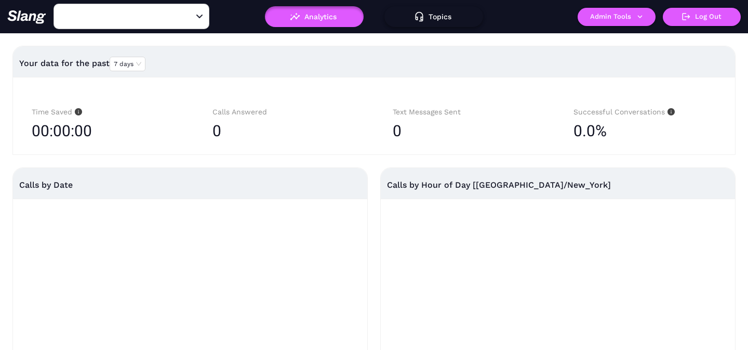
type input "230 Fifth"
click at [438, 15] on button "Topics" at bounding box center [434, 16] width 99 height 21
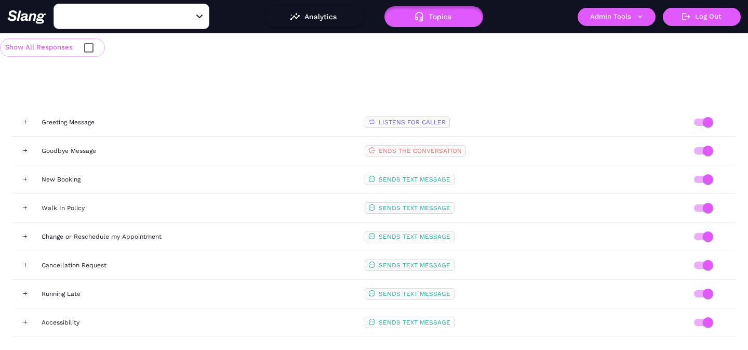
type input "230 Fifth"
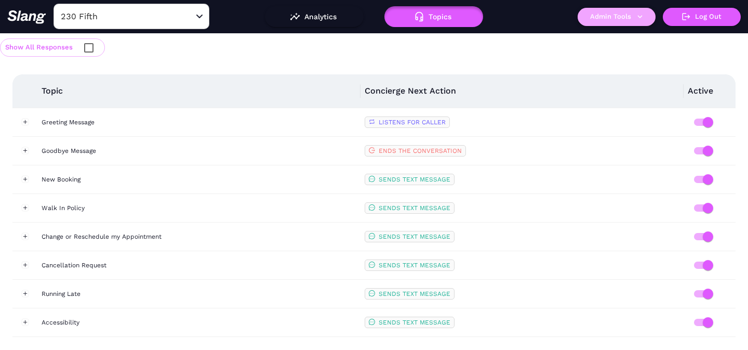
click at [616, 14] on button "Admin Tools" at bounding box center [617, 17] width 78 height 18
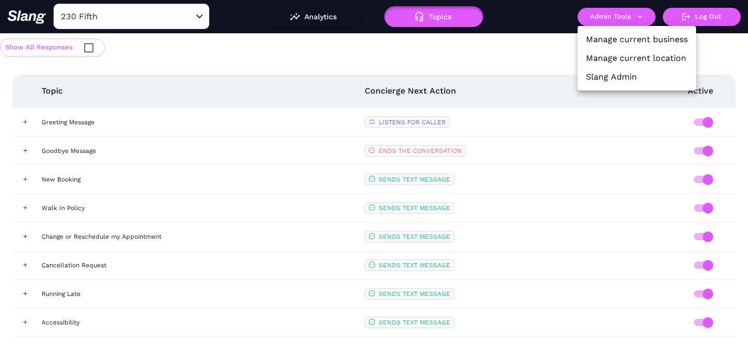
click at [611, 58] on link "Manage current location" at bounding box center [636, 58] width 100 height 12
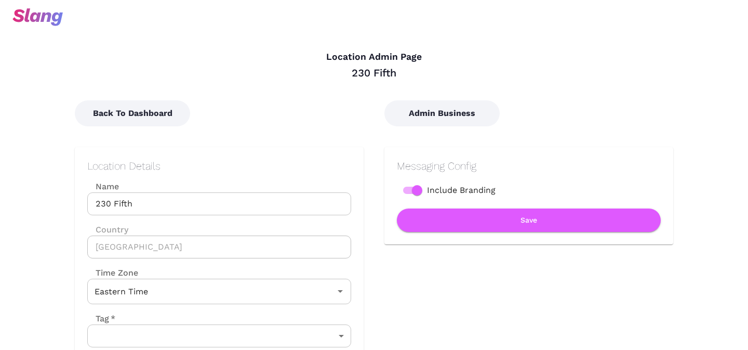
click at [178, 196] on input "230 Fifth" at bounding box center [219, 203] width 264 height 23
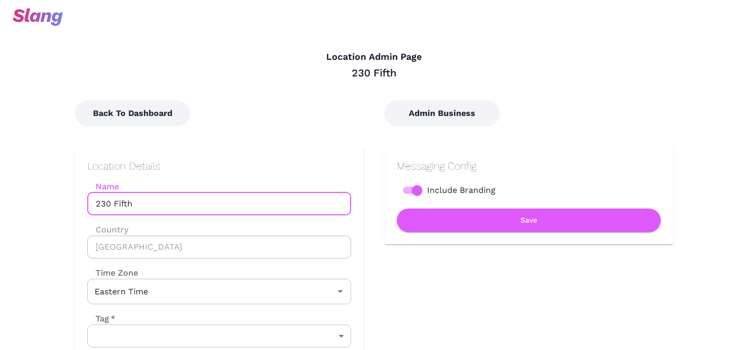
paste input "036 CA: Abbot Kinney"
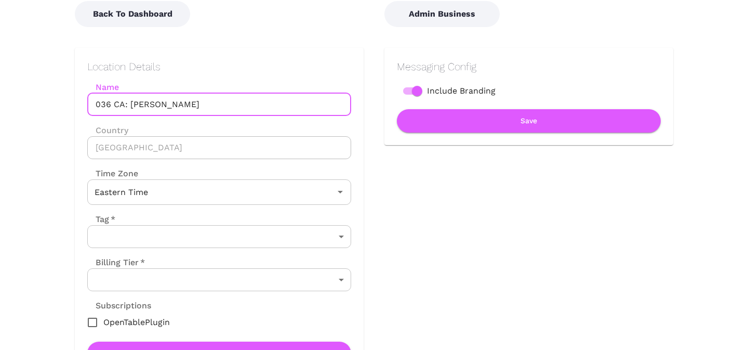
scroll to position [133, 0]
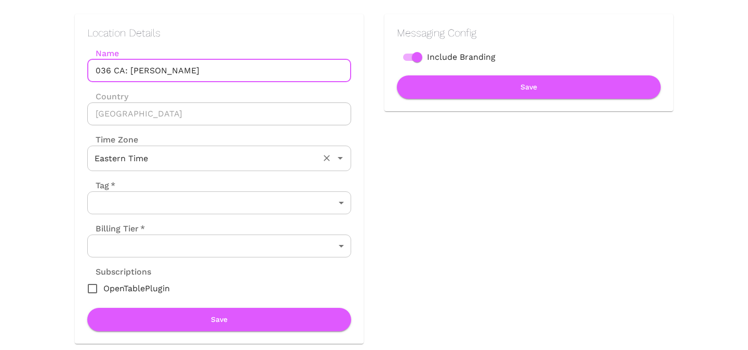
type input "036 CA: Abbot Kinney"
click at [187, 156] on input "Eastern Time" at bounding box center [205, 158] width 226 height 16
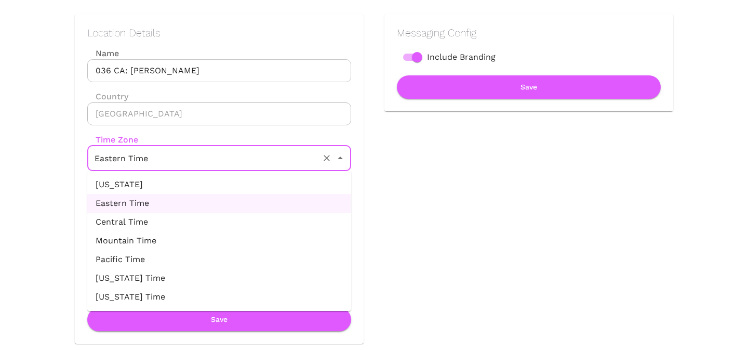
click at [155, 259] on li "Pacific Time" at bounding box center [219, 259] width 264 height 19
type input "Pacific Time"
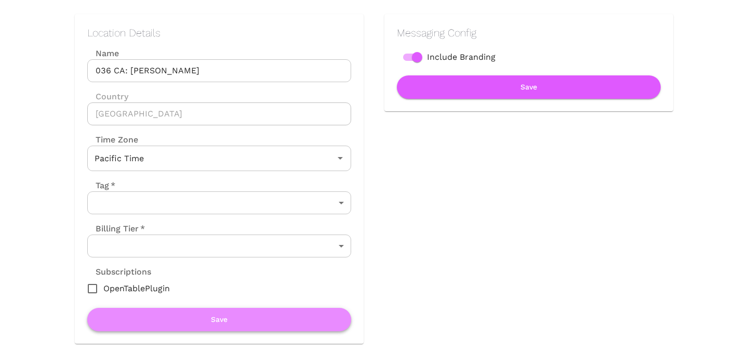
click at [169, 316] on button "Save" at bounding box center [219, 319] width 264 height 23
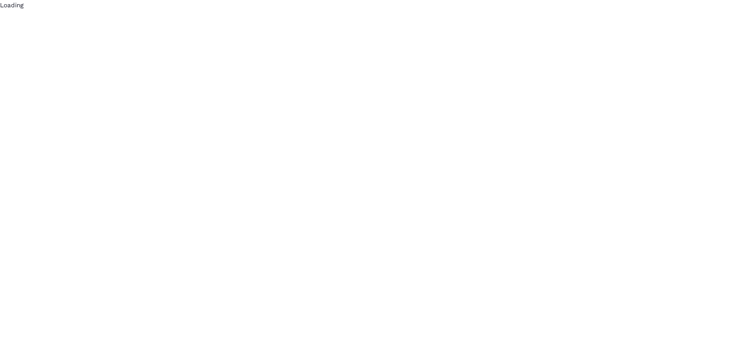
scroll to position [0, 0]
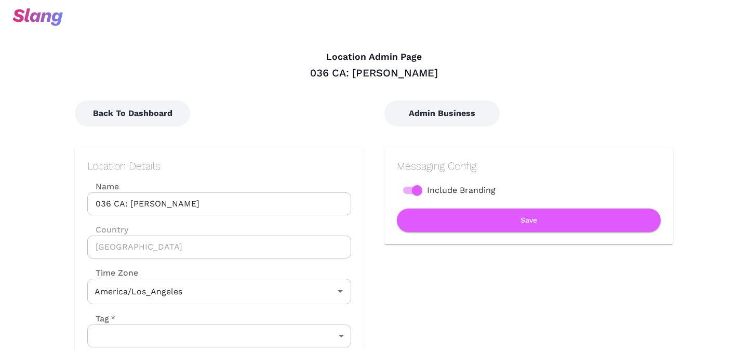
type input "Pacific Time"
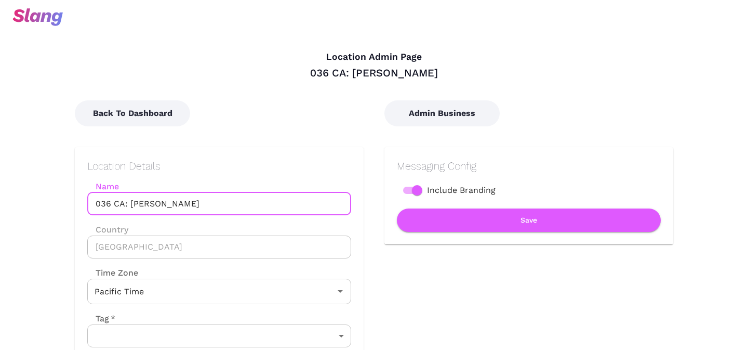
click at [127, 204] on input "036 CA: Abbot Kinney" at bounding box center [219, 203] width 264 height 23
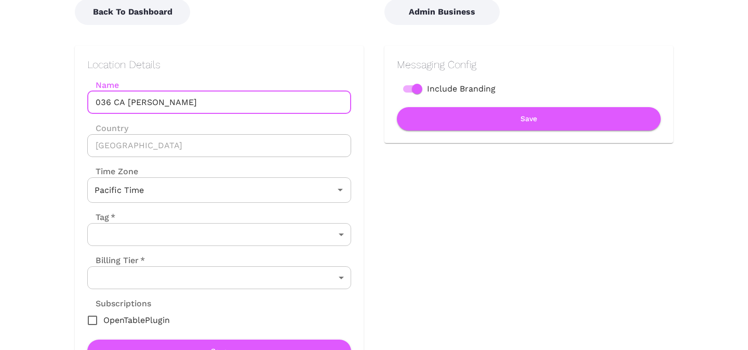
scroll to position [289, 0]
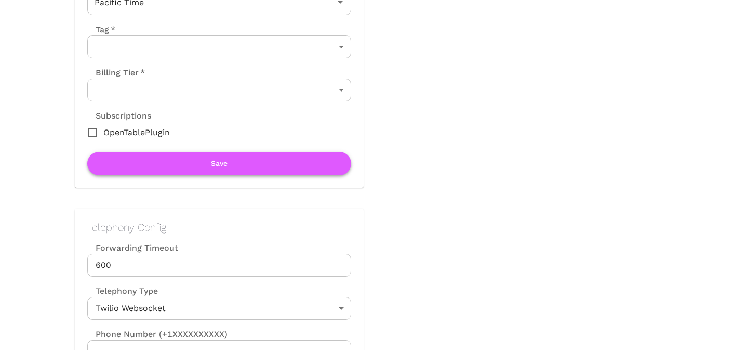
type input "036 CA [PERSON_NAME]"
click at [175, 160] on button "Save" at bounding box center [219, 163] width 264 height 23
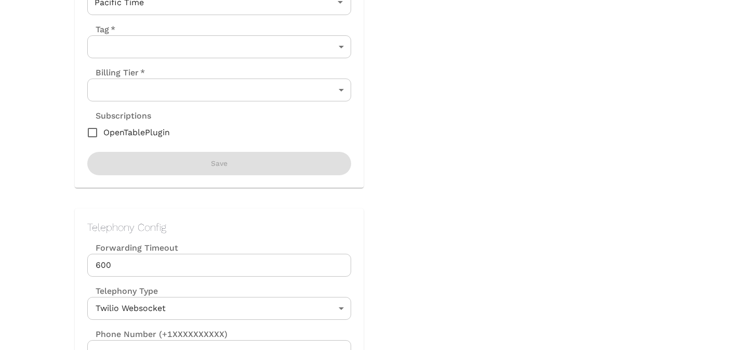
scroll to position [0, 0]
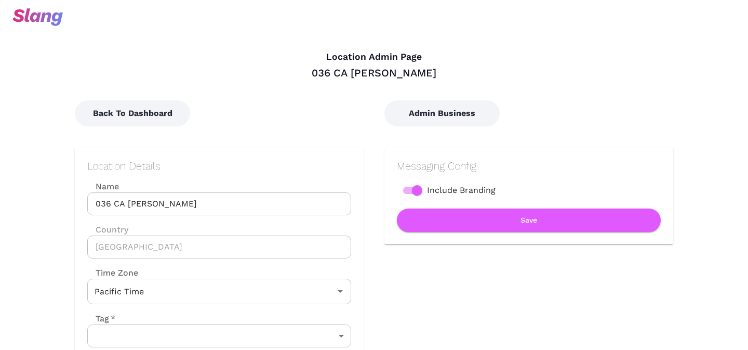
click at [161, 212] on input "036 CA [PERSON_NAME]" at bounding box center [219, 203] width 264 height 23
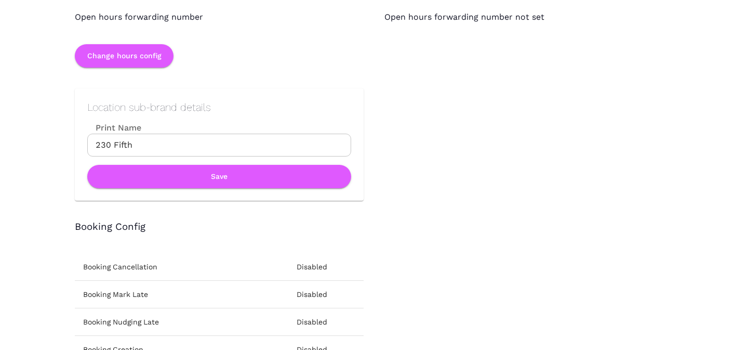
scroll to position [1121, 0]
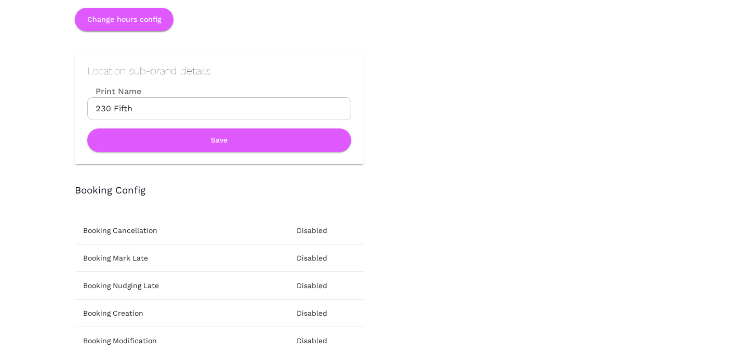
click at [144, 112] on input "230 Fifth" at bounding box center [219, 108] width 264 height 23
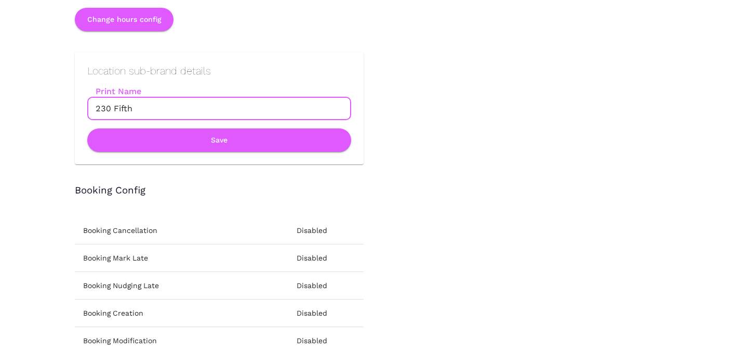
paste input "036 CA [PERSON_NAME]"
type input "036 CA [PERSON_NAME]"
click at [178, 142] on button "Save" at bounding box center [219, 139] width 264 height 23
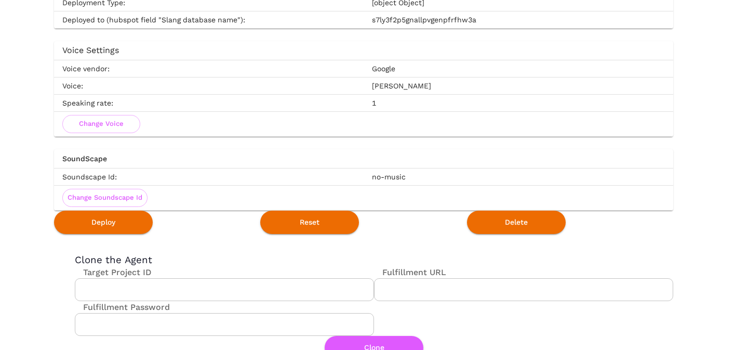
scroll to position [1904, 0]
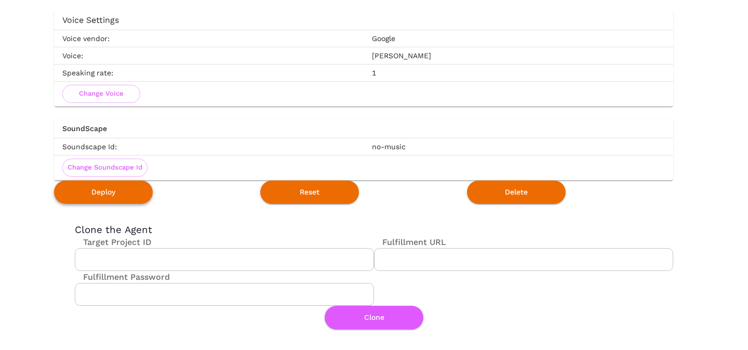
click at [114, 197] on button "Deploy" at bounding box center [103, 191] width 99 height 23
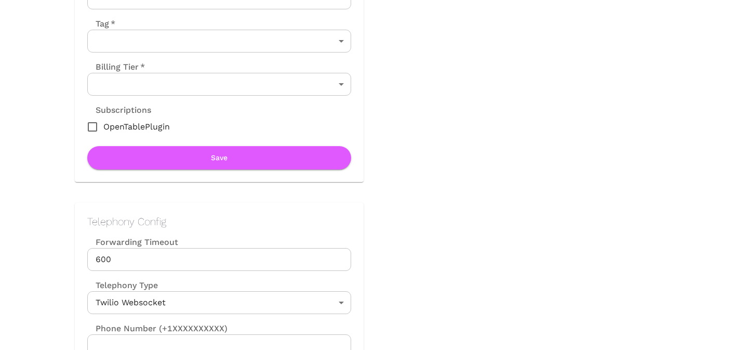
scroll to position [344, 0]
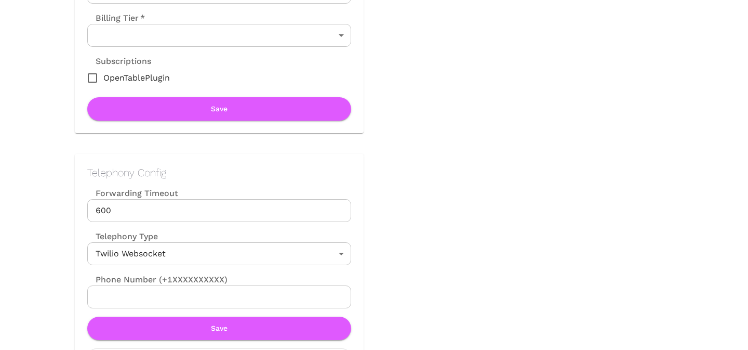
click at [208, 294] on input "Phone Number (+1XXXXXXXXXX)" at bounding box center [219, 296] width 264 height 23
paste input "+1 424 339 0774"
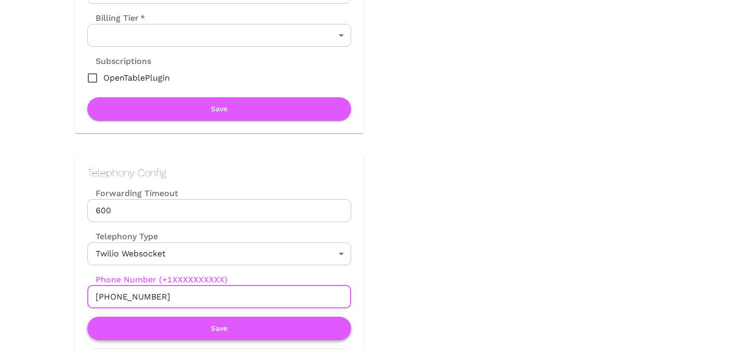
type input "+14243390774"
click at [225, 326] on button "Save" at bounding box center [219, 328] width 264 height 23
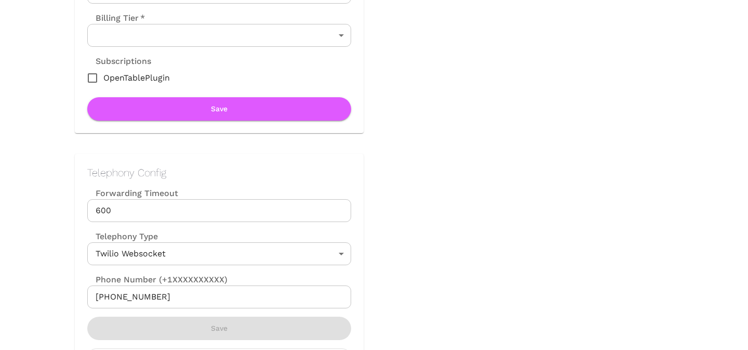
scroll to position [0, 0]
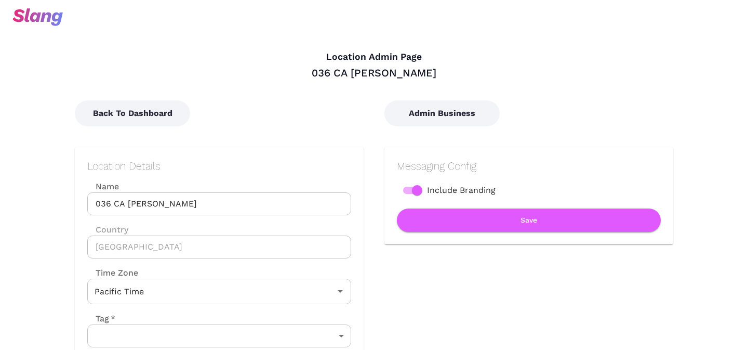
click at [195, 204] on input "036 CA [PERSON_NAME]" at bounding box center [219, 203] width 264 height 23
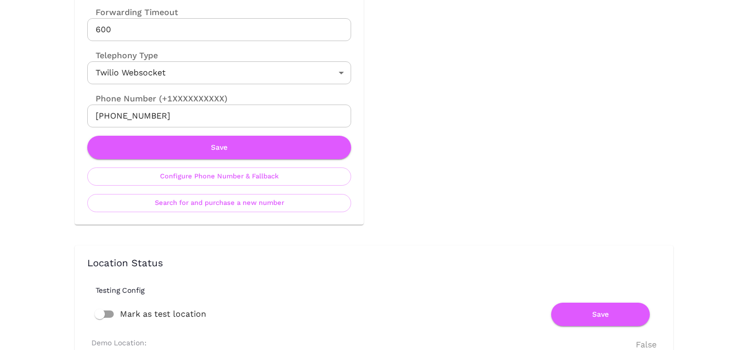
scroll to position [556, 0]
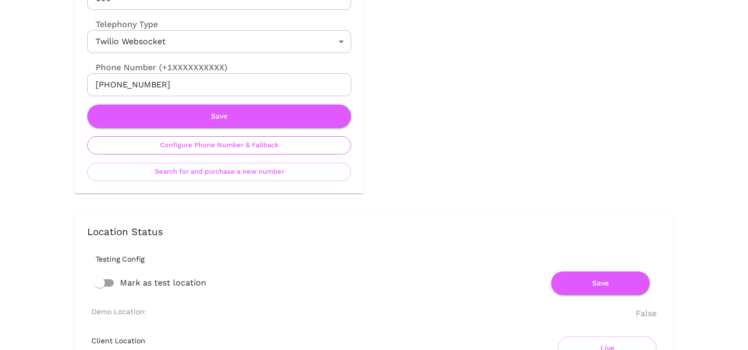
click at [207, 149] on button "Configure Phone Number & Fallback" at bounding box center [219, 145] width 264 height 18
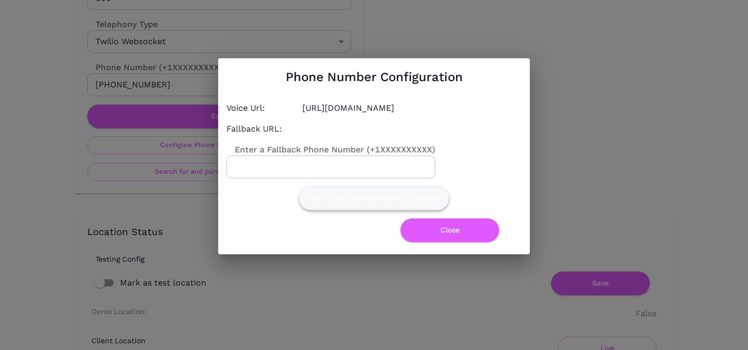
click at [376, 200] on button "Point Twilio to Websocket & Fallback" at bounding box center [374, 198] width 150 height 23
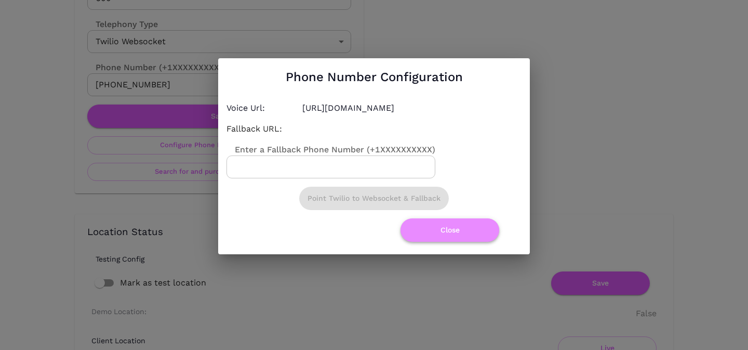
click at [446, 225] on button "Close" at bounding box center [450, 229] width 99 height 23
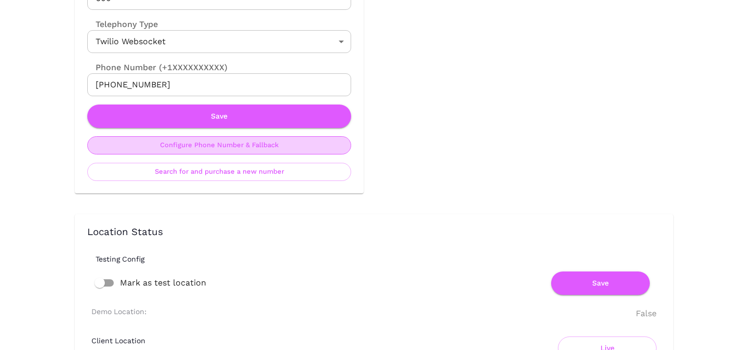
click at [200, 150] on button "Configure Phone Number & Fallback" at bounding box center [219, 145] width 264 height 18
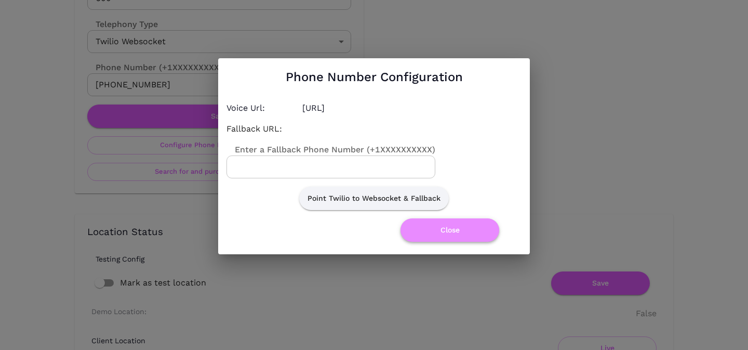
click at [441, 225] on button "Close" at bounding box center [450, 229] width 99 height 23
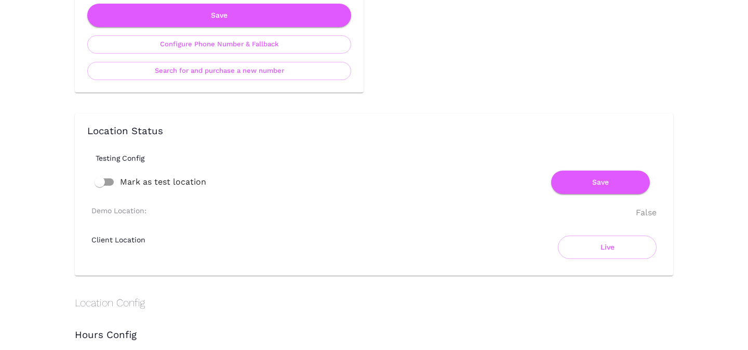
scroll to position [597, 0]
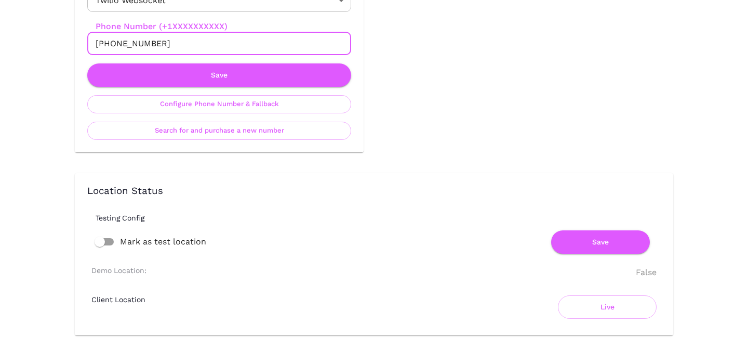
drag, startPoint x: 107, startPoint y: 43, endPoint x: 177, endPoint y: 40, distance: 70.8
click at [176, 40] on input "+14243390774" at bounding box center [219, 43] width 264 height 23
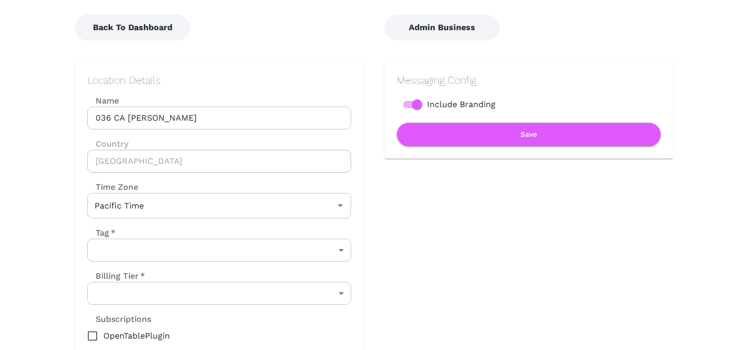
scroll to position [0, 0]
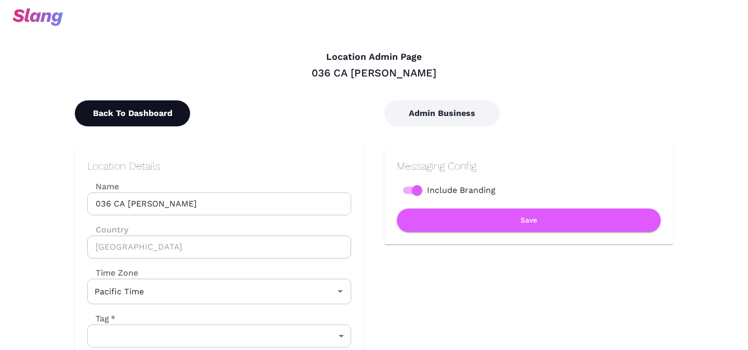
click at [141, 117] on button "Back To Dashboard" at bounding box center [132, 113] width 115 height 26
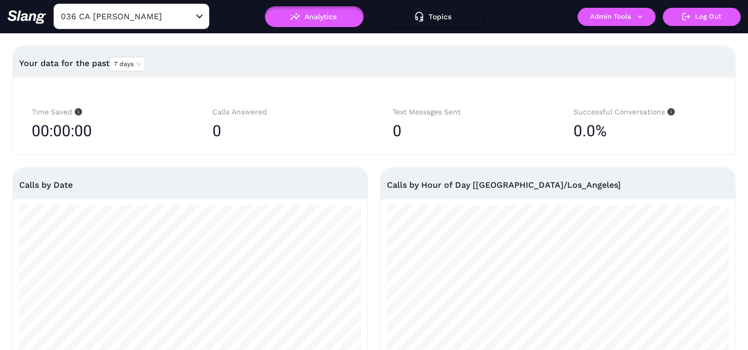
click at [431, 20] on button "Topics" at bounding box center [434, 16] width 99 height 21
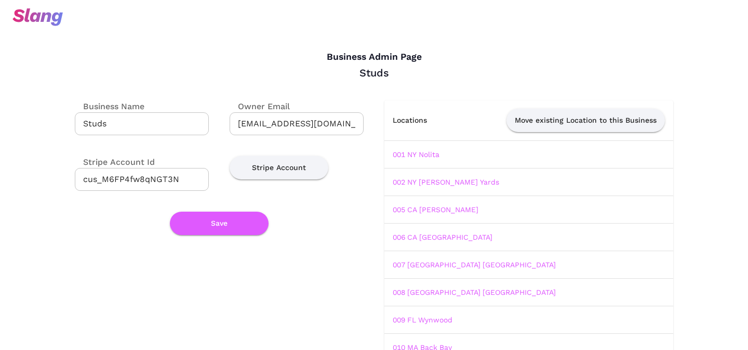
scroll to position [886, 0]
